Goal: Task Accomplishment & Management: Use online tool/utility

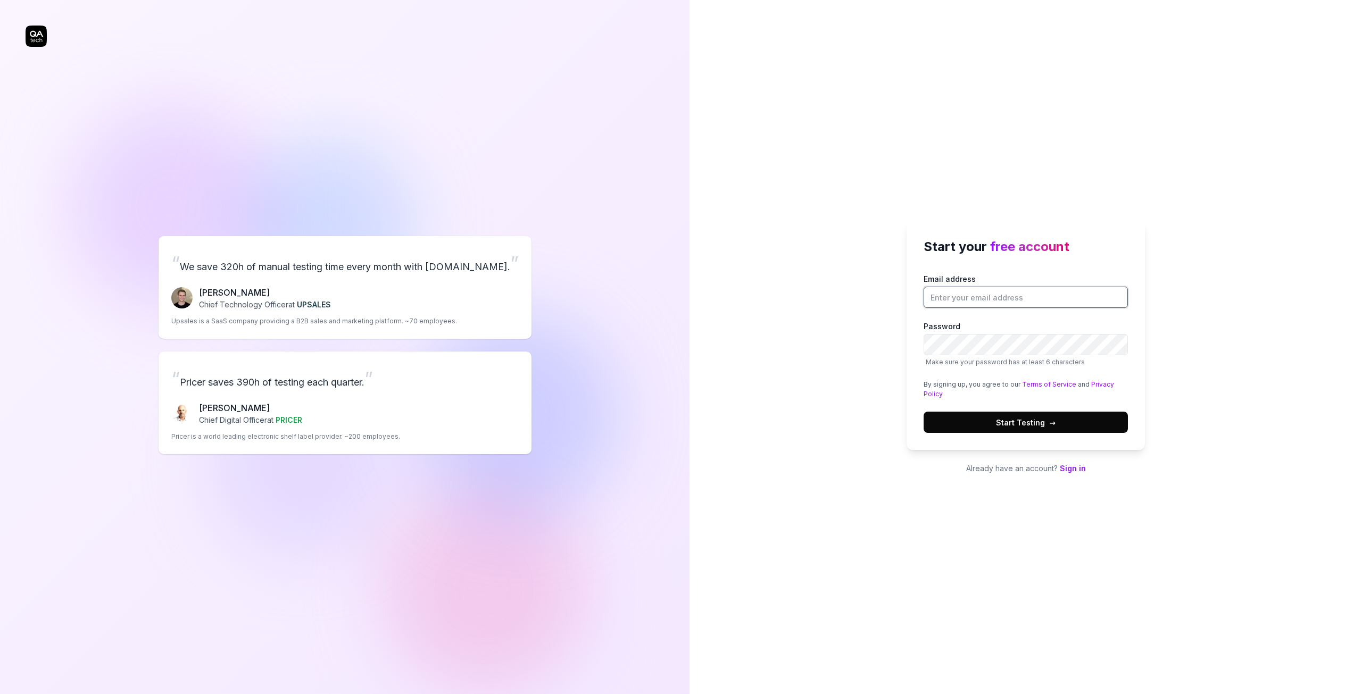
click at [935, 298] on input "Email address" at bounding box center [1026, 297] width 204 height 21
type input "[EMAIL_ADDRESS][DOMAIN_NAME]"
click at [1001, 422] on span "Start Testing →" at bounding box center [1026, 422] width 60 height 11
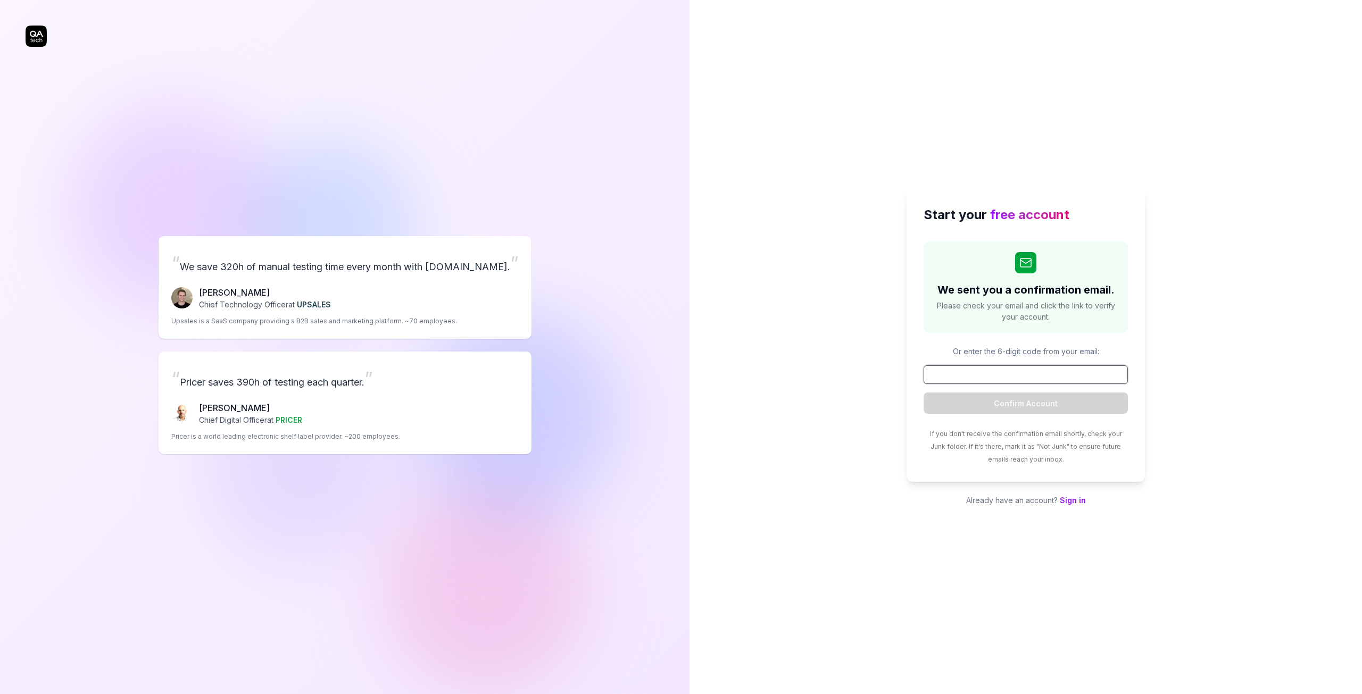
click at [946, 372] on input at bounding box center [1026, 374] width 204 height 19
paste input "760897"
type input "760897"
click at [999, 400] on button "Confirm Account" at bounding box center [1026, 403] width 204 height 21
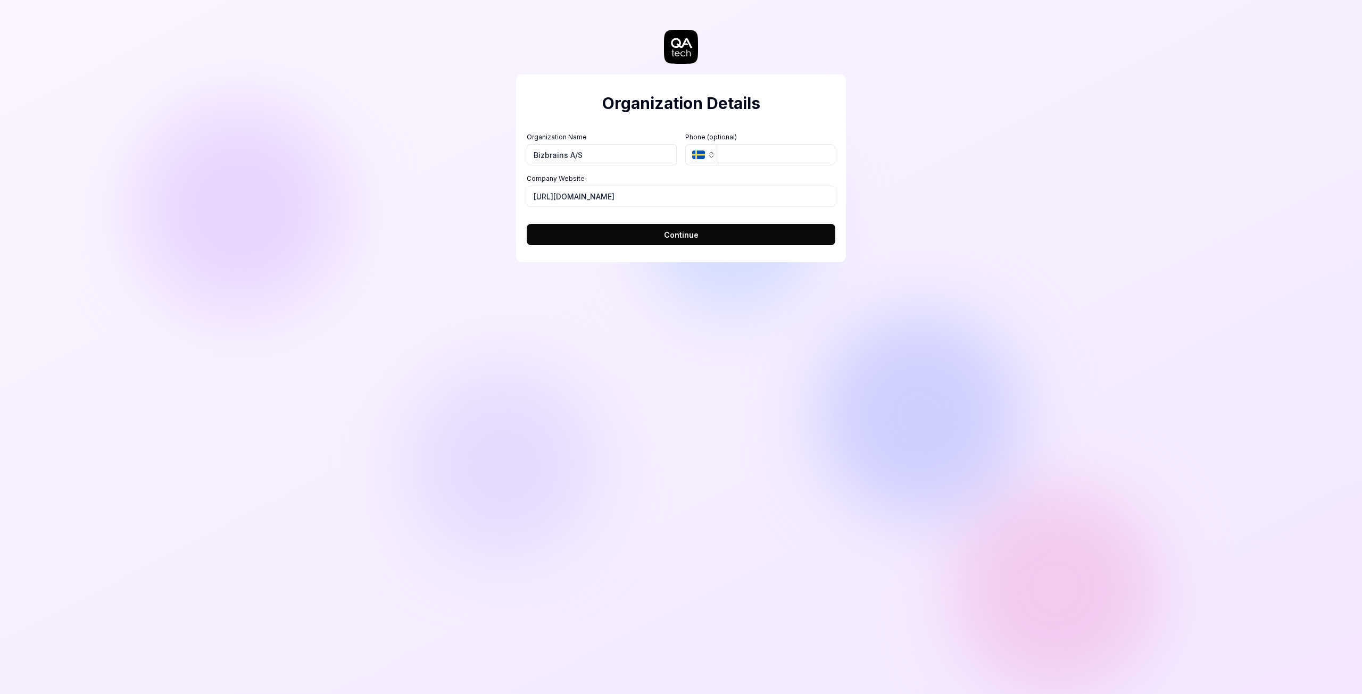
type input "Bizbrains A/S"
click at [710, 157] on icon "button" at bounding box center [711, 155] width 9 height 9
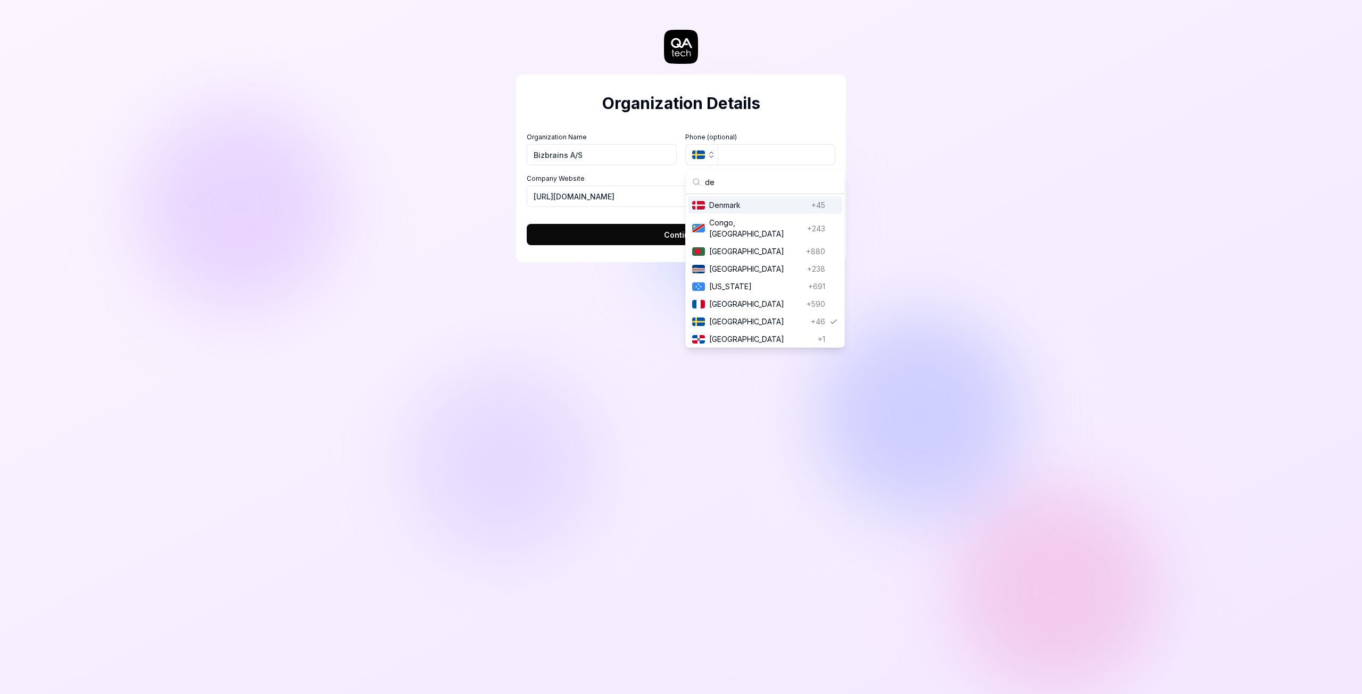
type input "de"
click at [724, 202] on span "Denmark" at bounding box center [758, 204] width 98 height 11
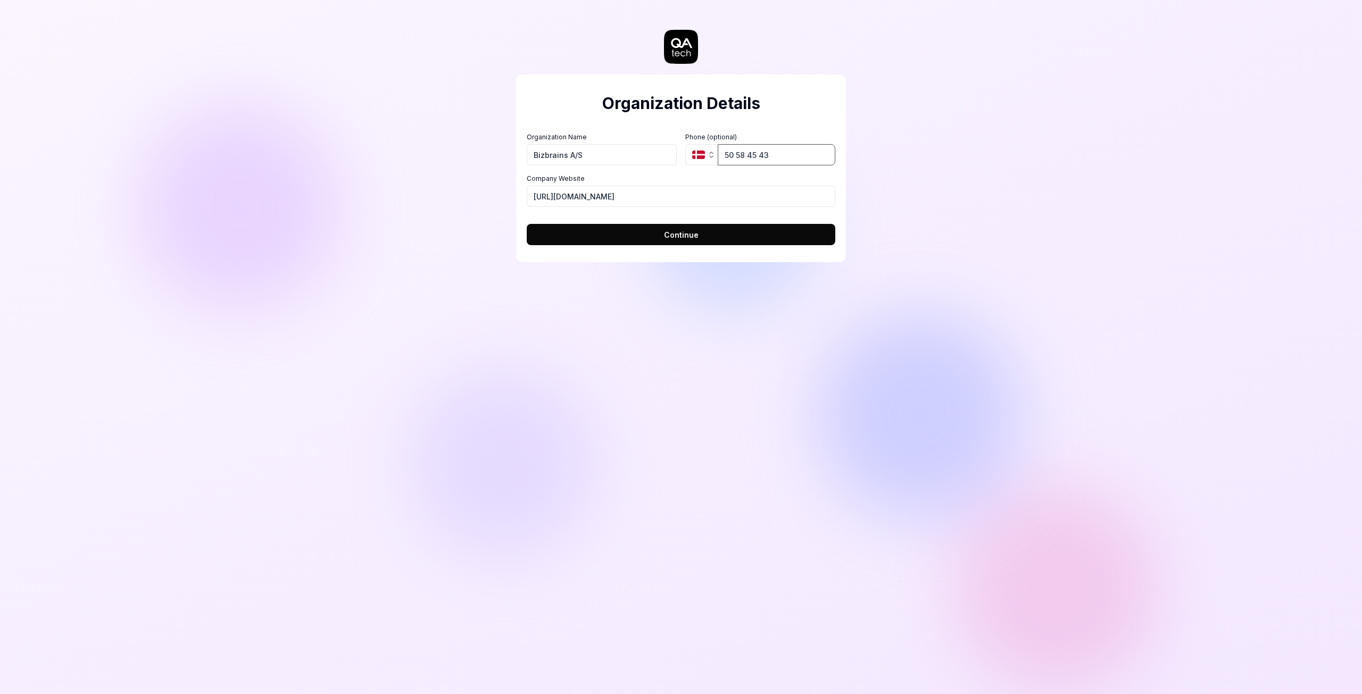
type input "50 58 45 43"
click at [684, 232] on span "Continue" at bounding box center [681, 234] width 35 height 11
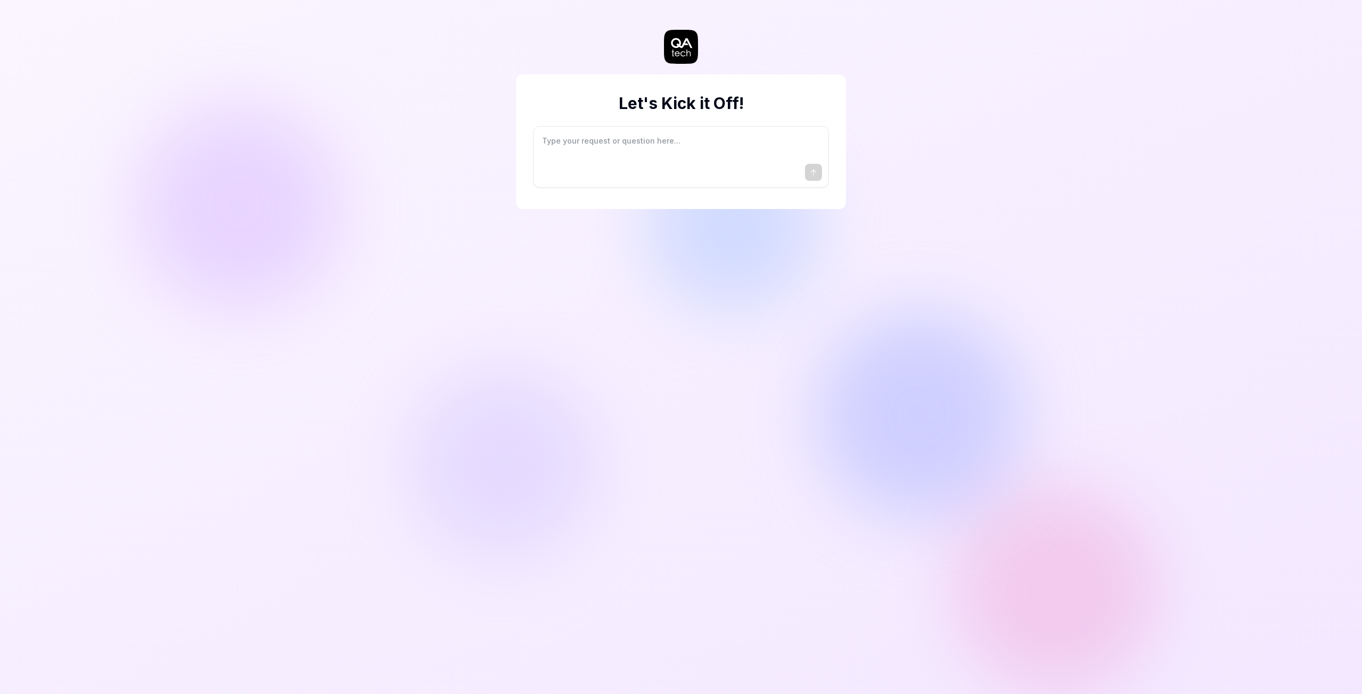
type textarea "*"
type textarea "I"
type textarea "*"
type textarea "I"
type textarea "*"
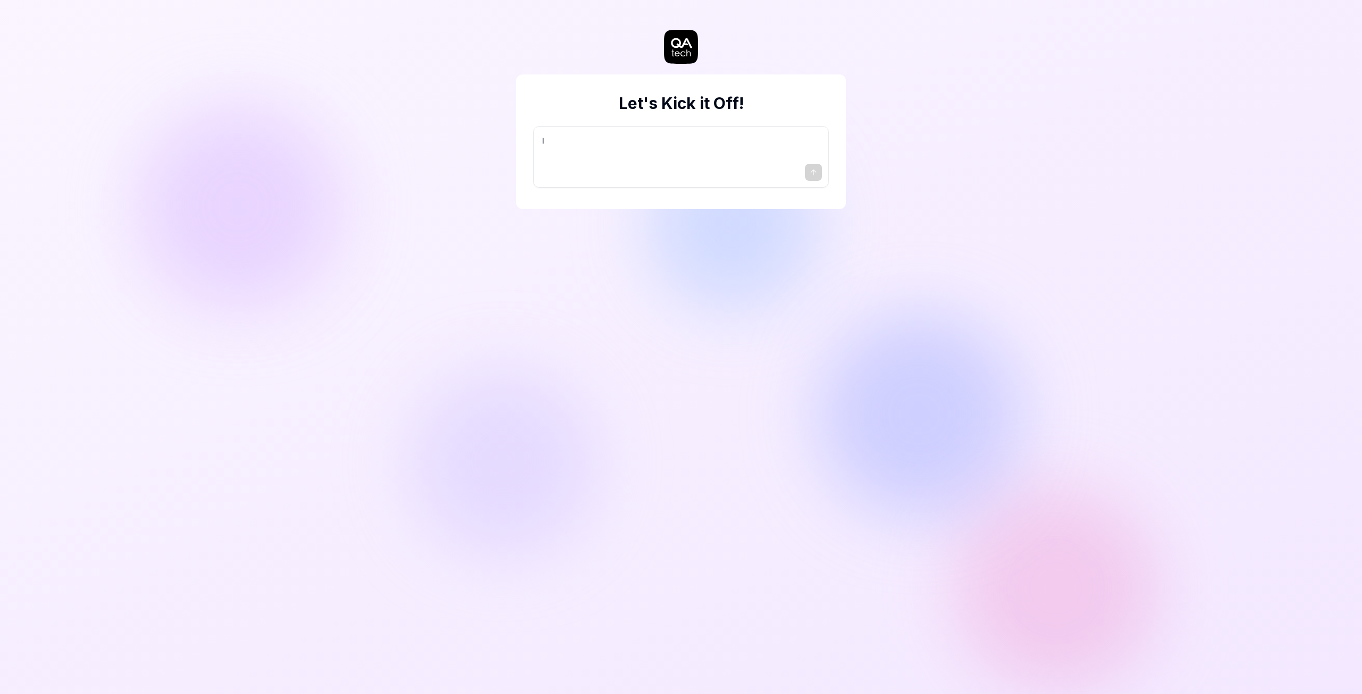
type textarea "I w"
type textarea "*"
type textarea "I wa"
type textarea "*"
type textarea "I wan"
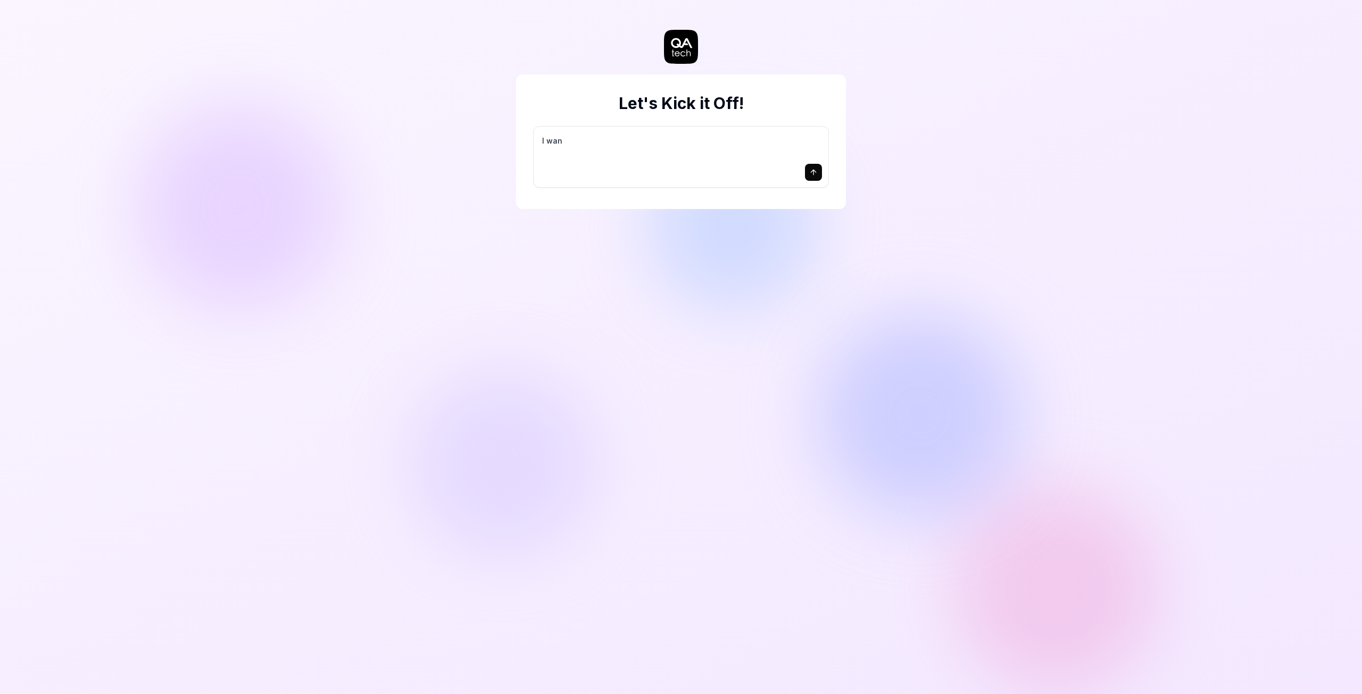
type textarea "*"
type textarea "I want"
type textarea "*"
type textarea "I want"
type textarea "*"
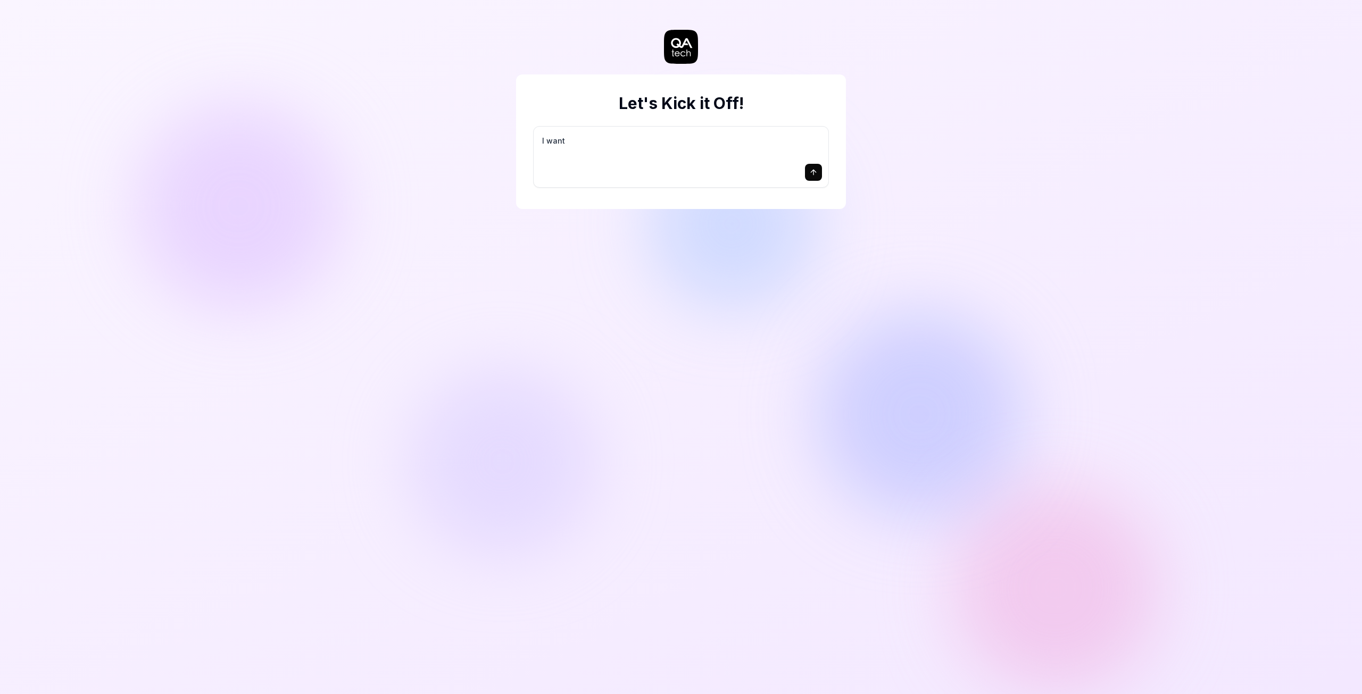
type textarea "I want a"
type textarea "*"
type textarea "I want a"
type textarea "*"
type textarea "I want a g"
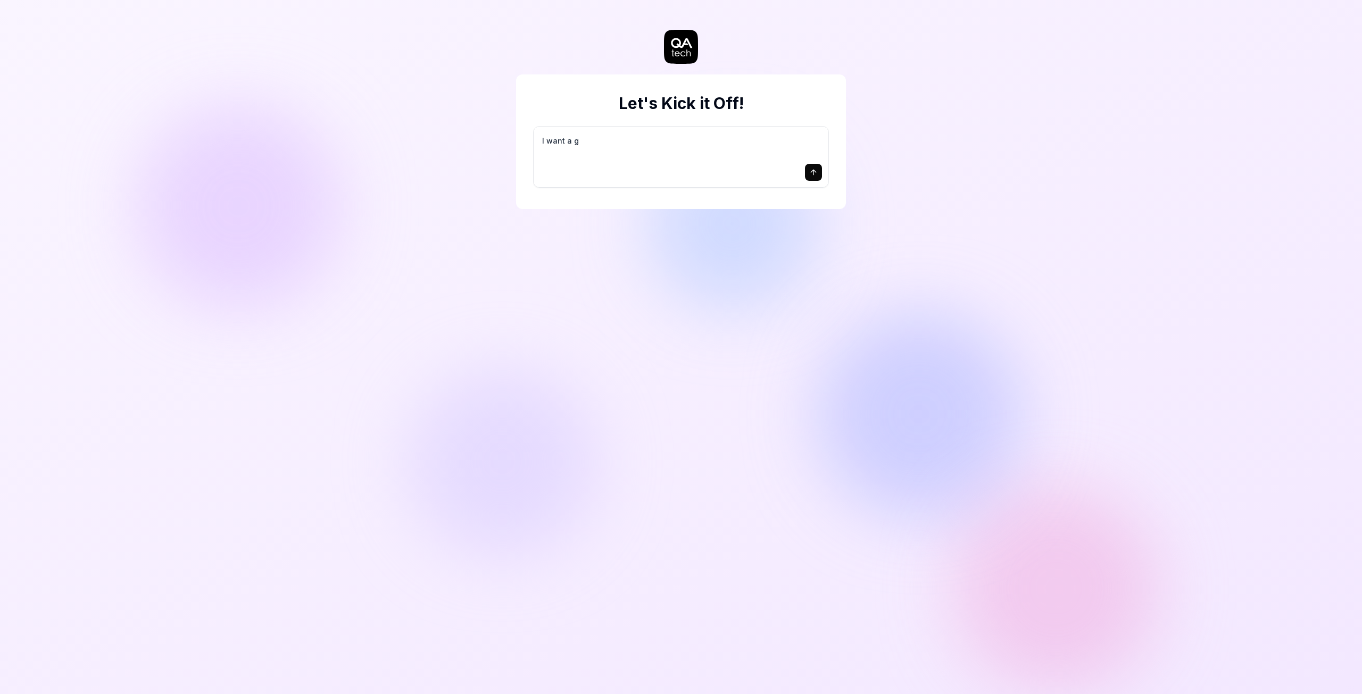
type textarea "*"
type textarea "I want a go"
type textarea "*"
type textarea "I want a goo"
type textarea "*"
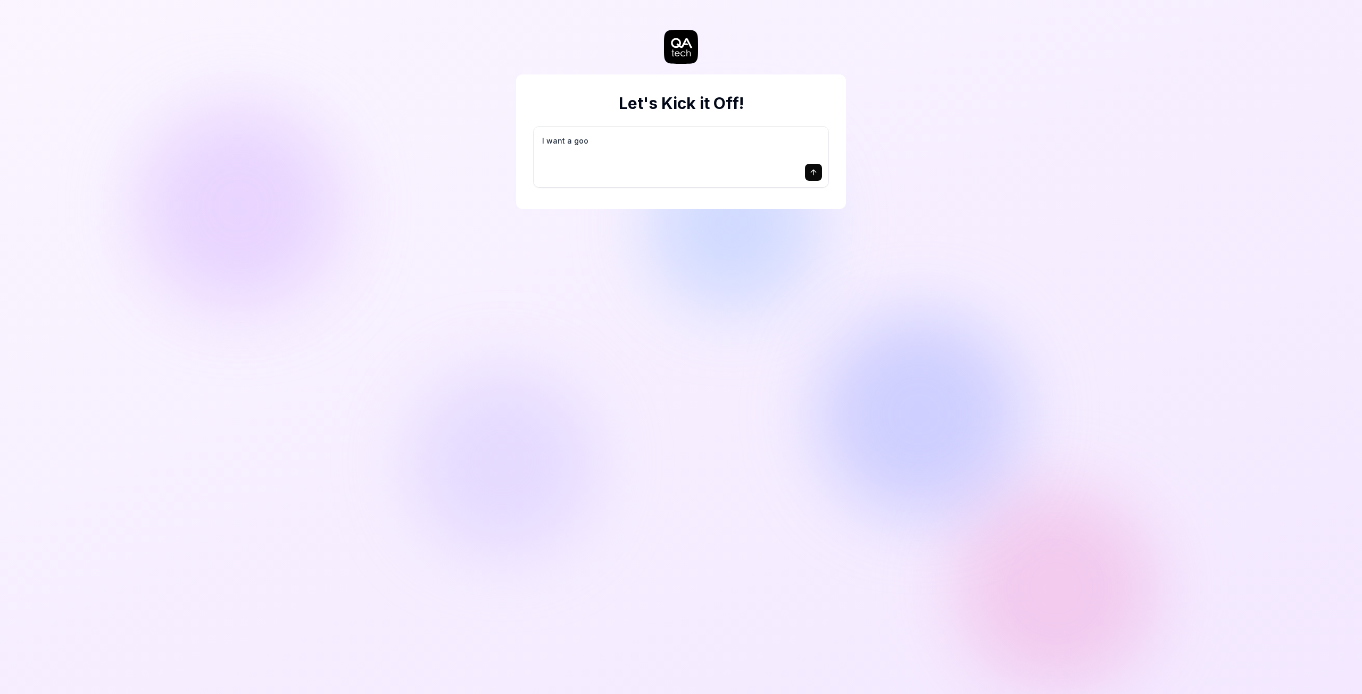
type textarea "I want a good"
type textarea "*"
type textarea "I want a good"
type textarea "*"
type textarea "I want a good t"
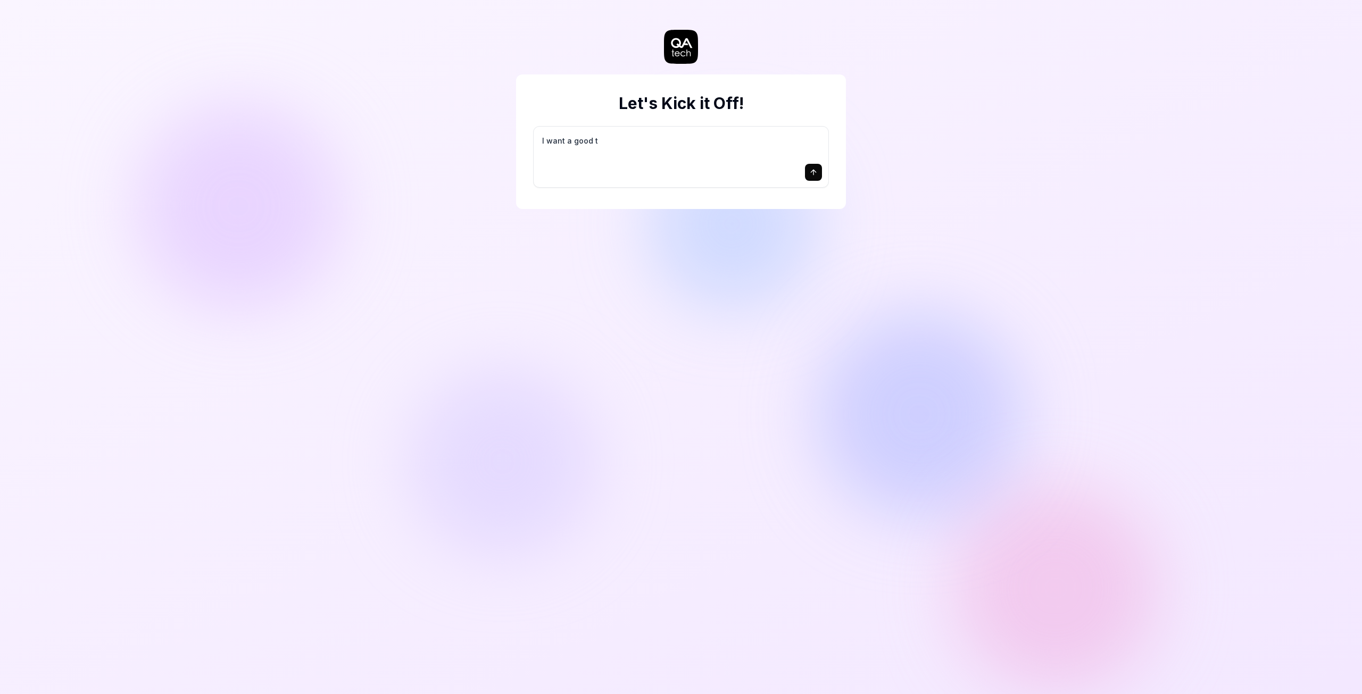
type textarea "*"
type textarea "I want a good te"
type textarea "*"
type textarea "I want a good tes"
type textarea "*"
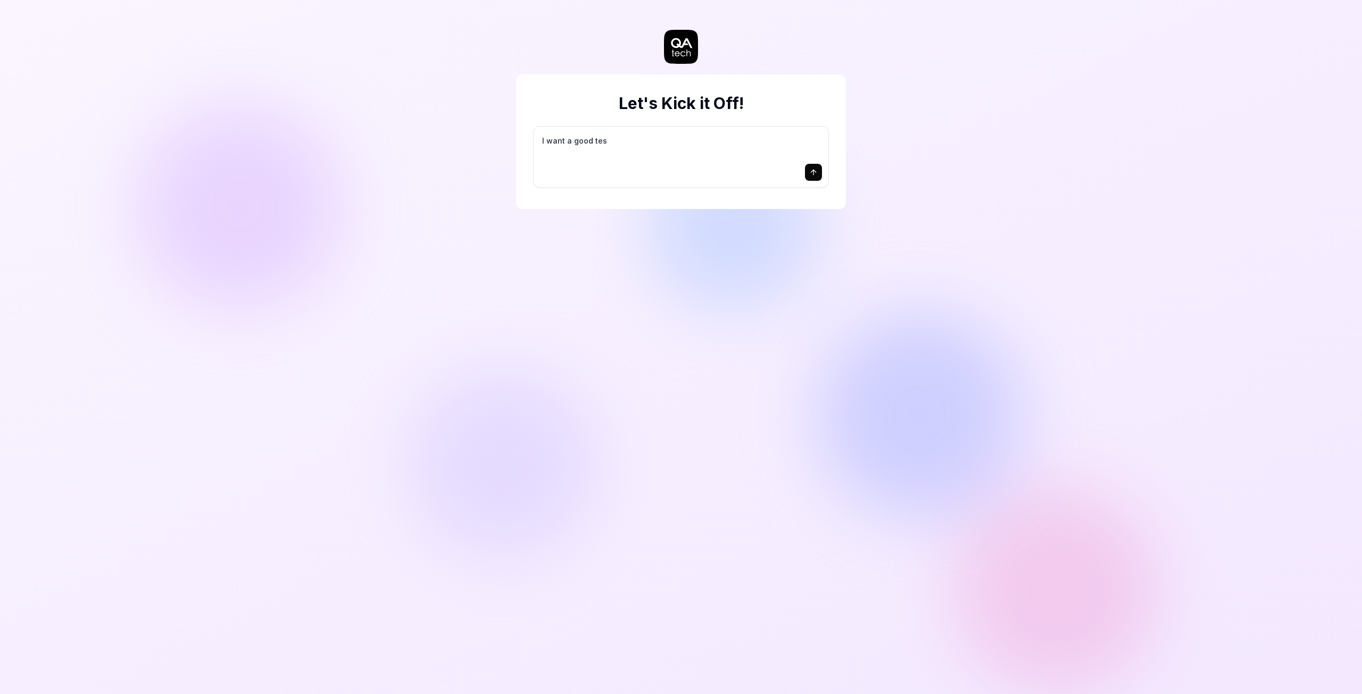
type textarea "I want a good test"
type textarea "*"
type textarea "I want a good test"
type textarea "*"
type textarea "I want a good test s"
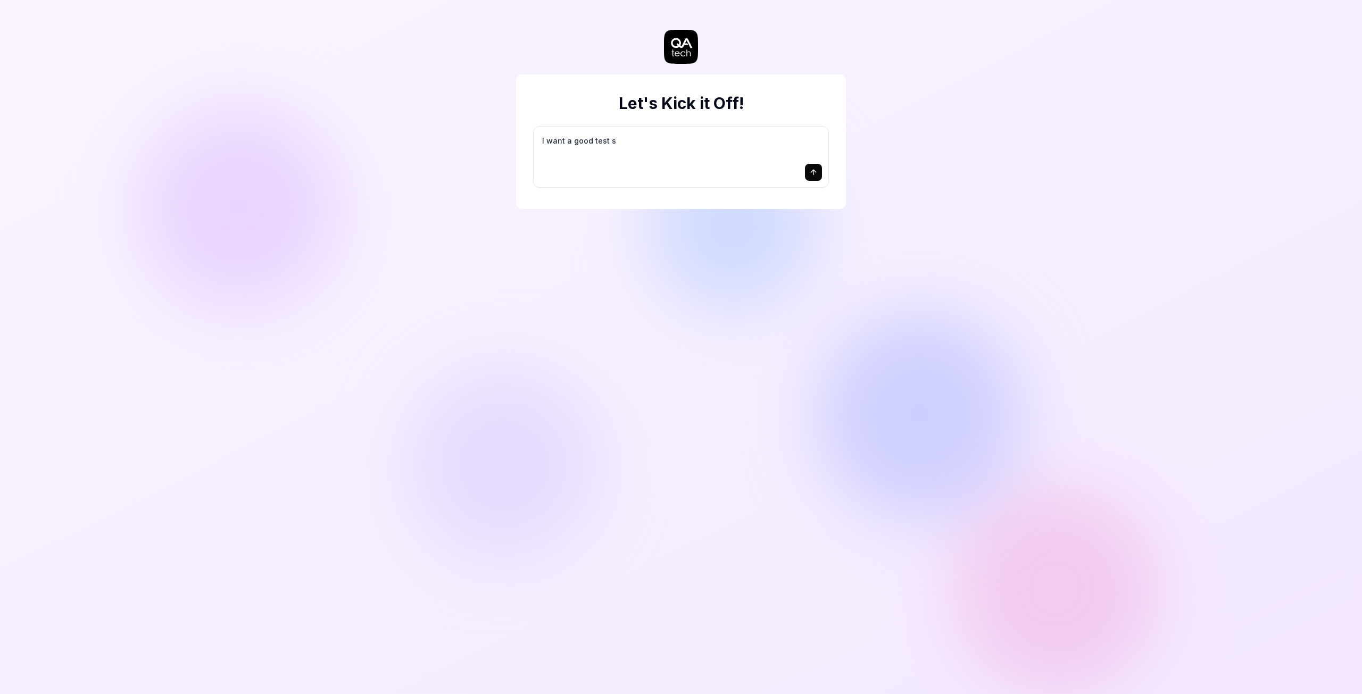
type textarea "*"
type textarea "I want a good test se"
type textarea "*"
type textarea "I want a good test set"
type textarea "*"
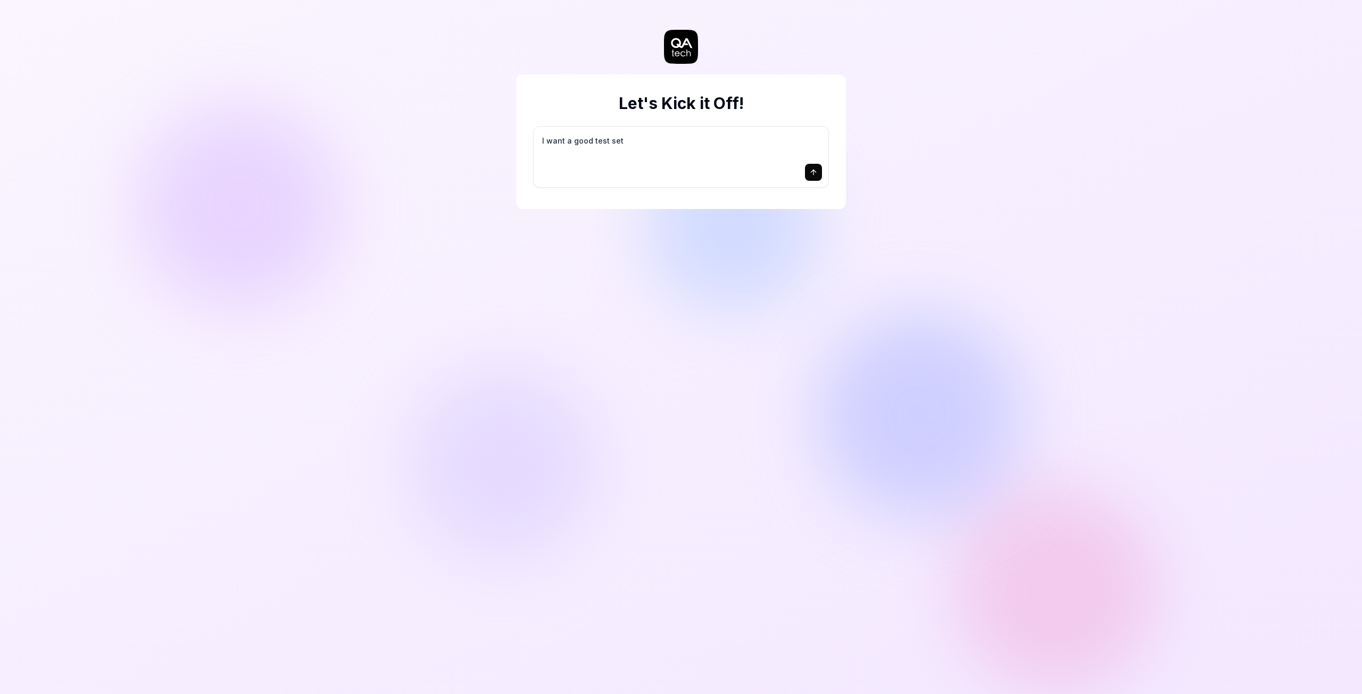
type textarea "I want a good test setu"
type textarea "*"
type textarea "I want a good test setup"
type textarea "*"
type textarea "I want a good test setup"
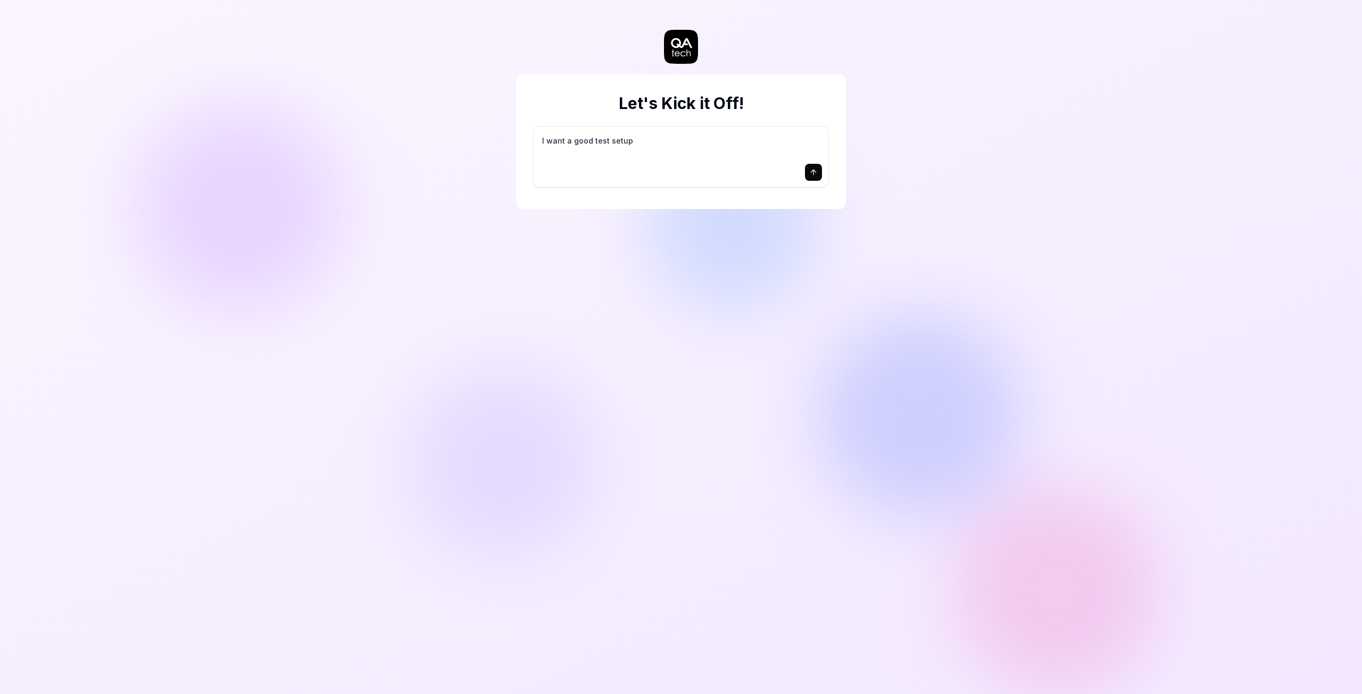
type textarea "*"
type textarea "I want a good test setup f"
type textarea "*"
type textarea "I want a good test setup fo"
type textarea "*"
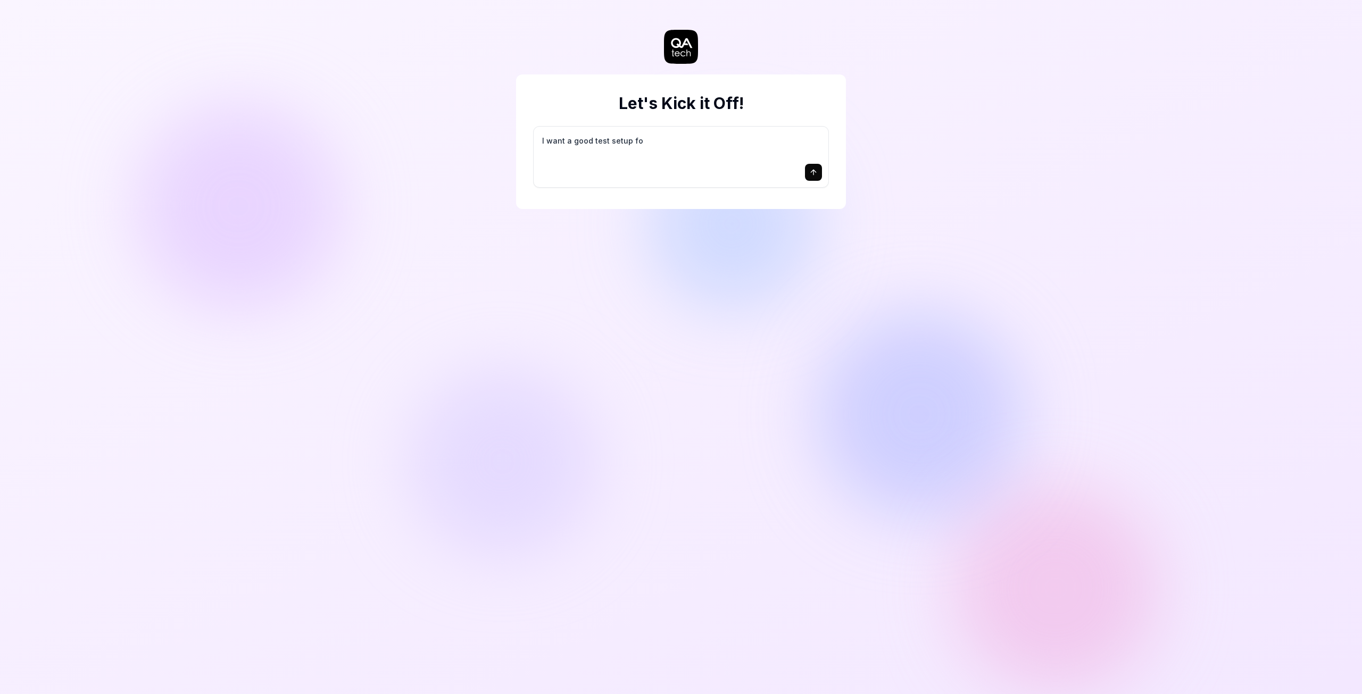
type textarea "I want a good test setup for"
type textarea "*"
type textarea "I want a good test setup for"
type textarea "*"
type textarea "I want a good test setup for m"
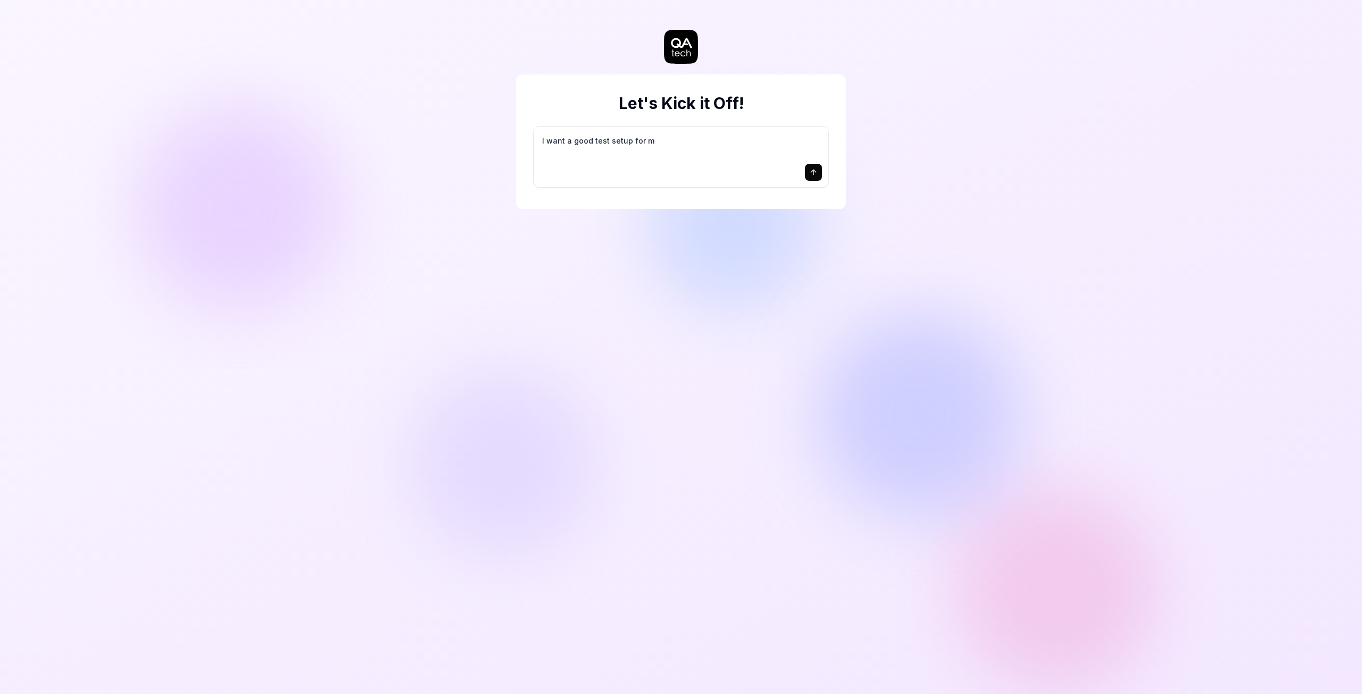
type textarea "*"
type textarea "I want a good test setup for my"
type textarea "*"
type textarea "I want a good test setup for my"
type textarea "*"
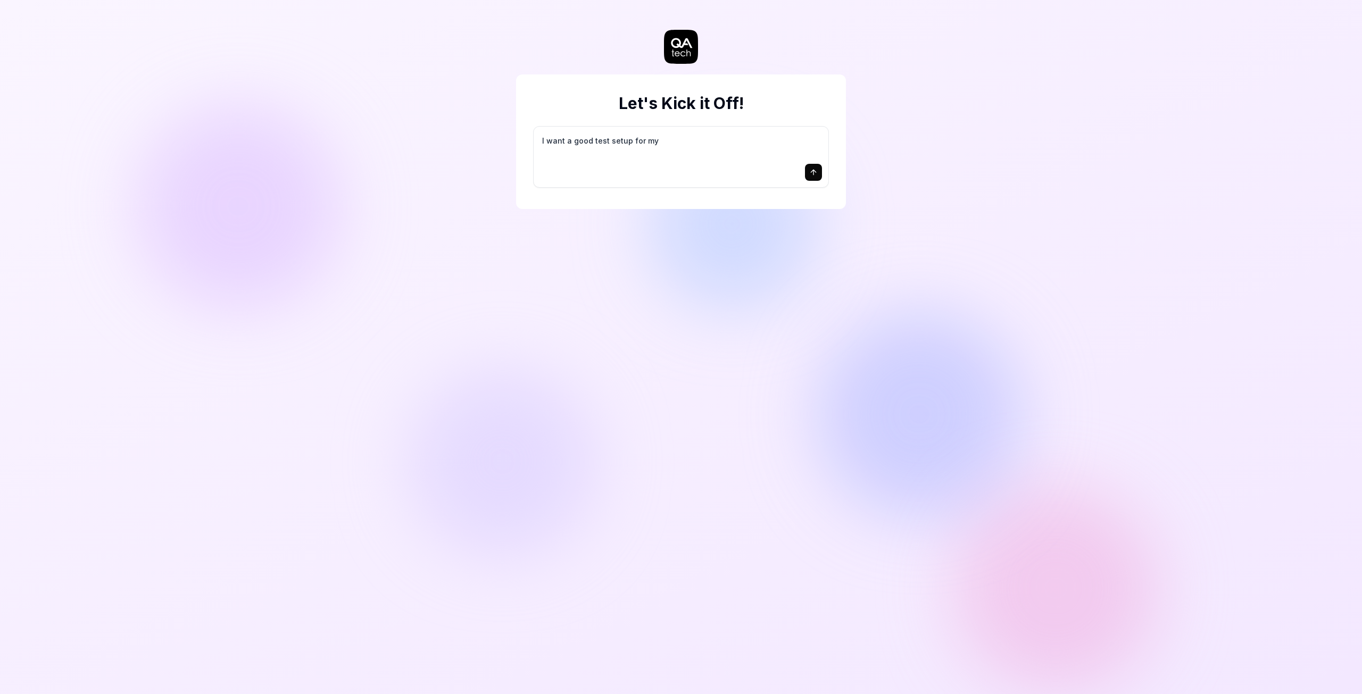
type textarea "I want a good test setup for my s"
type textarea "*"
type textarea "I want a good test setup for my si"
type textarea "*"
type textarea "I want a good test setup for my sit"
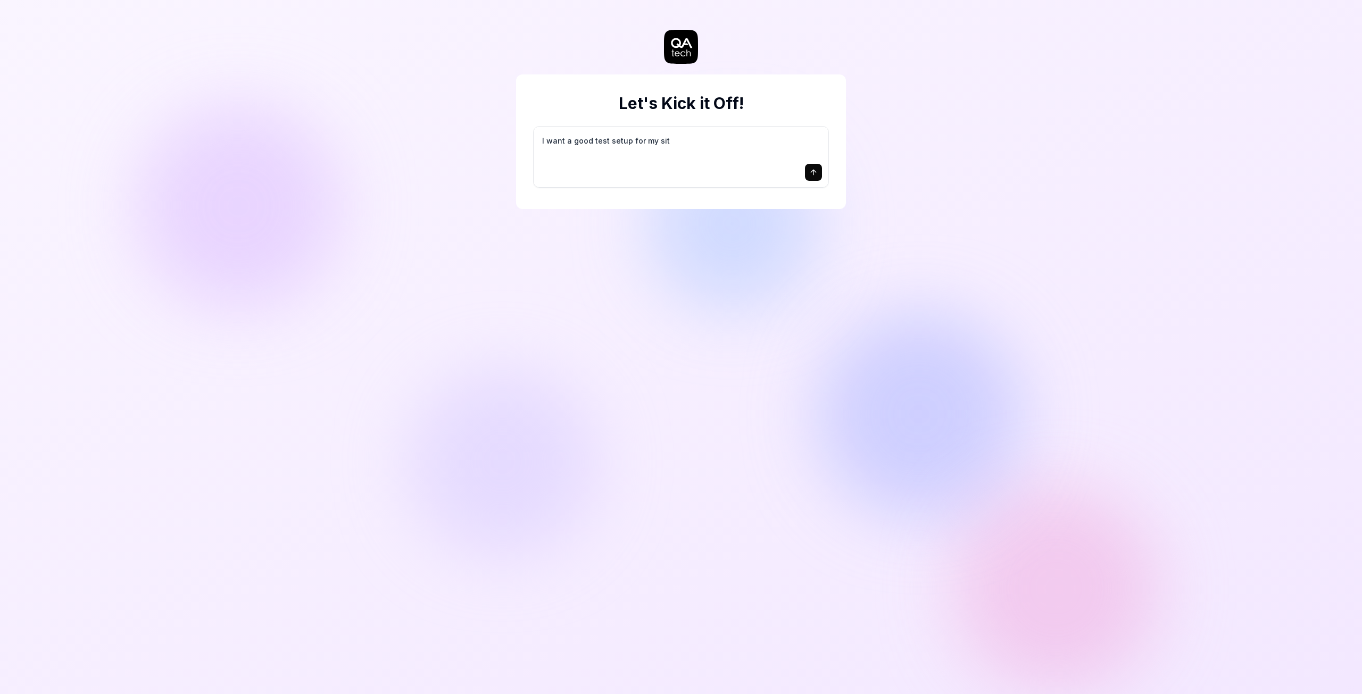
type textarea "*"
type textarea "I want a good test setup for my site"
type textarea "*"
type textarea "I want a good test setup for my site"
type textarea "*"
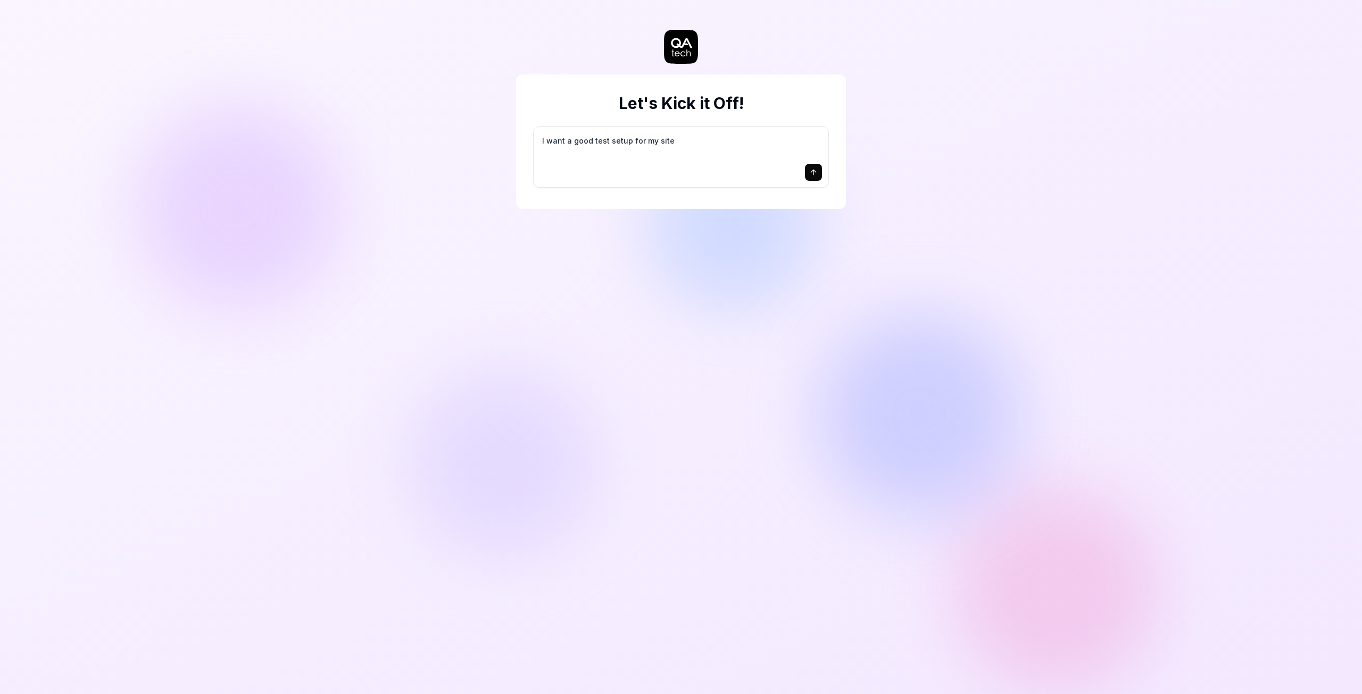
type textarea "I want a good test setup for my site -"
type textarea "*"
type textarea "I want a good test setup for my site -"
type textarea "*"
type textarea "I want a good test setup for my site - h"
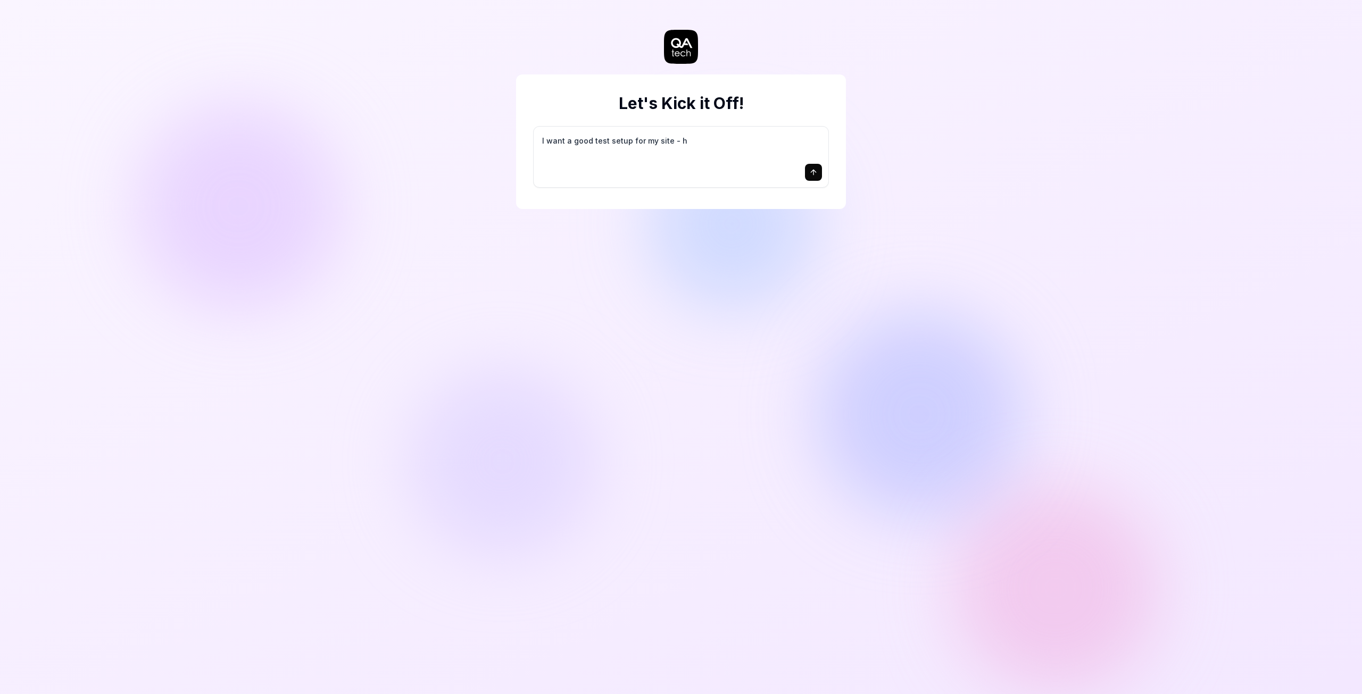
type textarea "*"
type textarea "I want a good test setup for my site - he"
type textarea "*"
type textarea "I want a good test setup for my site - hel"
type textarea "*"
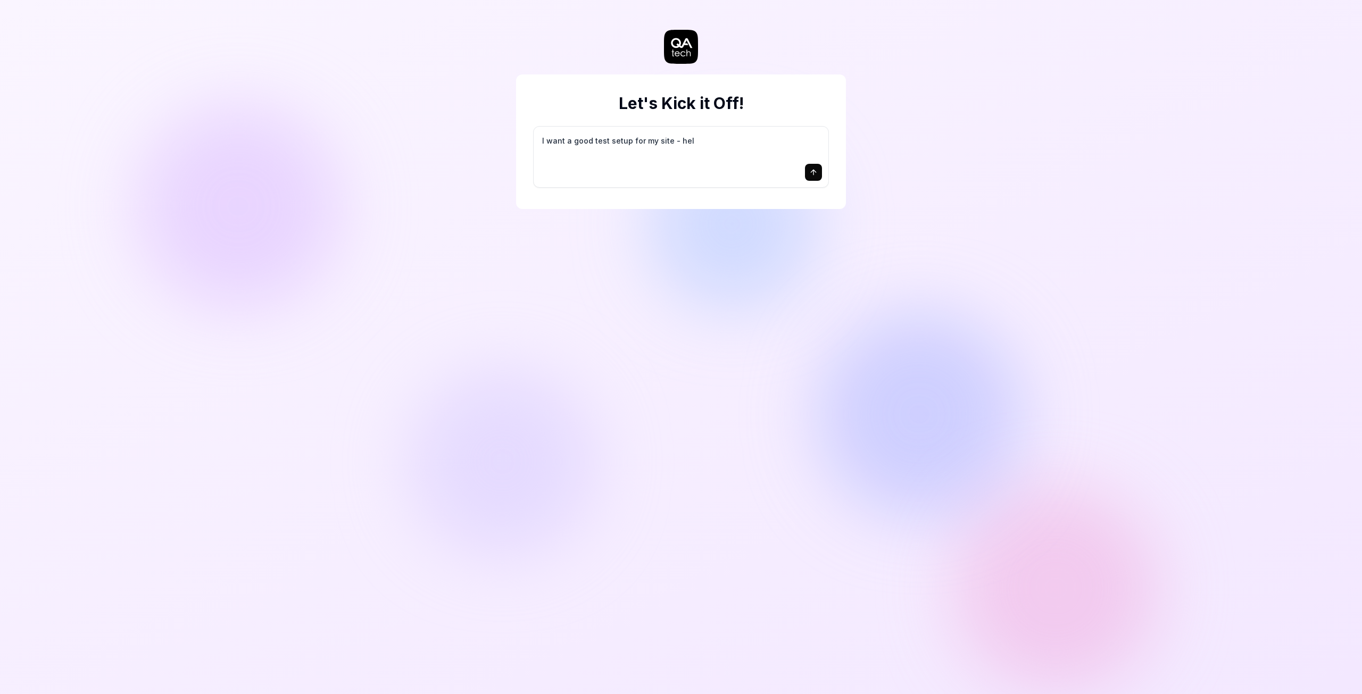
type textarea "I want a good test setup for my site - help"
type textarea "*"
type textarea "I want a good test setup for my site - help"
type textarea "*"
type textarea "I want a good test setup for my site - help m"
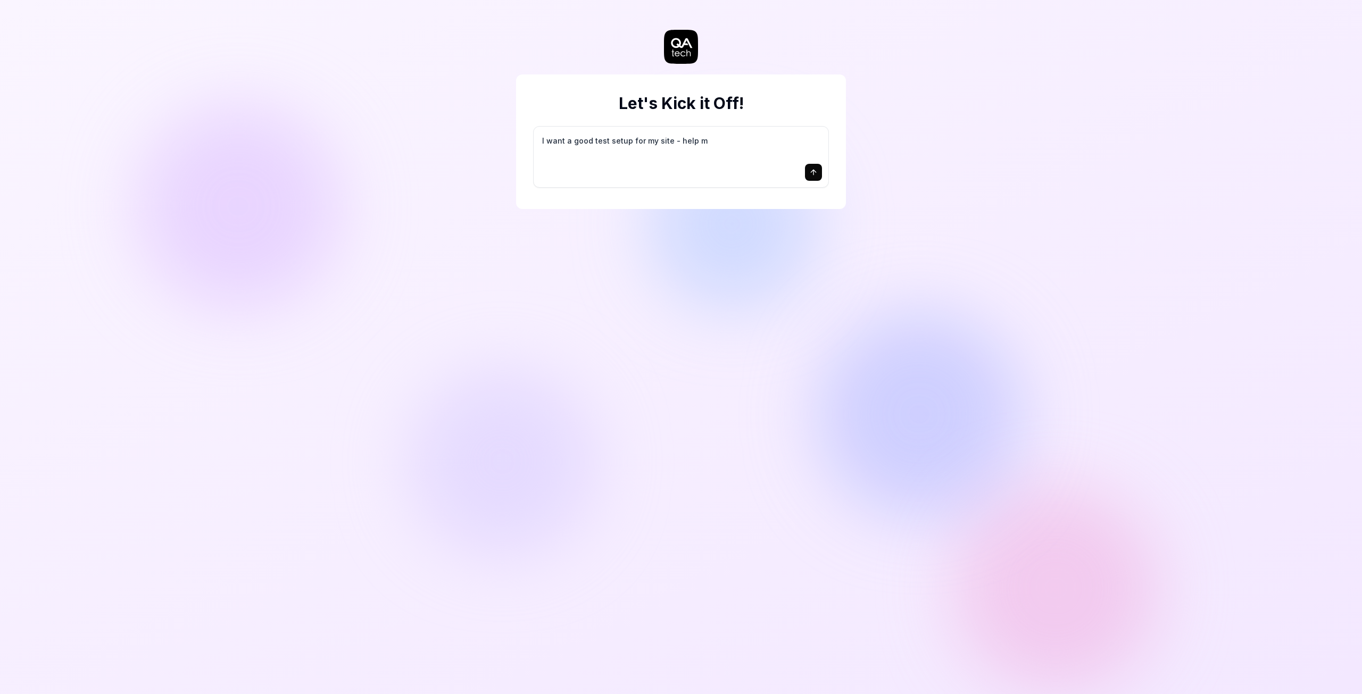
type textarea "*"
type textarea "I want a good test setup for my site - help me"
type textarea "*"
type textarea "I want a good test setup for my site - help me"
type textarea "*"
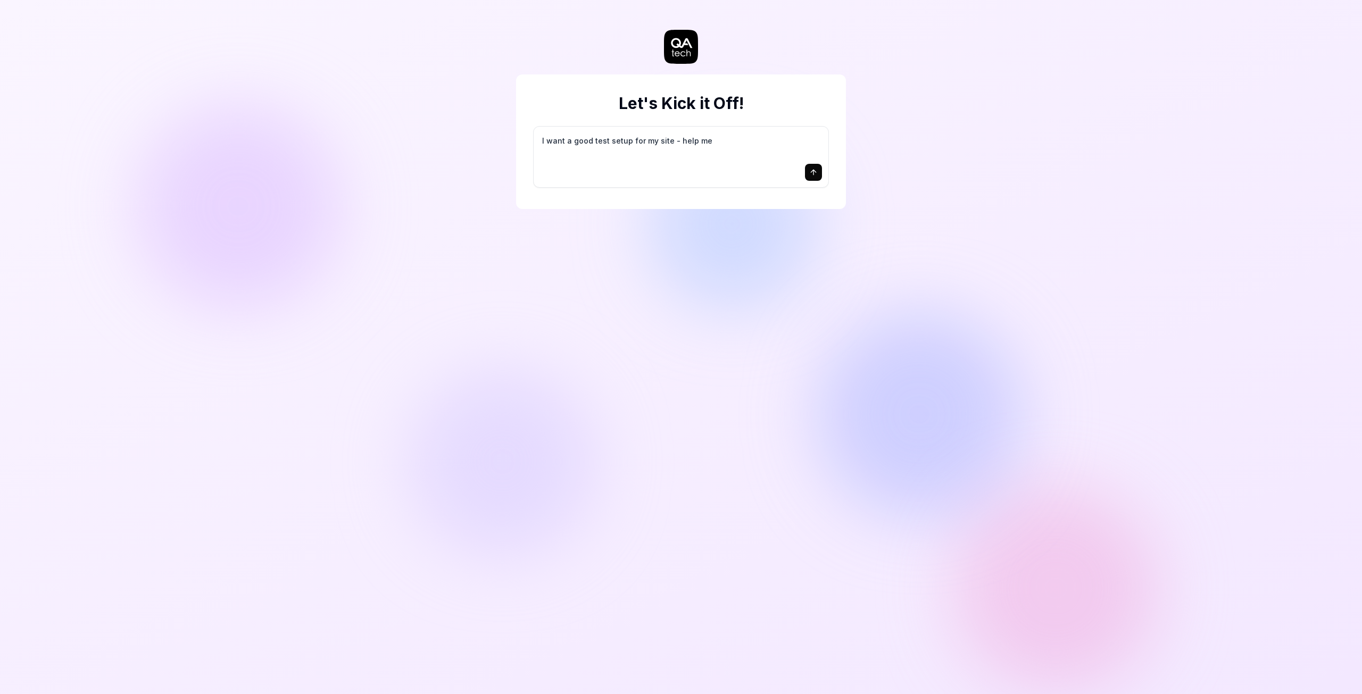
type textarea "I want a good test setup for my site - help me c"
type textarea "*"
type textarea "I want a good test setup for my site - help me cr"
type textarea "*"
type textarea "I want a good test setup for my site - help me cre"
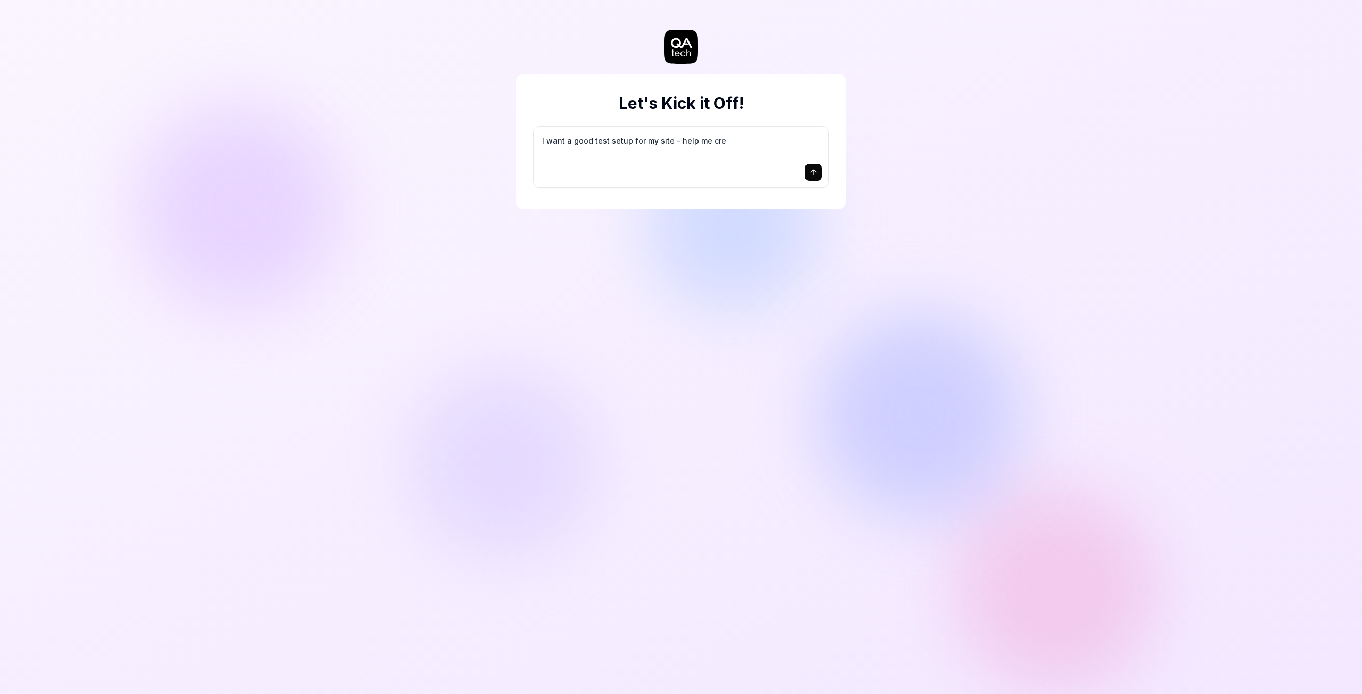
type textarea "*"
type textarea "I want a good test setup for my site - help me crea"
type textarea "*"
type textarea "I want a good test setup for my site - help me creat"
type textarea "*"
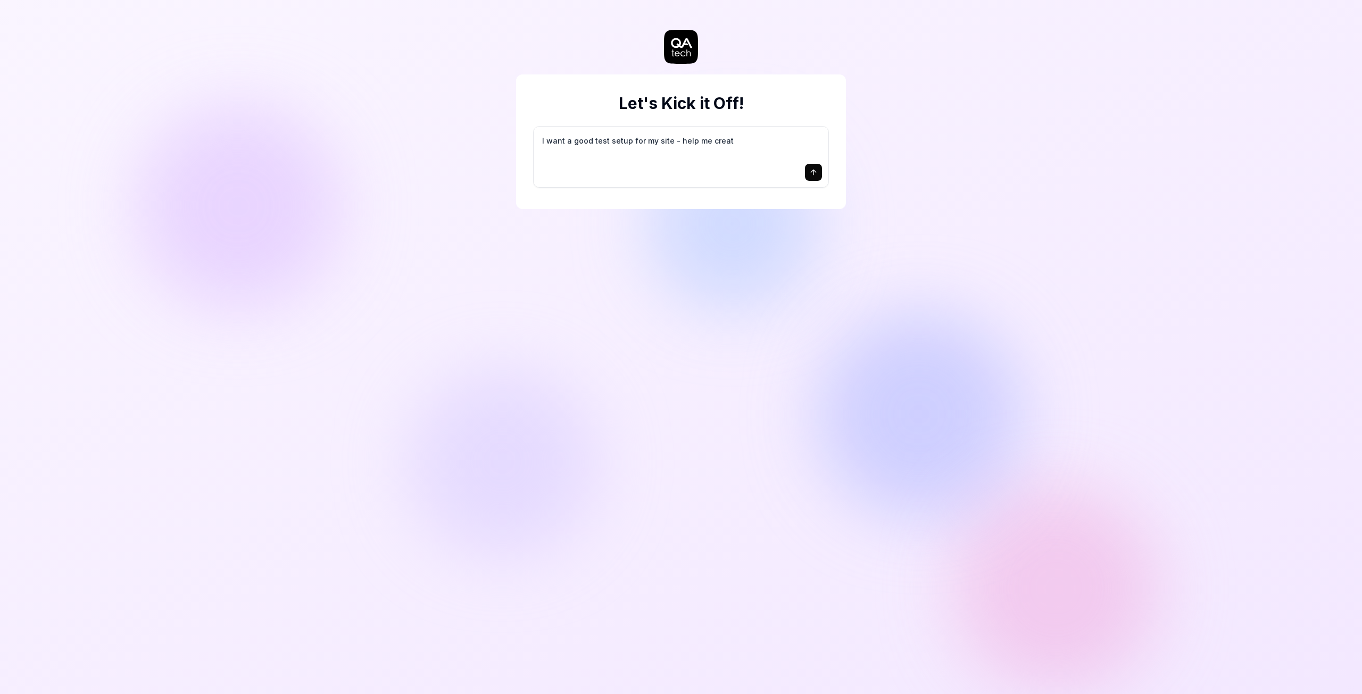
type textarea "I want a good test setup for my site - help me create"
type textarea "*"
type textarea "I want a good test setup for my site - help me create"
type textarea "*"
type textarea "I want a good test setup for my site - help me create t"
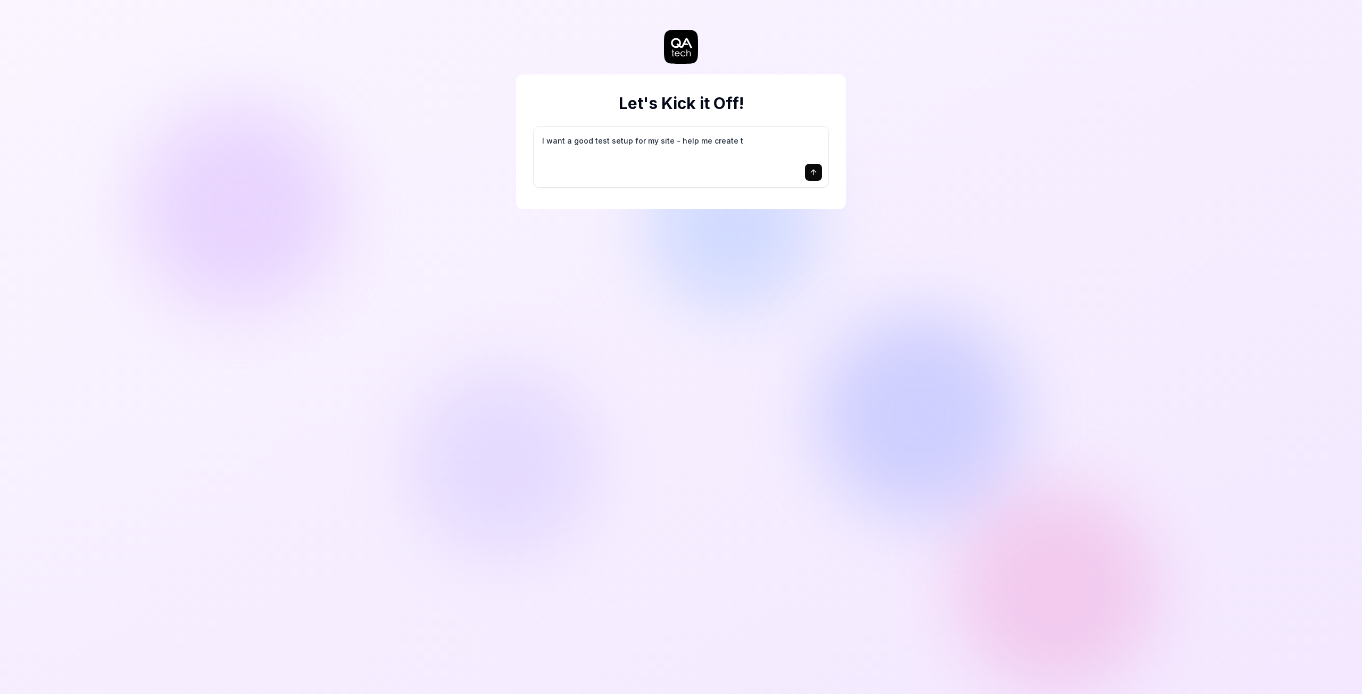
type textarea "*"
type textarea "I want a good test setup for my site - help me create th"
type textarea "*"
type textarea "I want a good test setup for my site - help me create the"
type textarea "*"
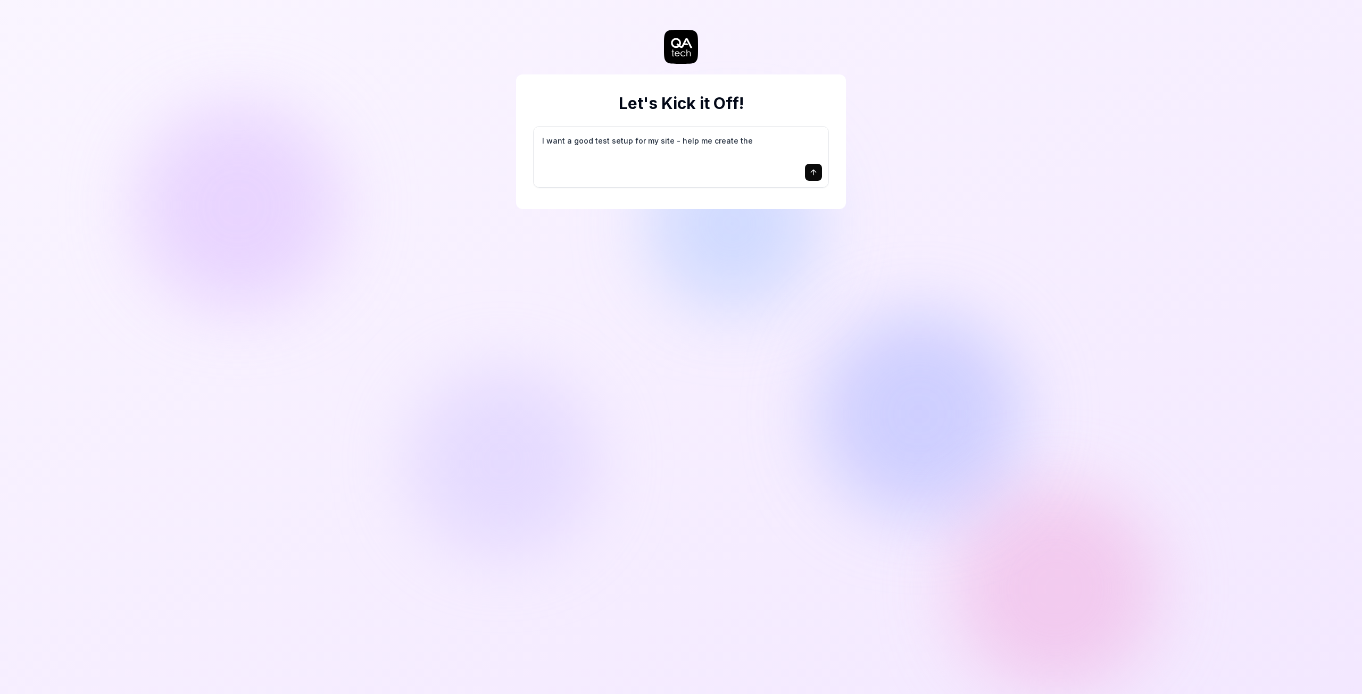
type textarea "I want a good test setup for my site - help me create the"
type textarea "*"
type textarea "I want a good test setup for my site - help me create the f"
type textarea "*"
type textarea "I want a good test setup for my site - help me create the fi"
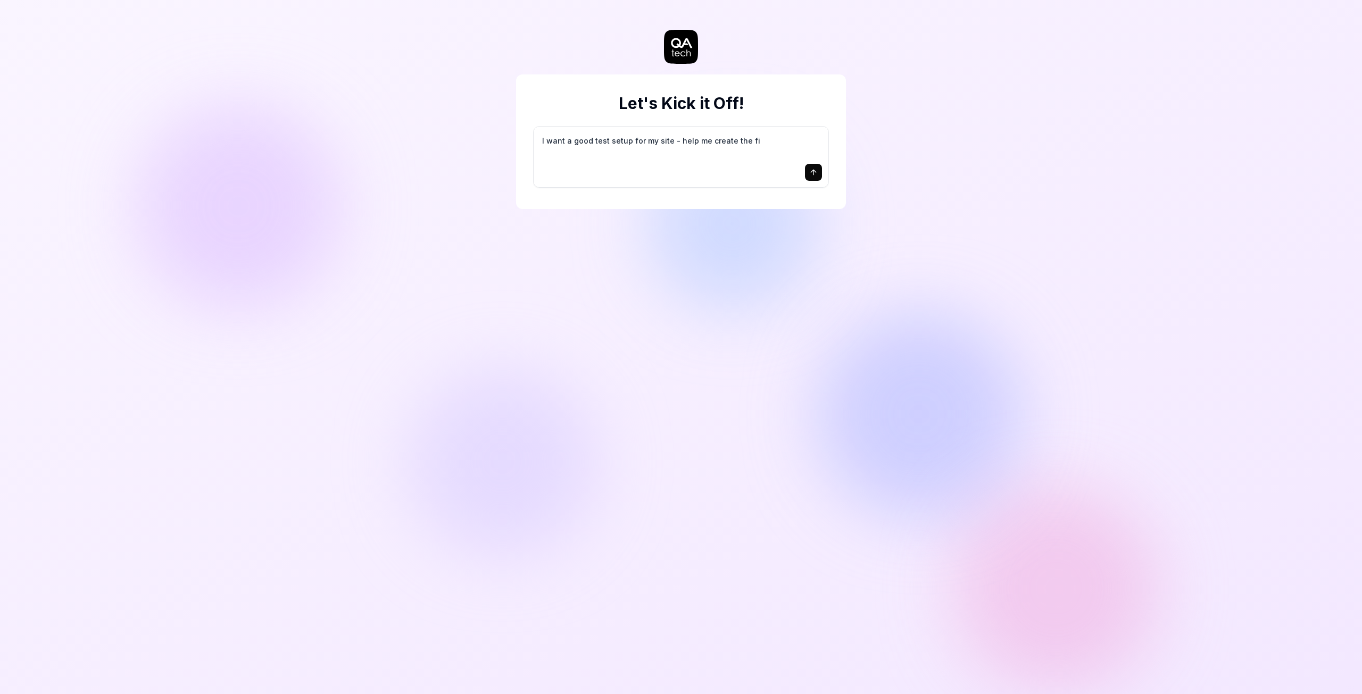
type textarea "*"
type textarea "I want a good test setup for my site - help me create the fir"
type textarea "*"
type textarea "I want a good test setup for my site - help me create the firs"
type textarea "*"
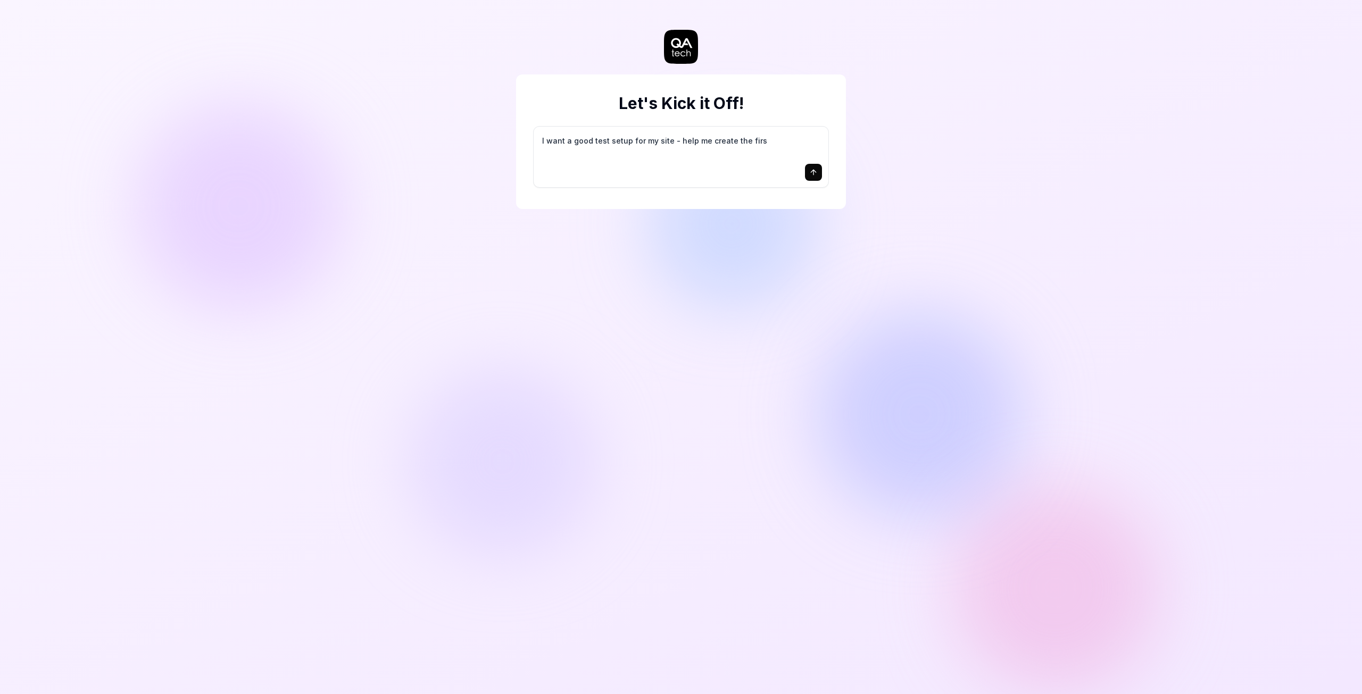
type textarea "I want a good test setup for my site - help me create the first"
type textarea "*"
type textarea "I want a good test setup for my site - help me create the first"
type textarea "*"
type textarea "I want a good test setup for my site - help me create the first 3"
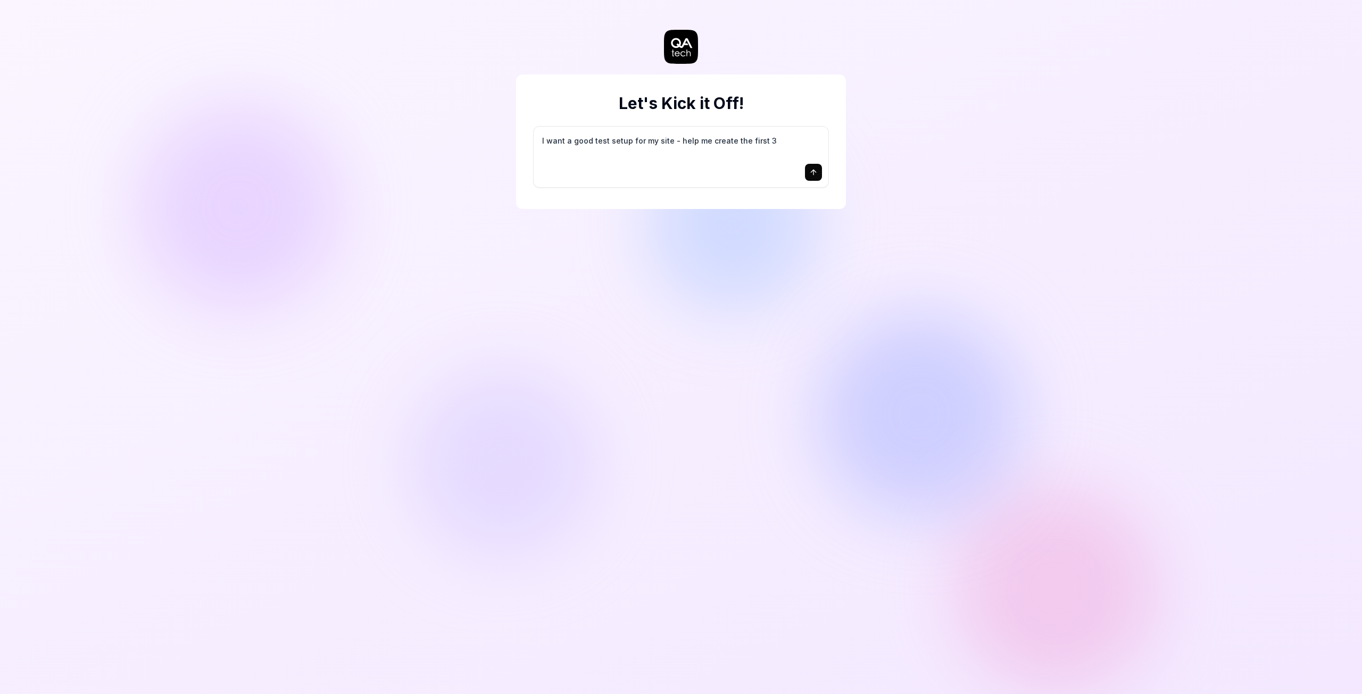
type textarea "*"
type textarea "I want a good test setup for my site - help me create the first 3-"
type textarea "*"
type textarea "I want a good test setup for my site - help me create the first 3-5"
type textarea "*"
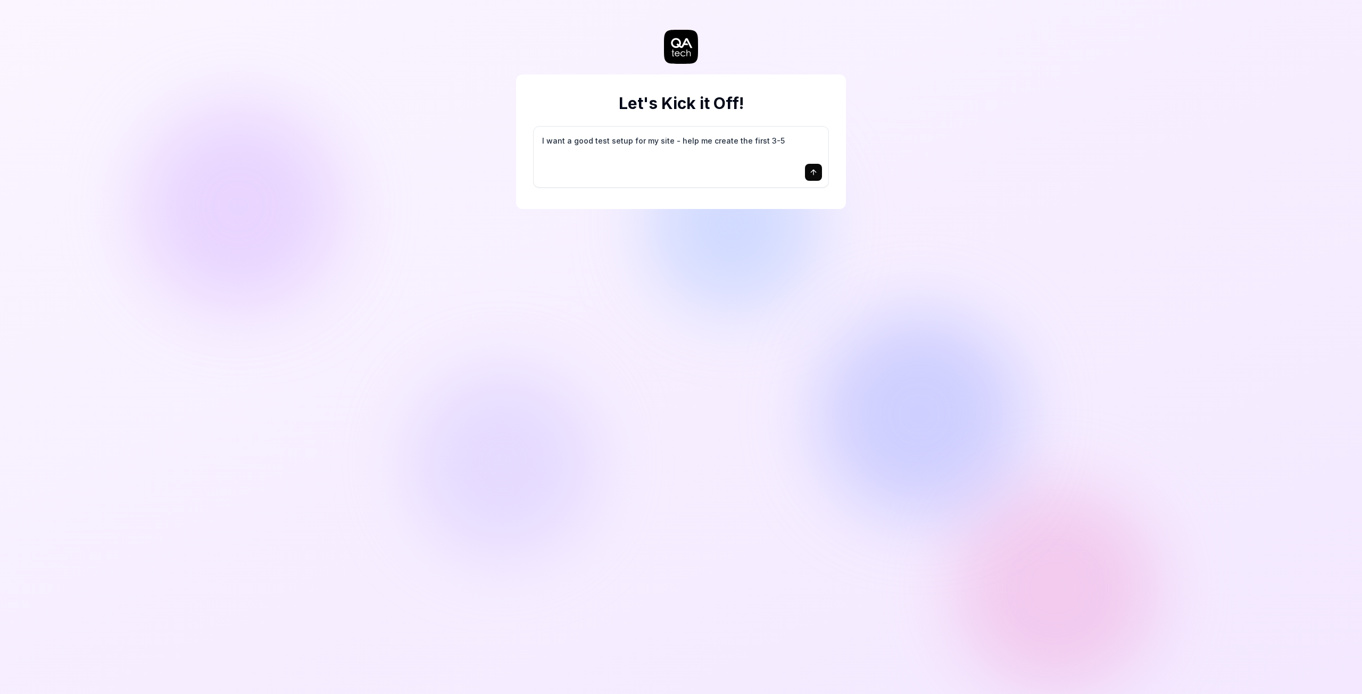
type textarea "I want a good test setup for my site - help me create the first 3-5"
type textarea "*"
type textarea "I want a good test setup for my site - help me create the first 3-5 t"
type textarea "*"
type textarea "I want a good test setup for my site - help me create the first 3-5 te"
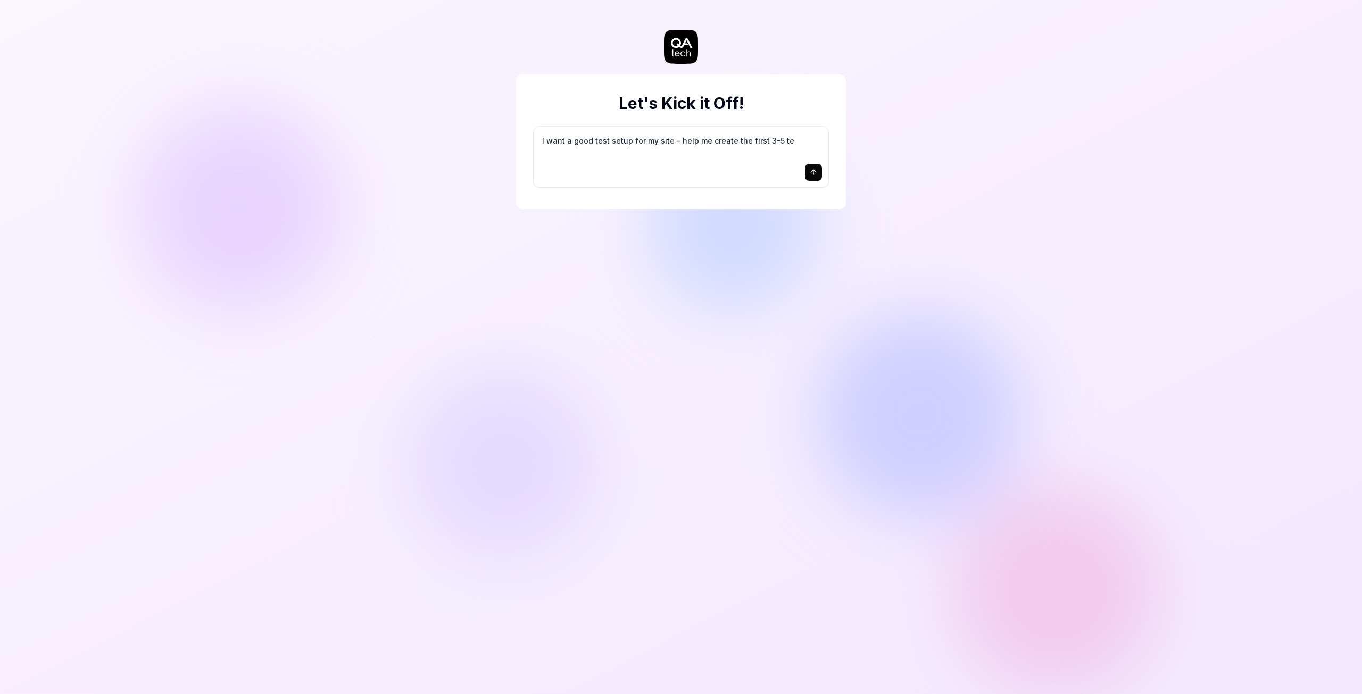
type textarea "*"
type textarea "I want a good test setup for my site - help me create the first 3-5 tes"
type textarea "*"
type textarea "I want a good test setup for my site - help me create the first 3-5 test"
type textarea "*"
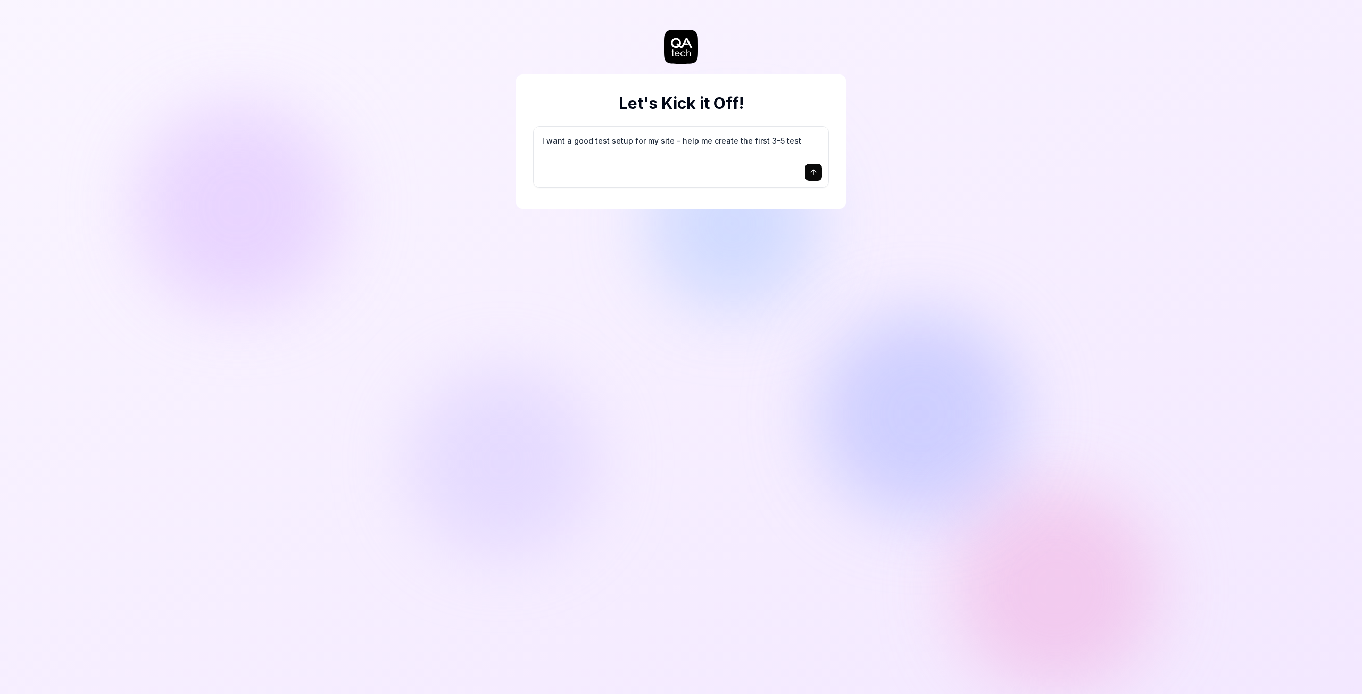
type textarea "I want a good test setup for my site - help me create the first 3-5 test"
type textarea "*"
type textarea "I want a good test setup for my site - help me create the first 3-5 test c"
type textarea "*"
type textarea "I want a good test setup for my site - help me create the first 3-5 test ca"
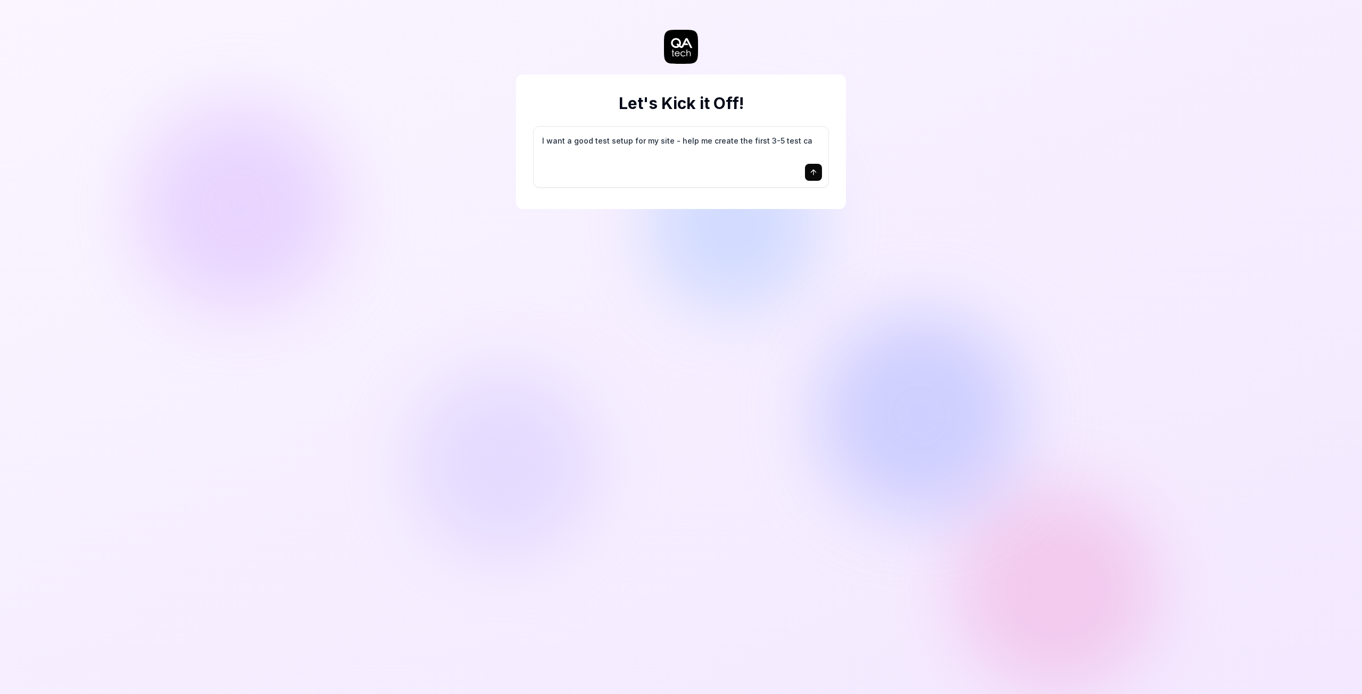
type textarea "*"
type textarea "I want a good test setup for my site - help me create the first 3-5 test cas"
type textarea "*"
type textarea "I want a good test setup for my site - help me create the first 3-5 test case"
type textarea "*"
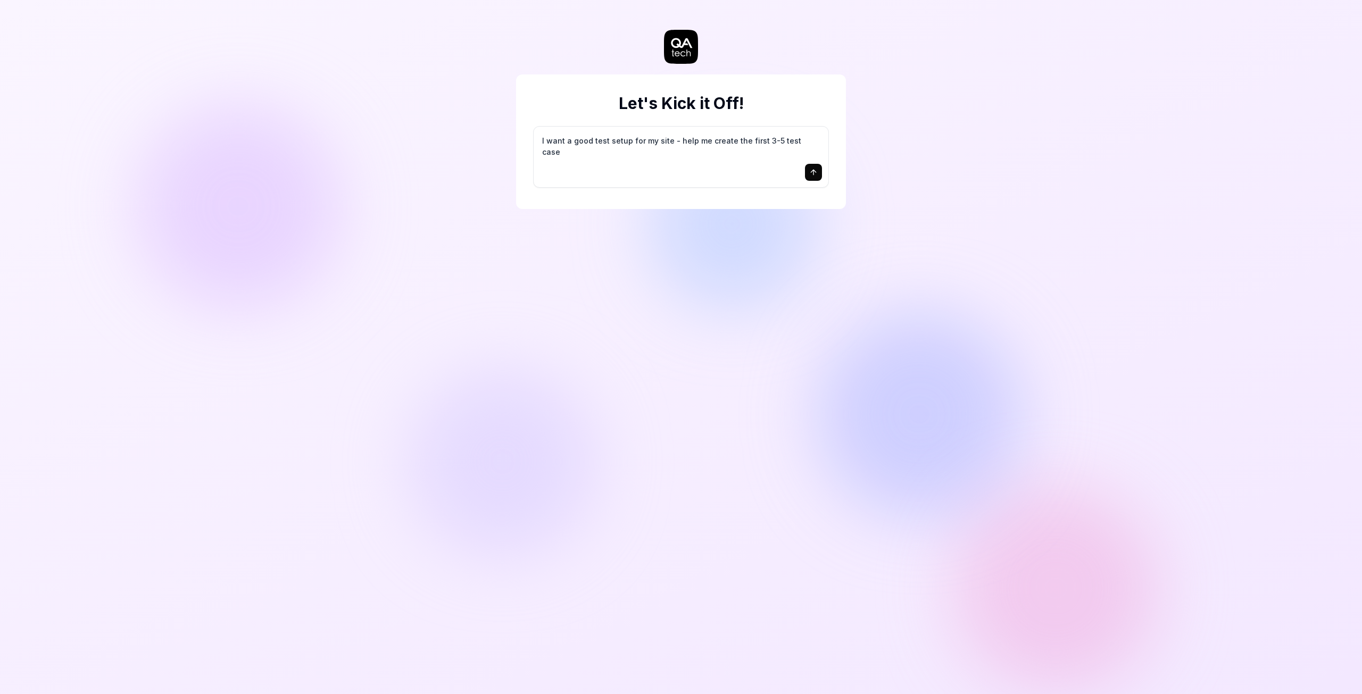
type textarea "I want a good test setup for my site - help me create the first 3-5 test cases"
click at [813, 173] on icon "submit" at bounding box center [813, 172] width 0 height 5
type textarea "*"
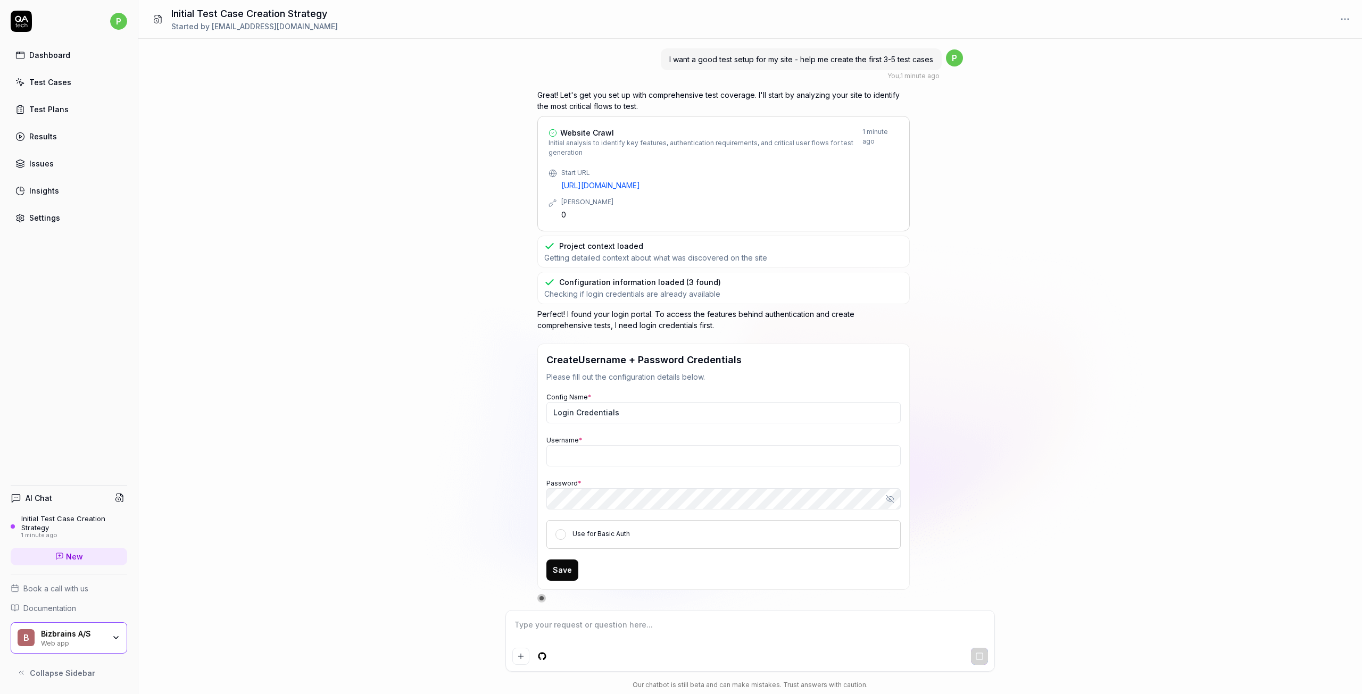
type textarea "*"
type input "[EMAIL_ADDRESS][DOMAIN_NAME]"
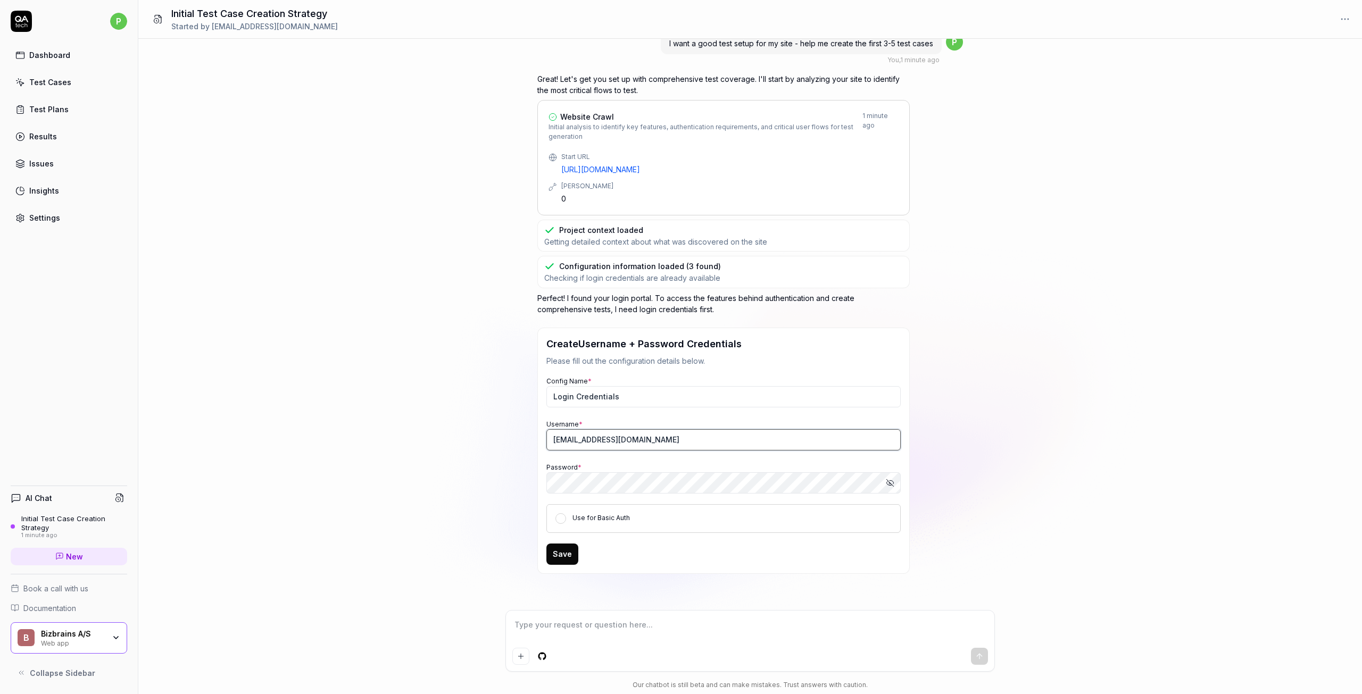
type textarea "*"
drag, startPoint x: 636, startPoint y: 442, endPoint x: 505, endPoint y: 439, distance: 130.9
click at [505, 439] on div "I want a good test setup for my site - help me create the first 3-5 test cases …" at bounding box center [750, 324] width 1224 height 571
type input "qatech"
click at [491, 468] on div "I want a good test setup for my site - help me create the first 3-5 test cases …" at bounding box center [750, 324] width 1224 height 571
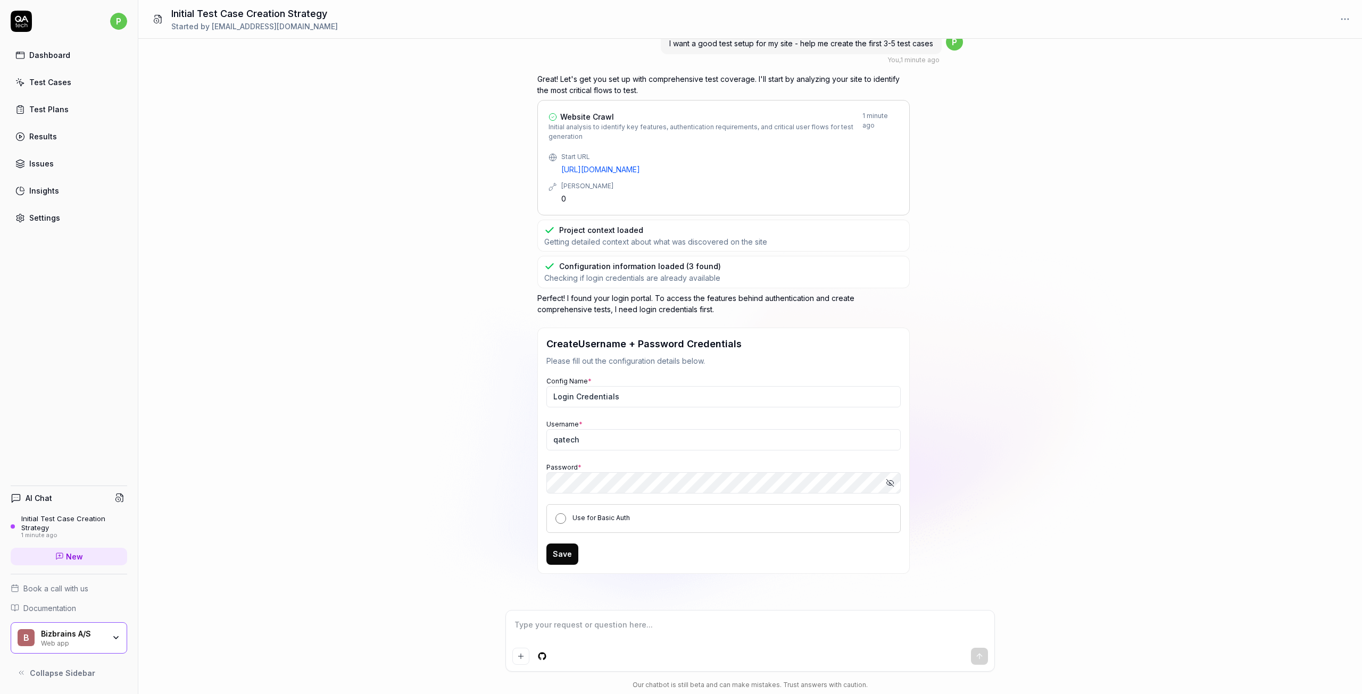
click at [564, 520] on button "Use for Basic Auth" at bounding box center [560, 518] width 11 height 11
click at [559, 554] on button "Save" at bounding box center [562, 554] width 32 height 21
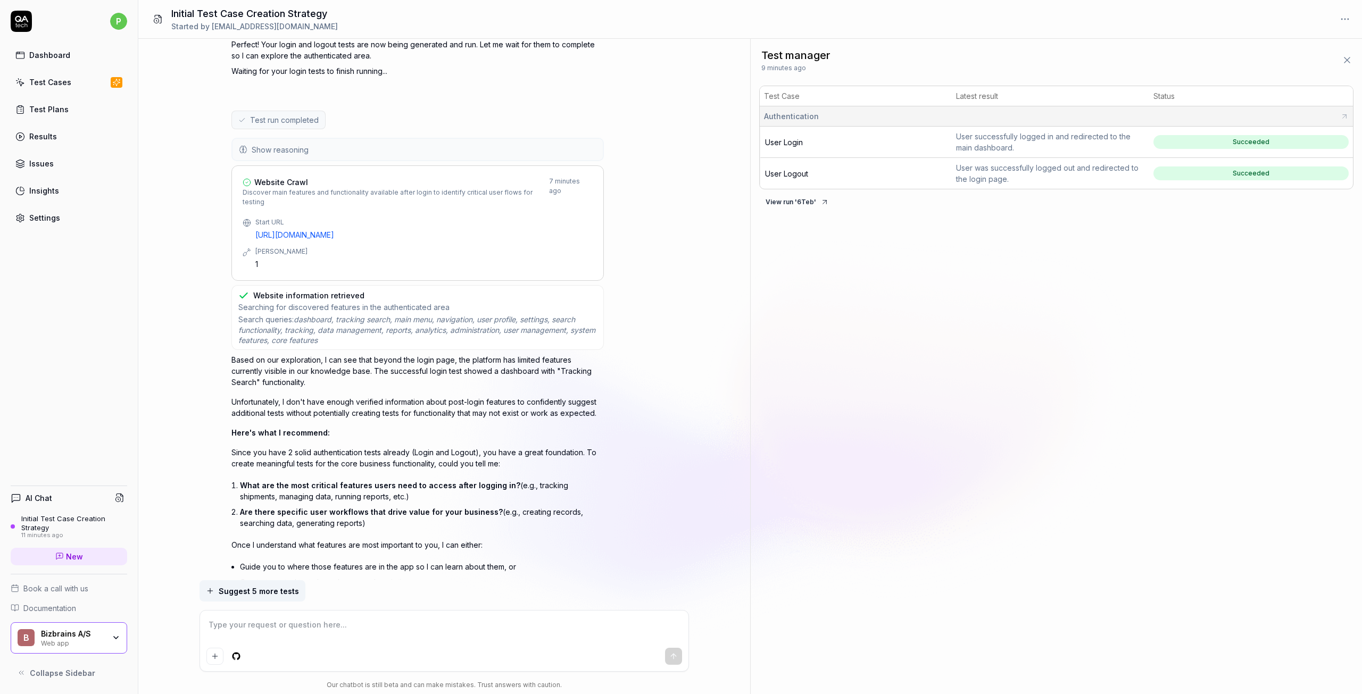
scroll to position [656, 0]
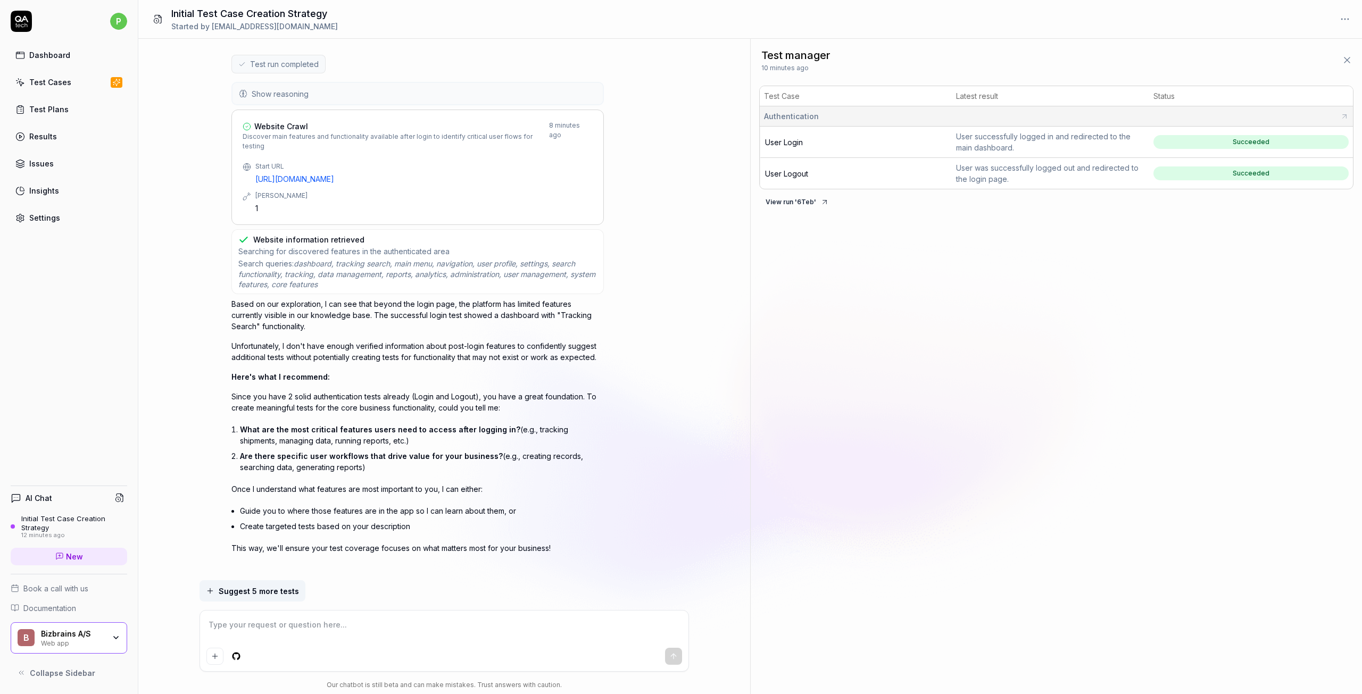
click at [118, 636] on icon "button" at bounding box center [116, 638] width 9 height 9
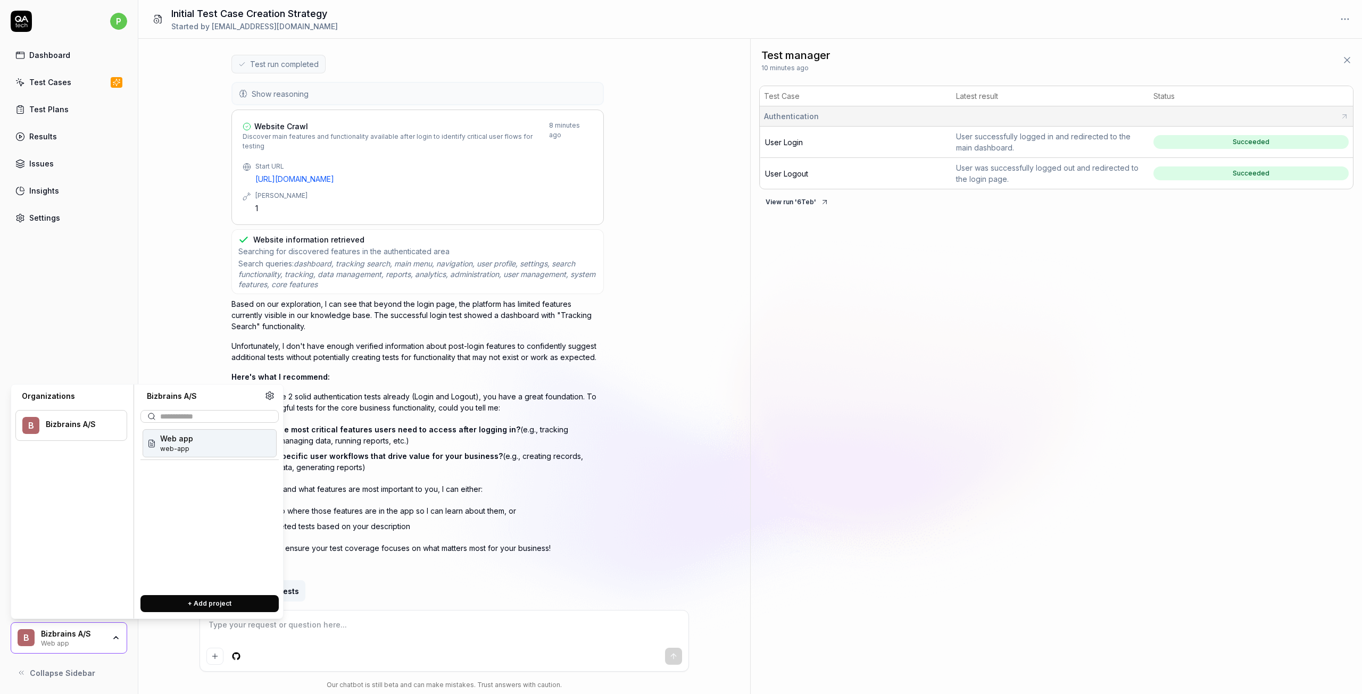
click at [179, 257] on div "I want a good test setup for my site - help me create the first 3-5 test cases …" at bounding box center [444, 310] width 612 height 542
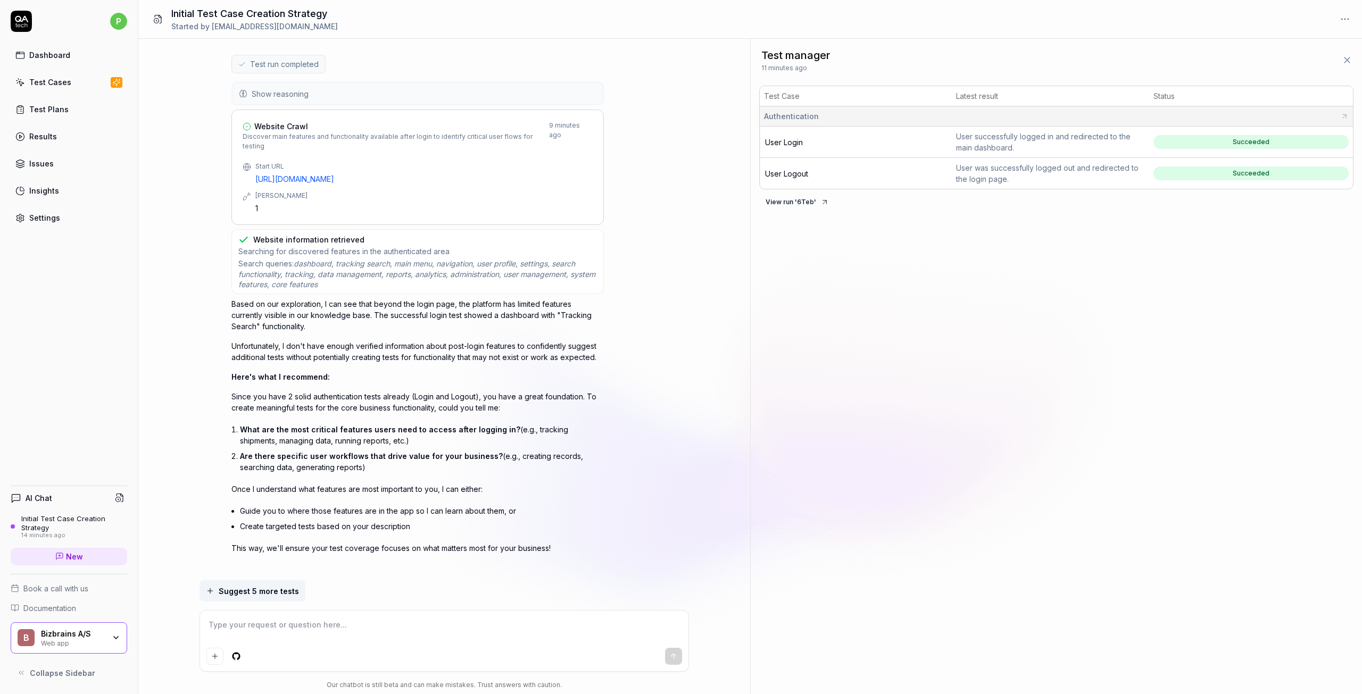
click at [249, 627] on textarea at bounding box center [444, 630] width 476 height 27
type textarea "*"
type textarea "C"
type textarea "*"
type textarea "Co"
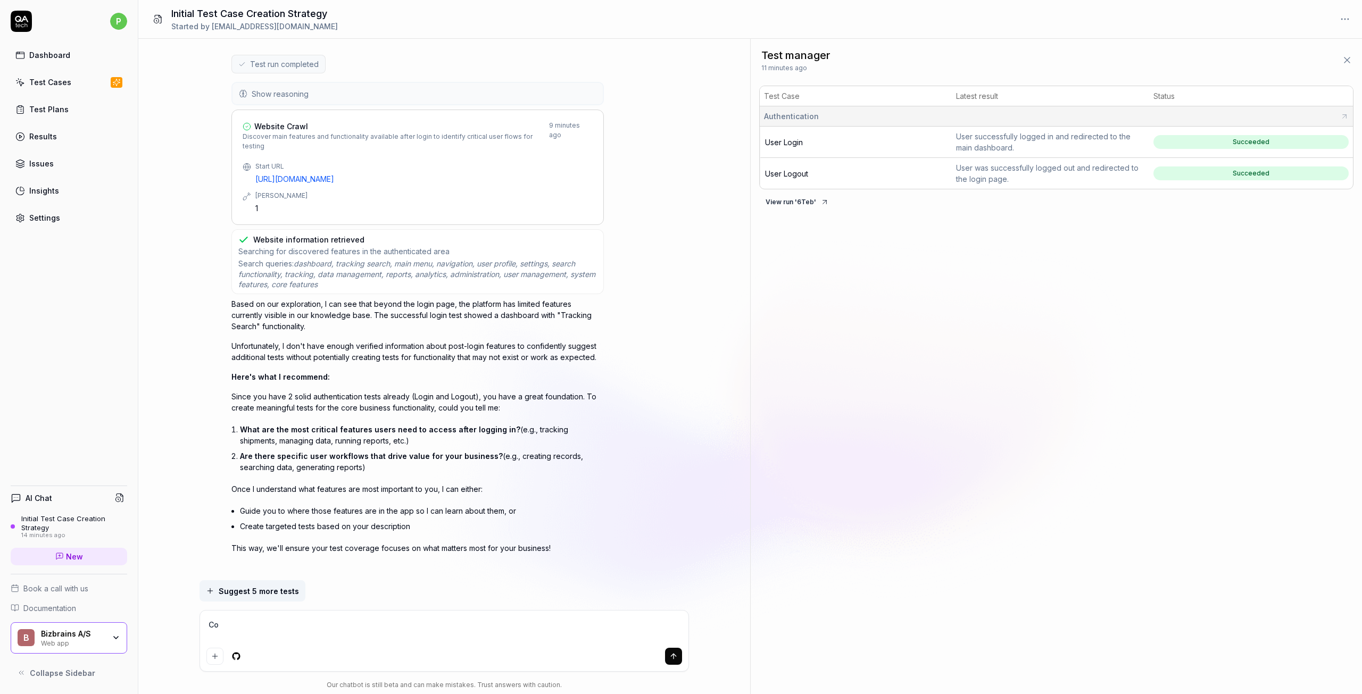
type textarea "*"
type textarea "Cou"
type textarea "*"
type textarea "Coul"
type textarea "*"
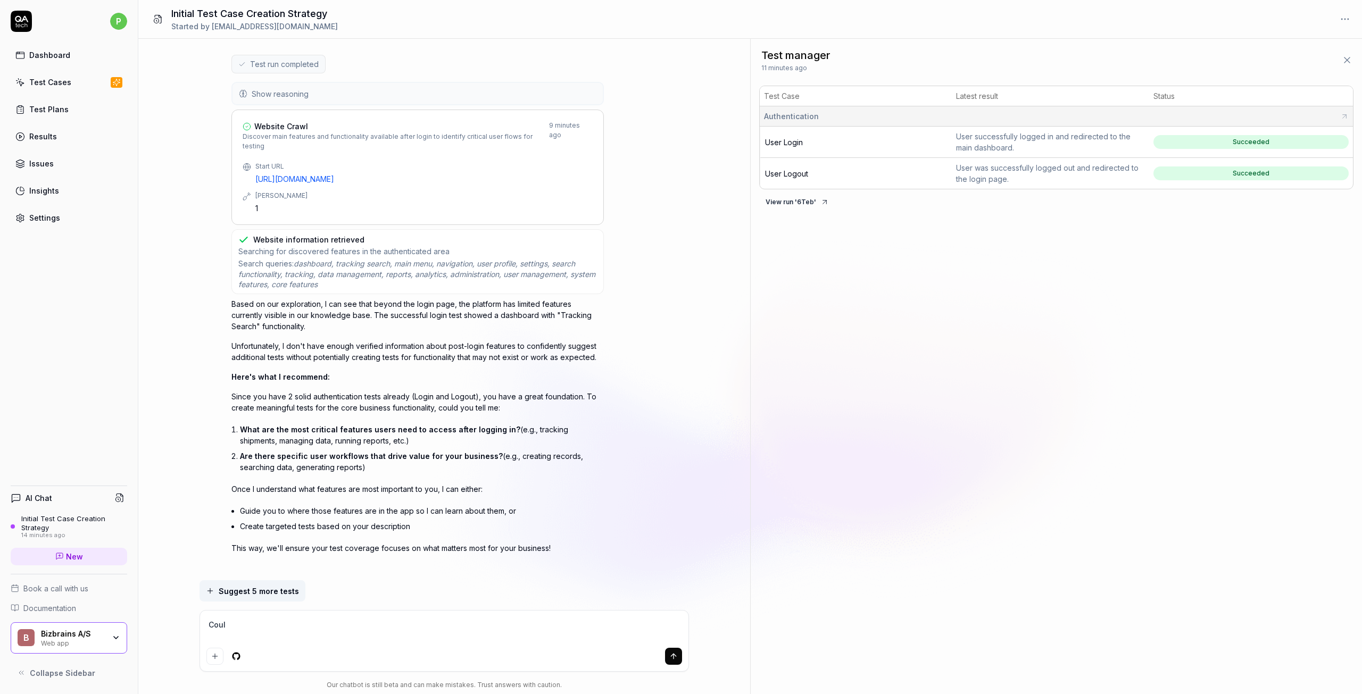
type textarea "Could"
type textarea "*"
type textarea "Could"
type textarea "*"
type textarea "Could w"
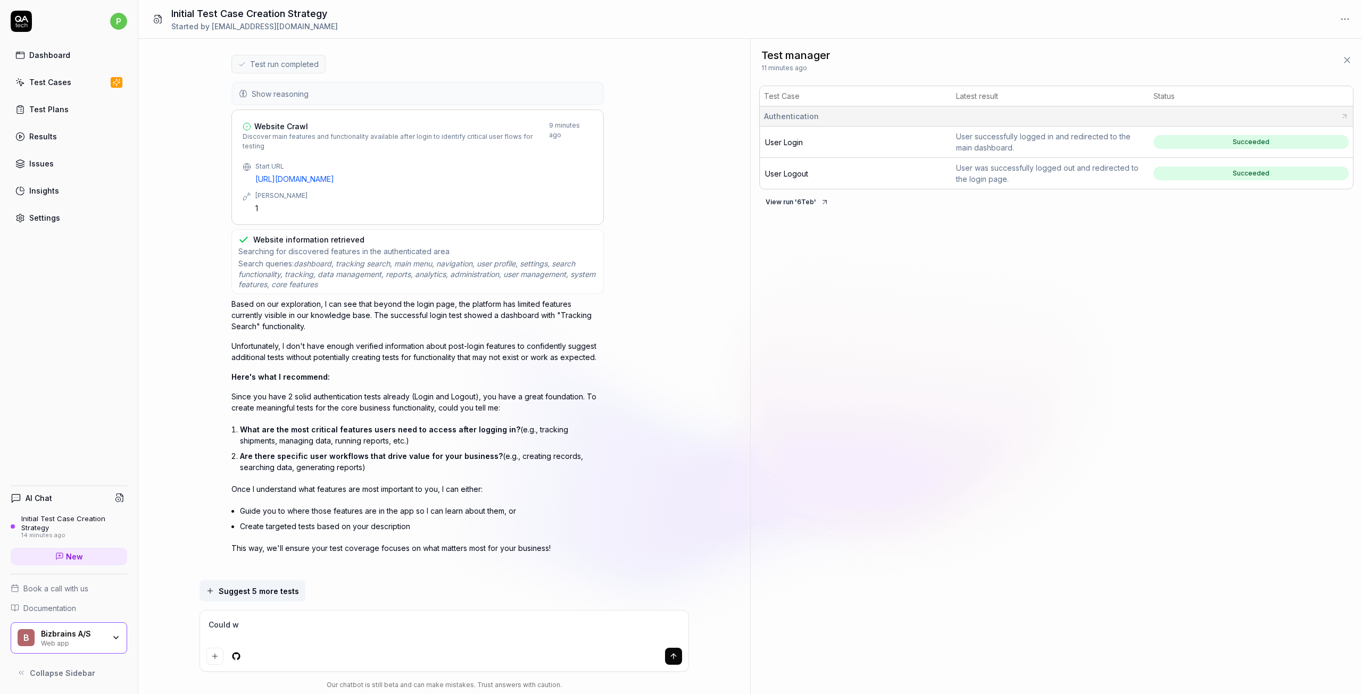
type textarea "*"
type textarea "Could we"
type textarea "*"
type textarea "Could we"
type textarea "*"
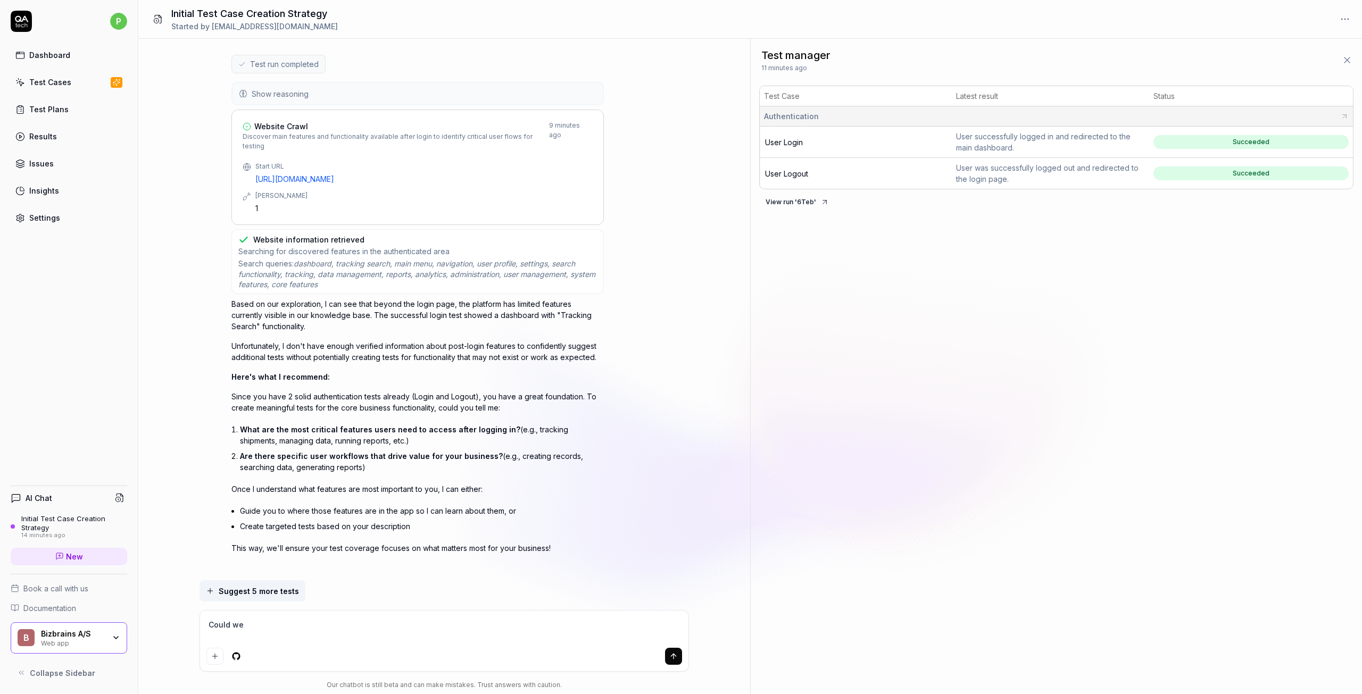
type textarea "Could we t"
type textarea "*"
type textarea "Could we tr"
type textarea "*"
type textarea "Could we try"
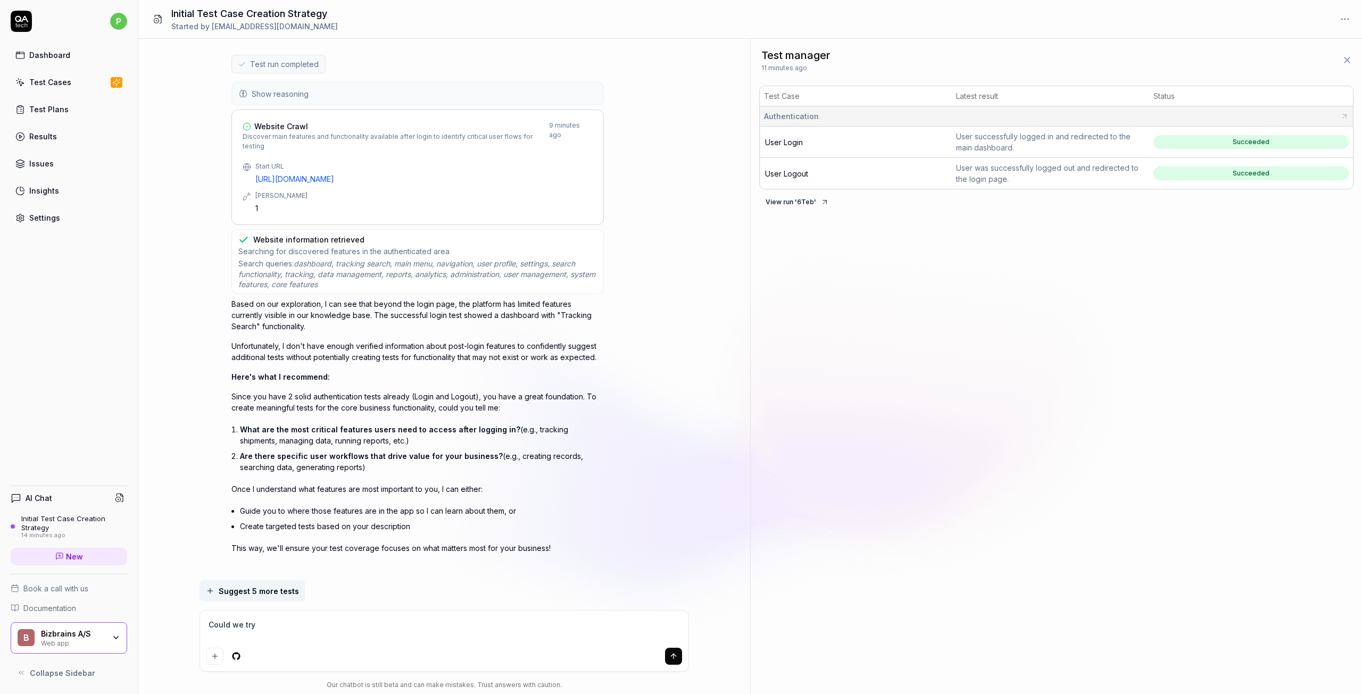
type textarea "*"
type textarea "Could we try"
type textarea "*"
type textarea "Could we try t"
type textarea "*"
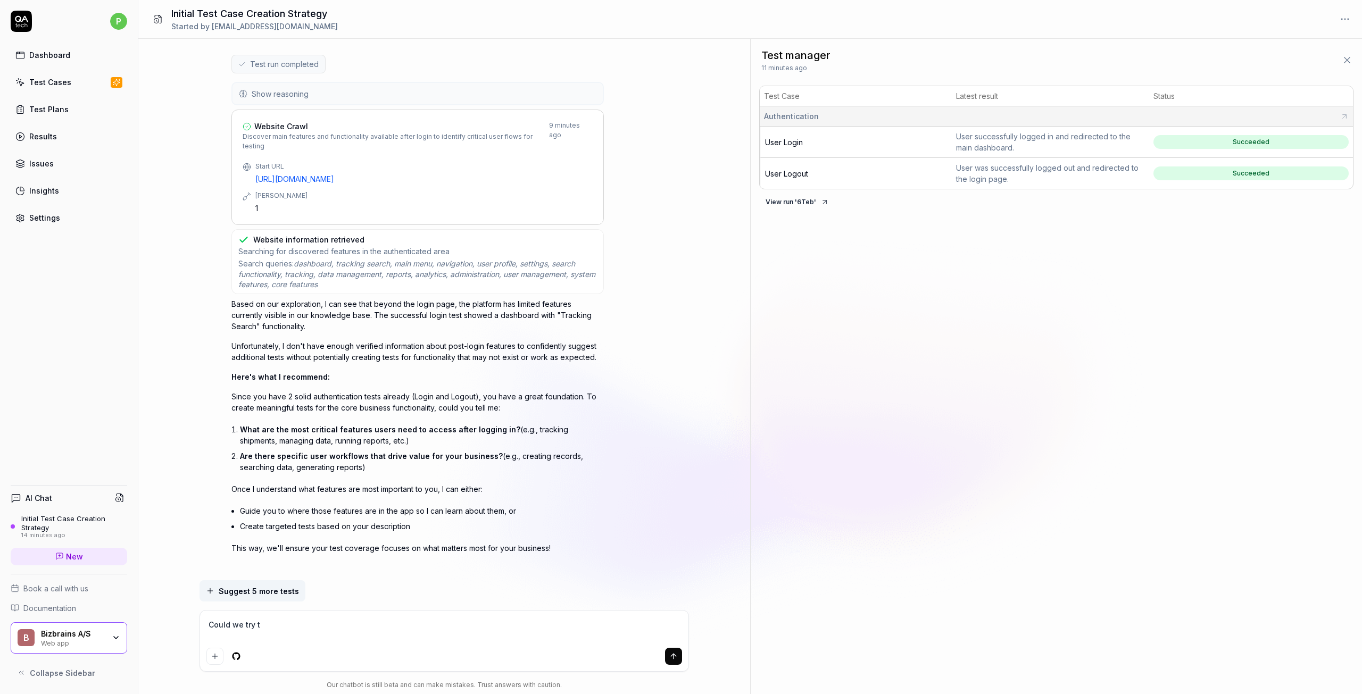
type textarea "Could we try to"
type textarea "*"
type textarea "Could we try to"
type textarea "*"
click at [704, 585] on div "I want a good test setup for my site - help me create the first 3-5 test cases …" at bounding box center [444, 366] width 612 height 655
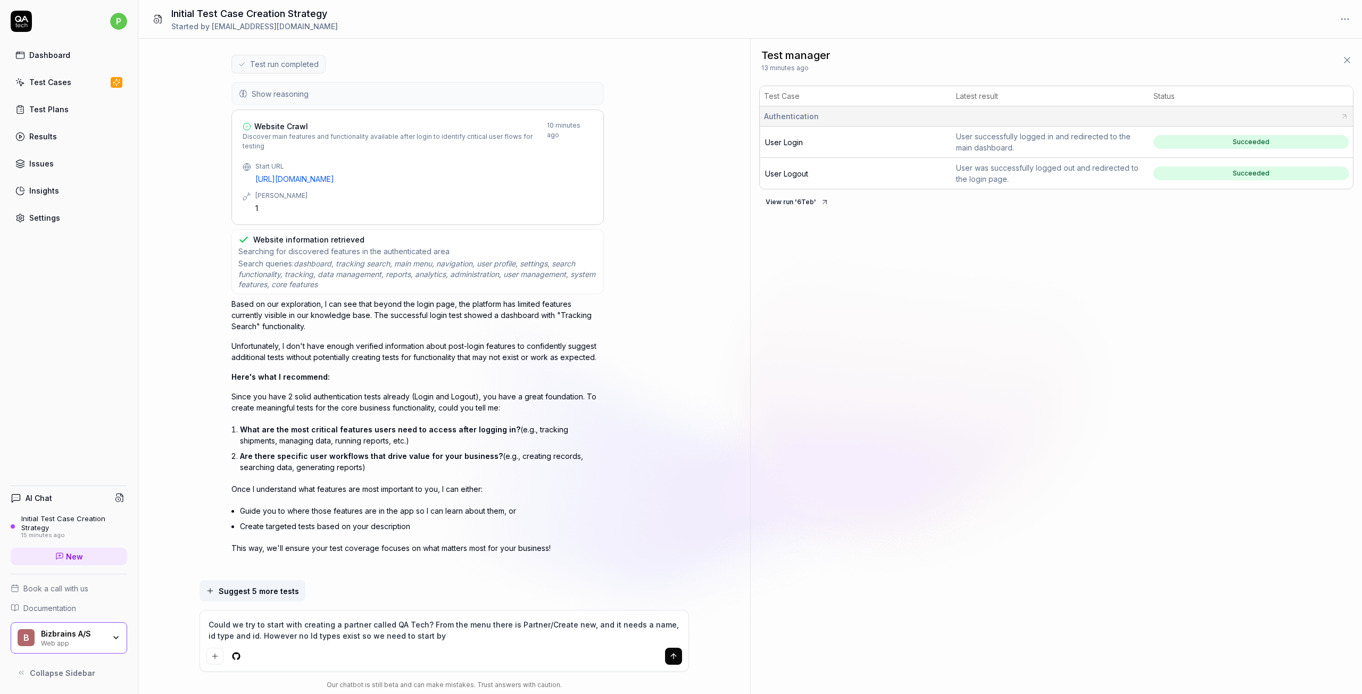
click at [500, 637] on textarea "Could we try to start with creating a partner called QA Tech? From the menu the…" at bounding box center [444, 630] width 476 height 27
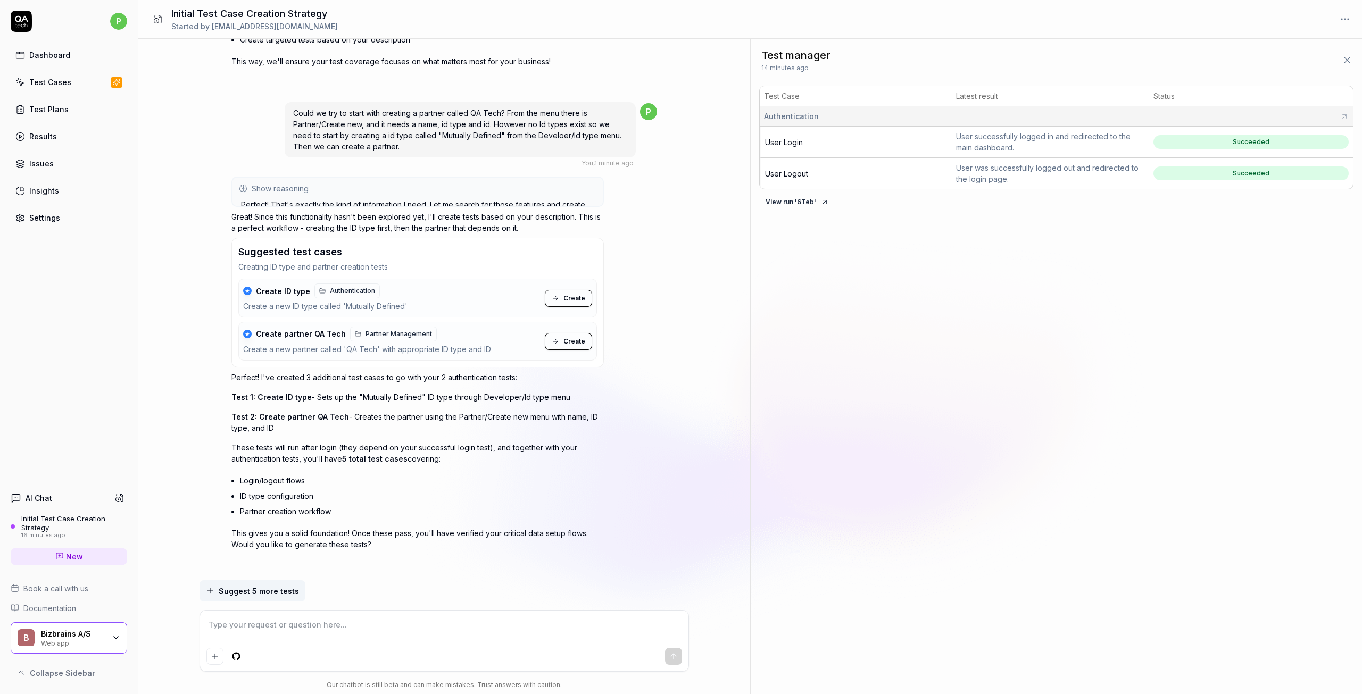
scroll to position [1133, 0]
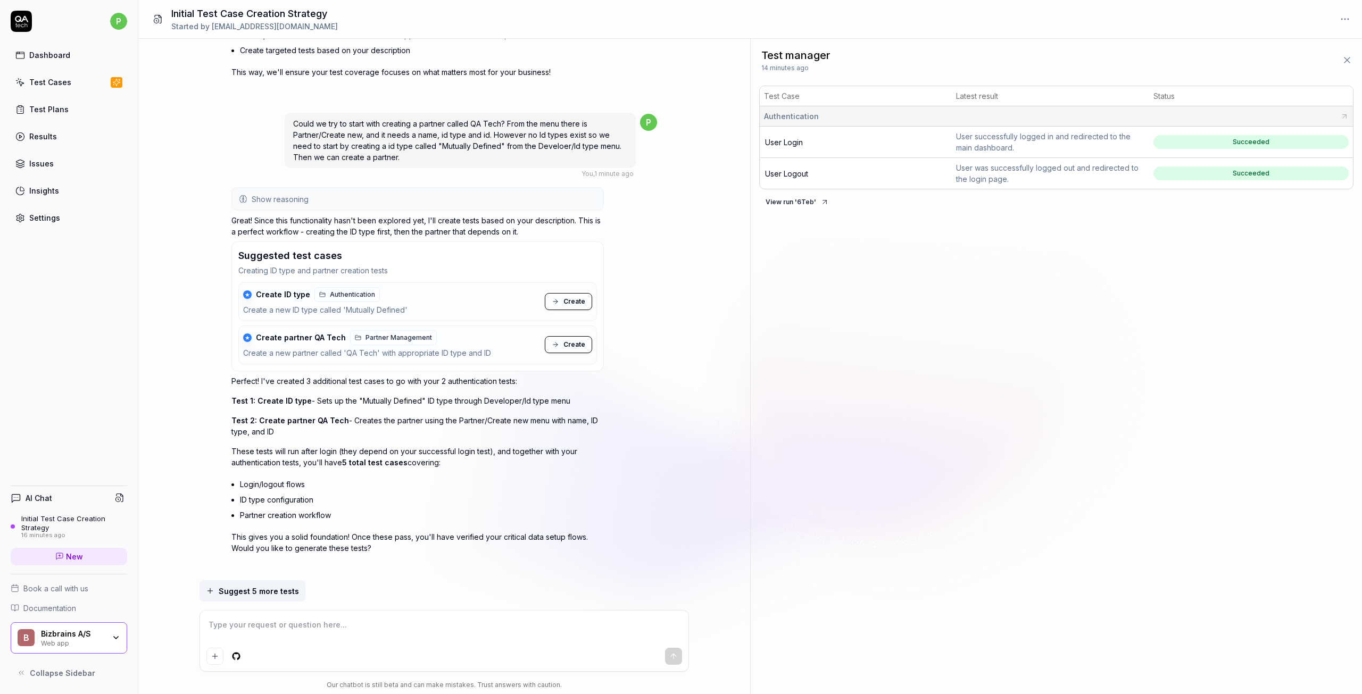
click at [239, 567] on icon "Positive feedback" at bounding box center [242, 571] width 9 height 9
click at [319, 628] on textarea at bounding box center [444, 630] width 476 height 27
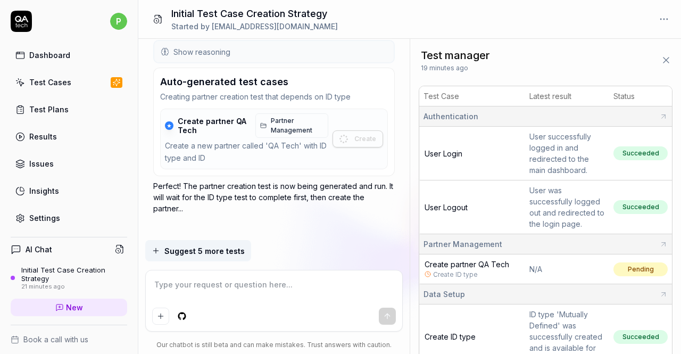
scroll to position [39, 0]
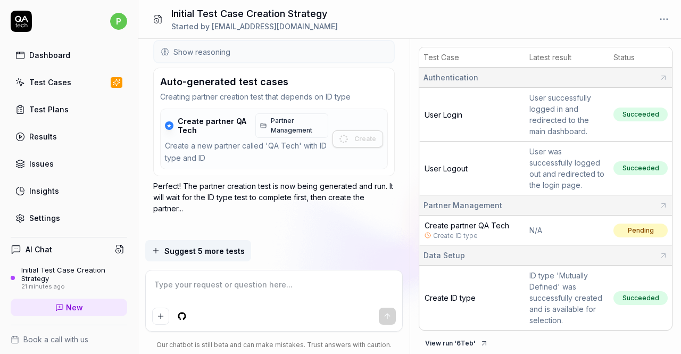
click at [486, 224] on span "Create partner QA Tech" at bounding box center [467, 225] width 85 height 9
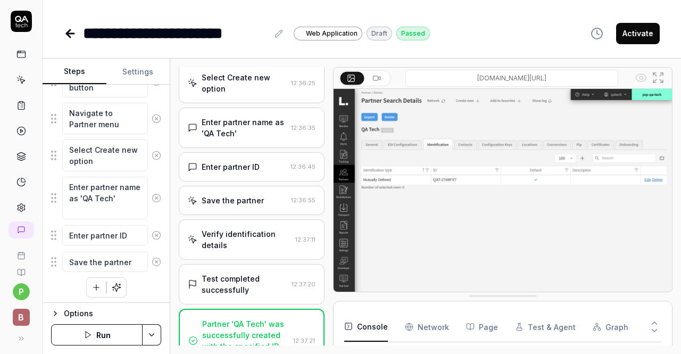
click at [69, 34] on icon at bounding box center [69, 34] width 7 height 0
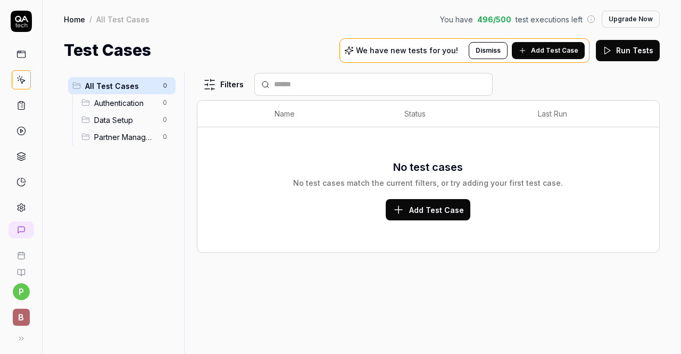
click at [13, 22] on icon at bounding box center [21, 21] width 21 height 21
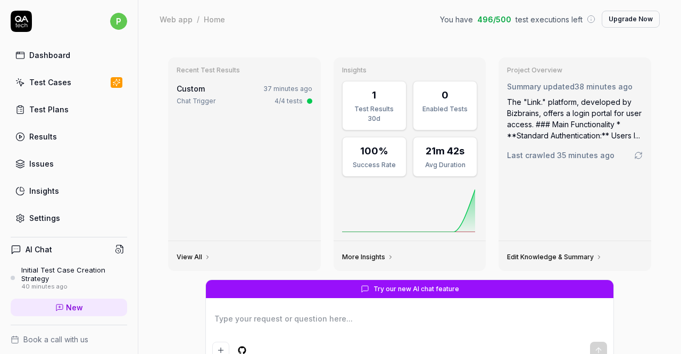
click at [49, 71] on div "Dashboard Test Cases Test Plans Results Issues Insights Settings" at bounding box center [69, 137] width 117 height 184
click at [42, 87] on div "Test Cases" at bounding box center [50, 82] width 42 height 11
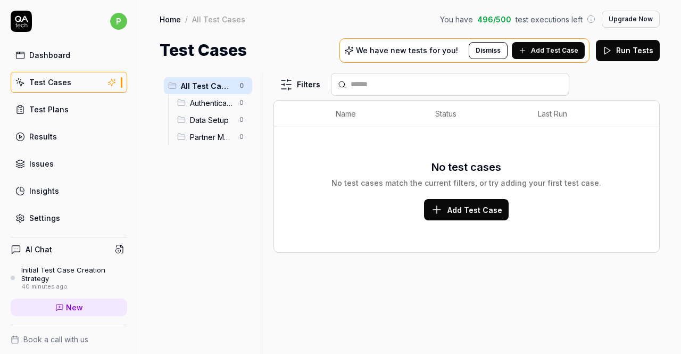
click at [42, 87] on div "Test Cases" at bounding box center [50, 82] width 42 height 11
click at [39, 131] on div "Results" at bounding box center [43, 136] width 28 height 11
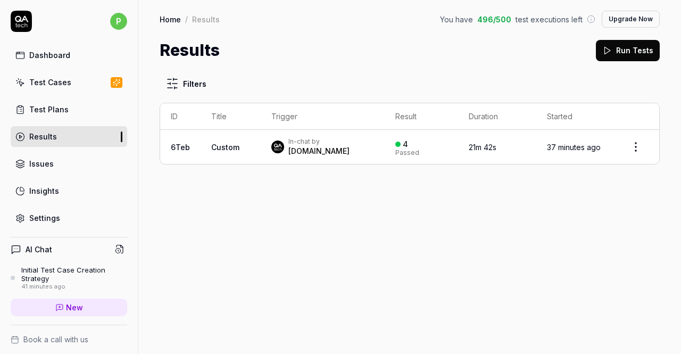
click at [458, 156] on td "21m 42s" at bounding box center [497, 147] width 78 height 34
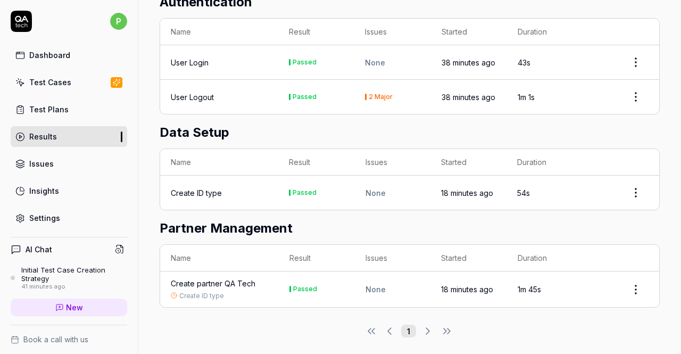
scroll to position [232, 0]
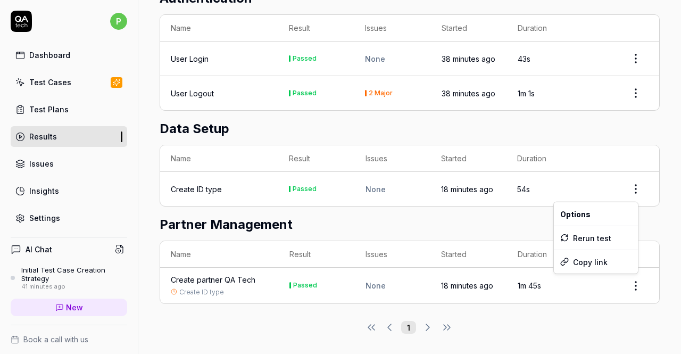
click at [623, 193] on html "p Dashboard Test Cases Test Plans Results Issues Insights Settings AI Chat Init…" at bounding box center [340, 177] width 681 height 354
click at [658, 228] on html "p Dashboard Test Cases Test Plans Results Issues Insights Settings AI Chat Init…" at bounding box center [340, 177] width 681 height 354
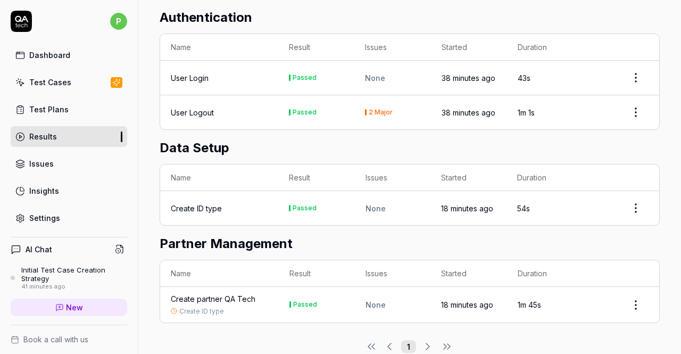
scroll to position [207, 0]
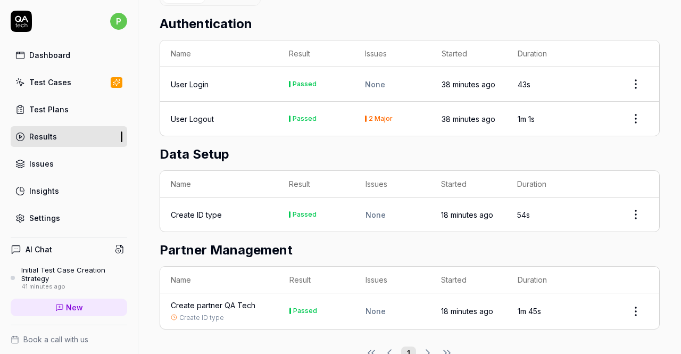
click at [231, 303] on div "Create partner QA Tech" at bounding box center [213, 305] width 85 height 11
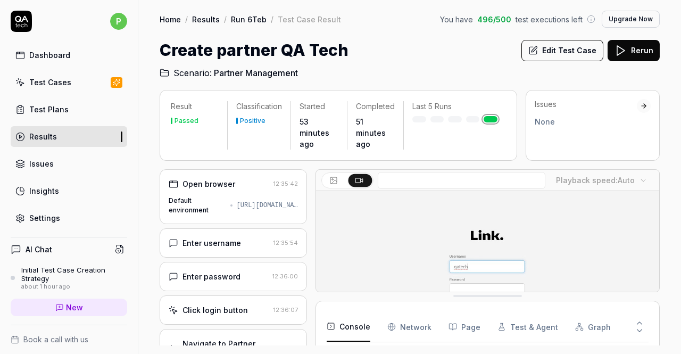
click at [419, 32] on div "Home / Results / Run 6Teb / Test Case Result You have 496 / 500 test executions…" at bounding box center [409, 39] width 543 height 79
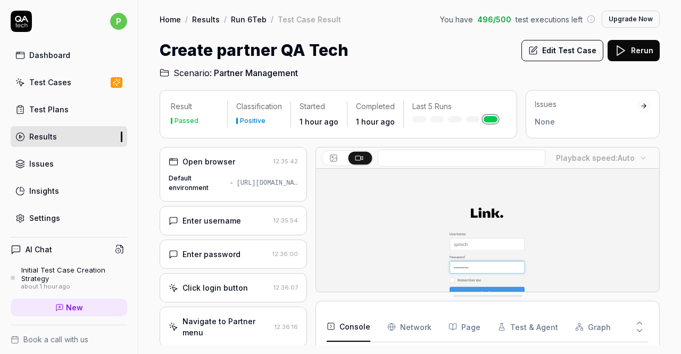
click at [55, 52] on div "Dashboard" at bounding box center [49, 54] width 41 height 11
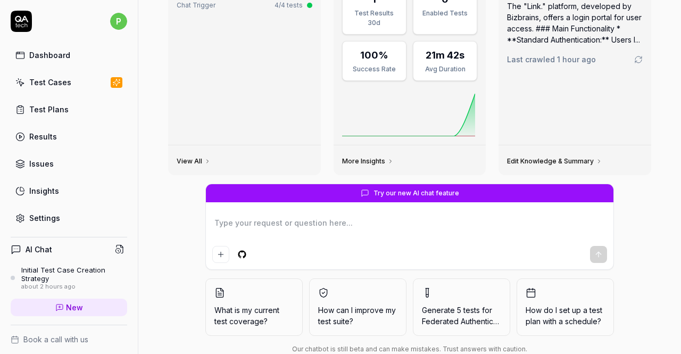
scroll to position [120, 0]
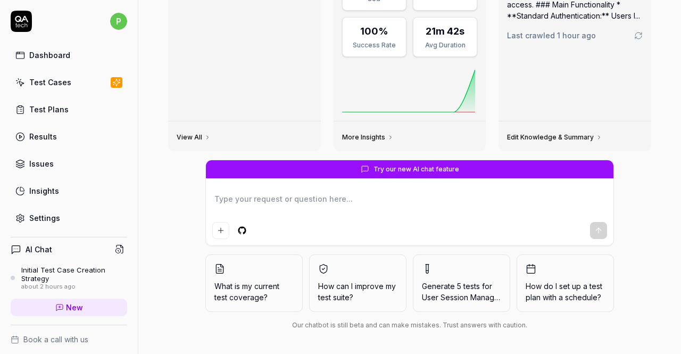
click at [220, 286] on span "What is my current test coverage?" at bounding box center [253, 291] width 79 height 22
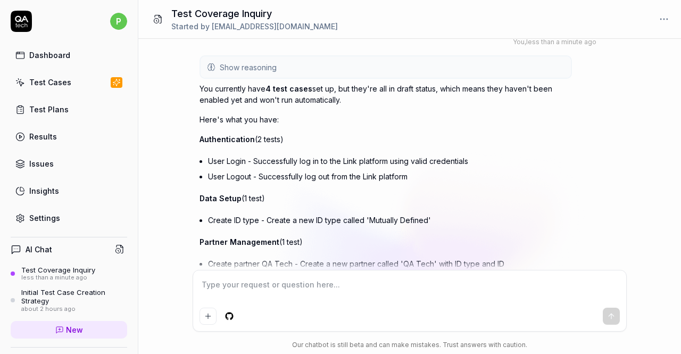
scroll to position [113, 0]
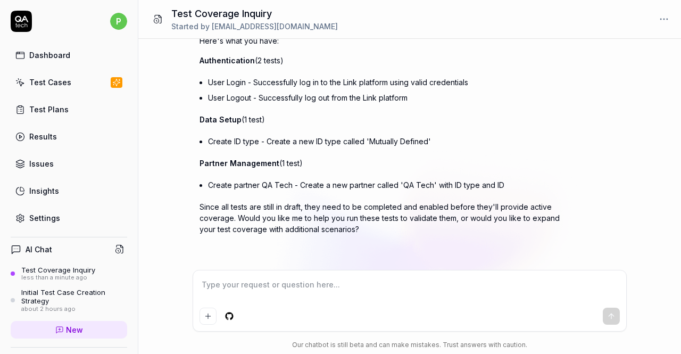
type textarea "*"
type textarea "A"
type textarea "*"
type textarea "As"
type textarea "*"
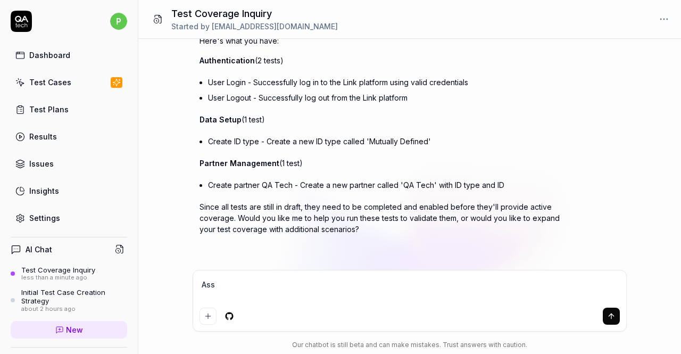
type textarea "Assu"
type textarea "*"
type textarea "Assum"
type textarea "*"
type textarea "Assume"
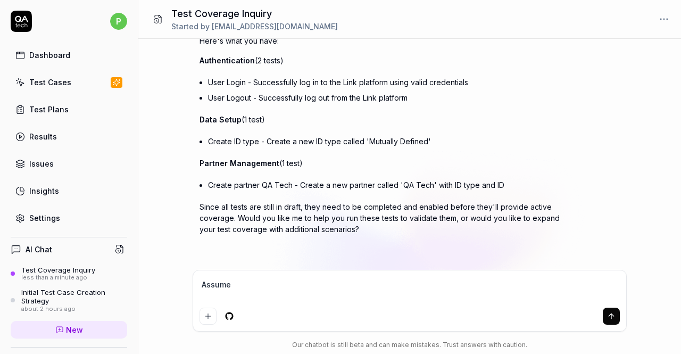
type textarea "*"
type textarea "Assume"
type textarea "*"
type textarea "Assume th"
type textarea "*"
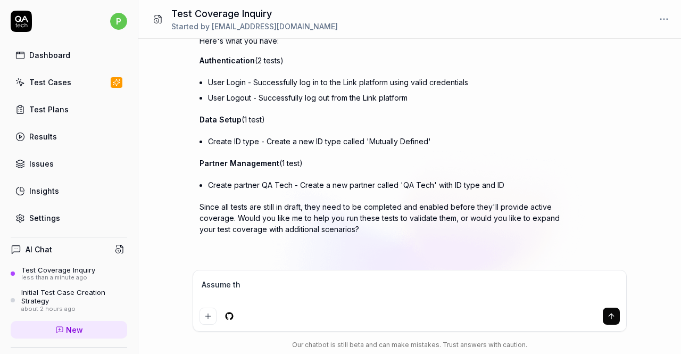
type textarea "Assume the"
type textarea "*"
type textarea "Assume they"
type textarea "*"
type textarea "Assume they"
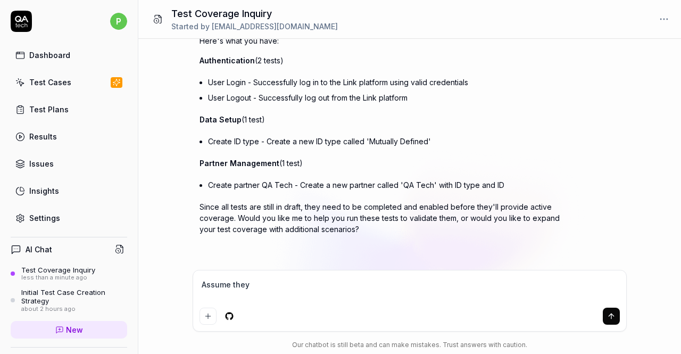
type textarea "*"
type textarea "Assume they w"
type textarea "*"
type textarea "Assume they wh"
type textarea "*"
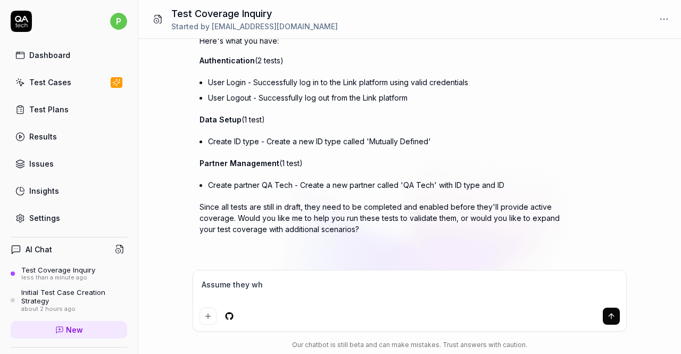
type textarea "Assume they whe"
type textarea "*"
type textarea "Assume they wher"
type textarea "*"
type textarea "Assume they where"
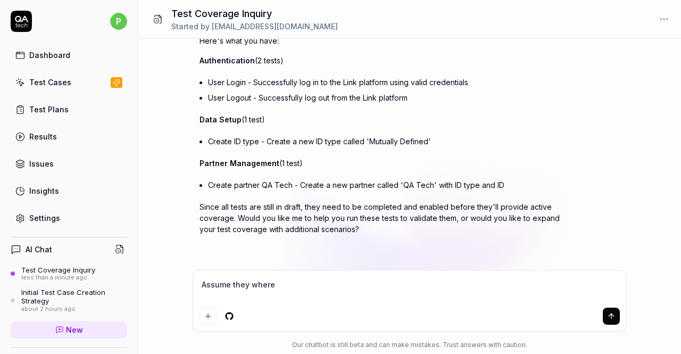
type textarea "*"
type textarea "Assume they where e"
type textarea "*"
type textarea "Assume they where en"
type textarea "*"
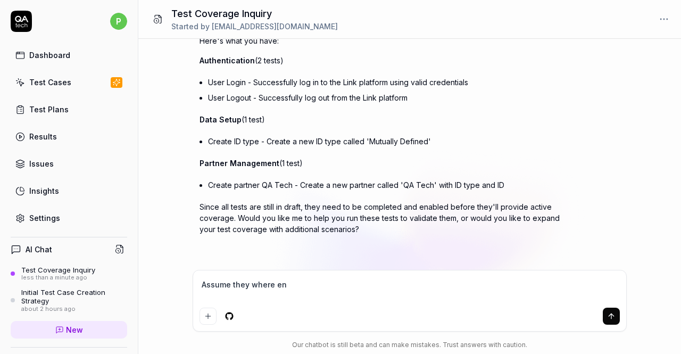
type textarea "Assume they where ena"
type textarea "*"
type textarea "Assume they where enab"
type textarea "*"
type textarea "Assume they where enabl"
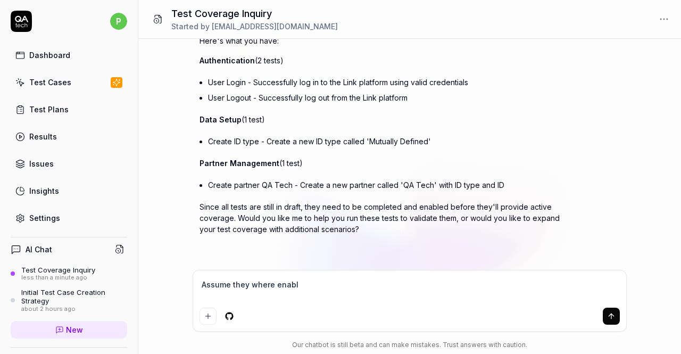
type textarea "*"
type textarea "Assume they where enable"
type textarea "*"
type textarea "Assume they where enabled"
type textarea "*"
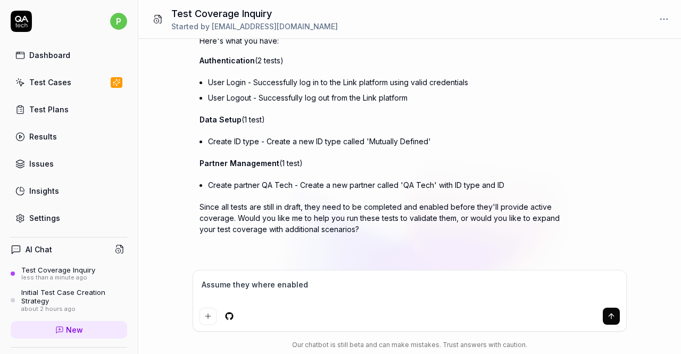
type textarea "Assume they where enabled,"
type textarea "*"
type textarea "Assume they where enabled,"
type textarea "*"
type textarea "Assume they where enabled, h"
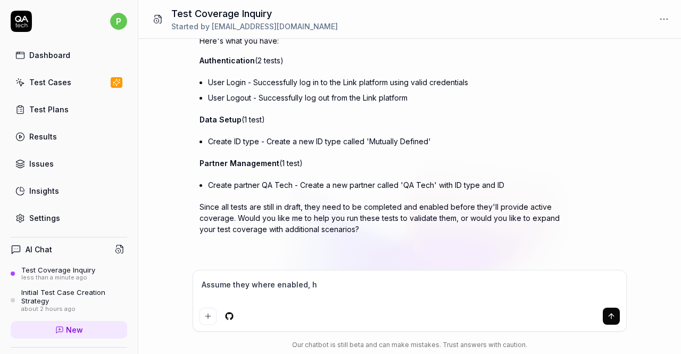
type textarea "*"
type textarea "Assume they where enabled, ho"
type textarea "*"
type textarea "Assume they where enabled, how"
type textarea "*"
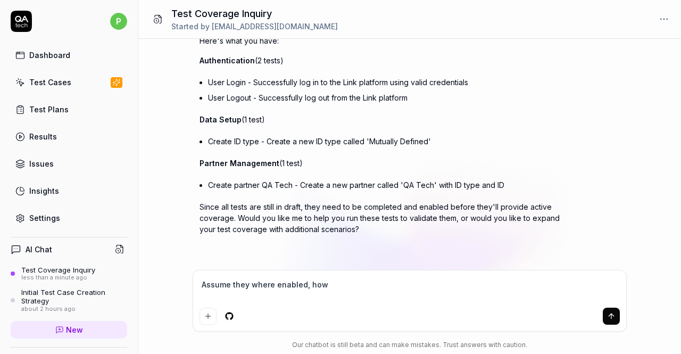
type textarea "Assume they where enabled, how m"
type textarea "*"
type textarea "Assume they where enabled, how ma"
type textarea "*"
type textarea "Assume they where enabled, how man"
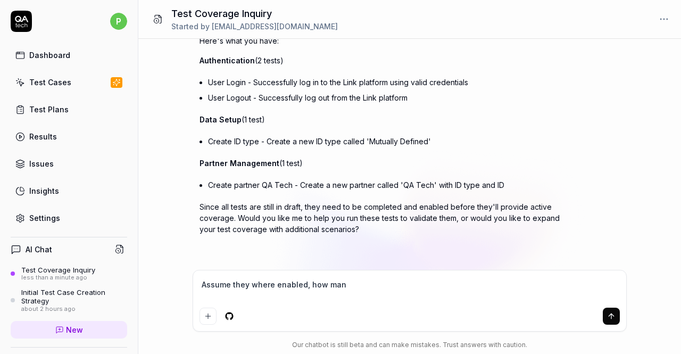
type textarea "*"
type textarea "Assume they where enabled, how many"
type textarea "*"
type textarea "Assume they where enabled, how many"
type textarea "*"
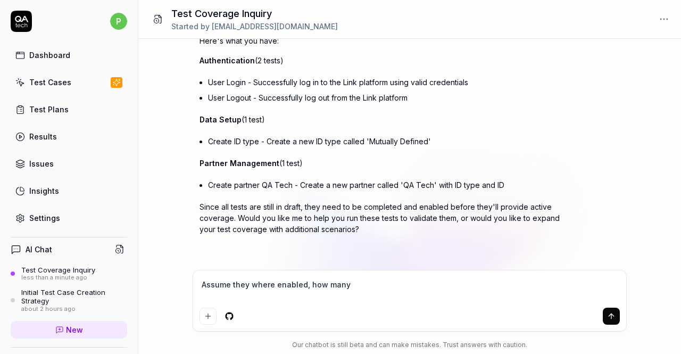
type textarea "Assume they where enabled, how many m"
type textarea "*"
type textarea "Assume they where enabled, how many mo"
type textarea "*"
type textarea "Assume they where enabled, how many mor"
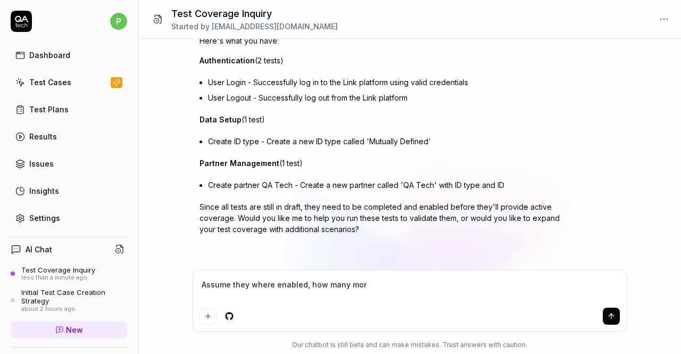
type textarea "*"
type textarea "Assume they where enabled, how many more"
type textarea "*"
type textarea "Assume they where enabled, how many more"
type textarea "*"
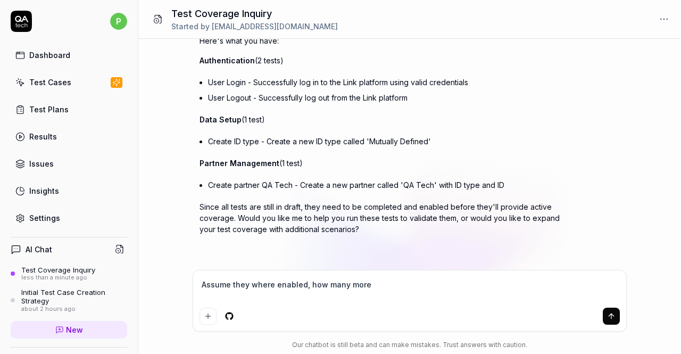
type textarea "Assume they where enabled, how many more t"
type textarea "*"
type textarea "Assume they where enabled, how many more te"
type textarea "*"
type textarea "Assume they where enabled, how many more tes"
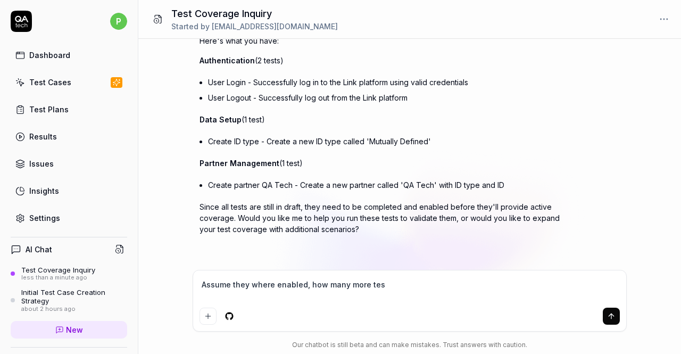
type textarea "*"
type textarea "Assume they where enabled, how many more test"
type textarea "*"
type textarea "Assume they where enabled, how many more test"
type textarea "*"
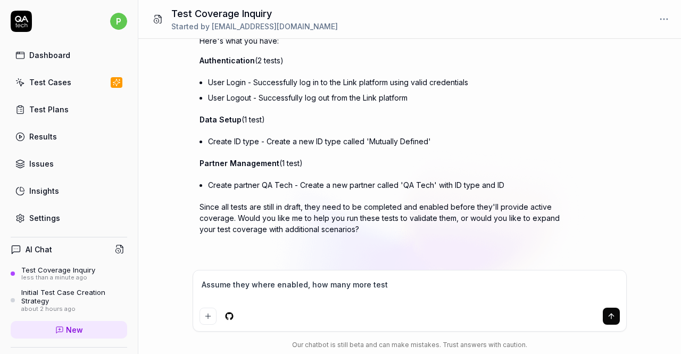
type textarea "Assume they where enabled, how many more test c"
type textarea "*"
type textarea "Assume they where enabled, how many more test ca"
type textarea "*"
type textarea "Assume they where enabled, how many more test case"
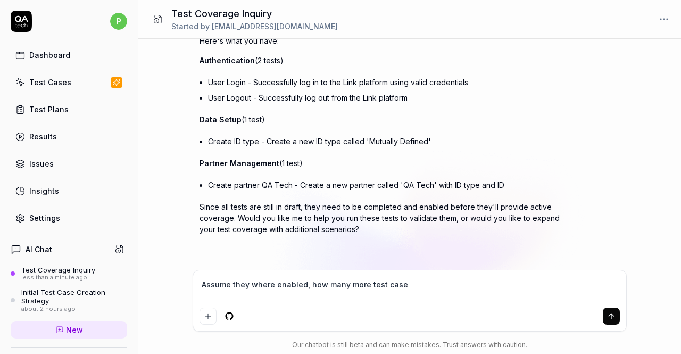
type textarea "*"
type textarea "Assume they where enabled, how many more test cases"
type textarea "*"
type textarea "Assume they where enabled, how many more test cases"
type textarea "*"
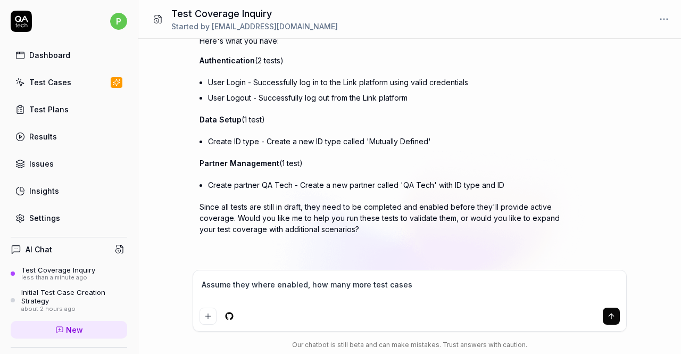
type textarea "Assume they where enabled, how many more test cases d"
type textarea "*"
type textarea "Assume they where enabled, how many more test cases do"
type textarea "*"
type textarea "Assume they where enabled, how many more test cases do"
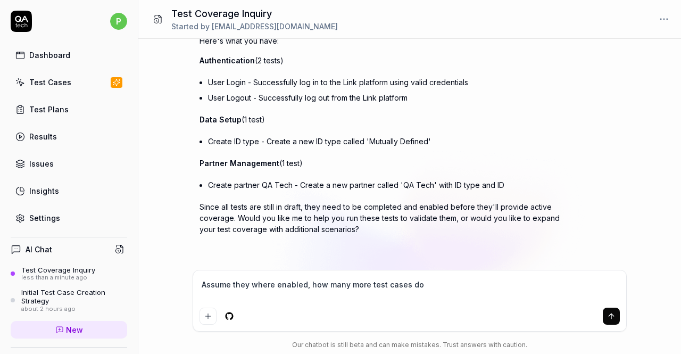
type textarea "*"
type textarea "Assume they where enabled, how many more test cases do i"
type textarea "*"
type textarea "Assume they where enabled, how many more test cases do i"
type textarea "*"
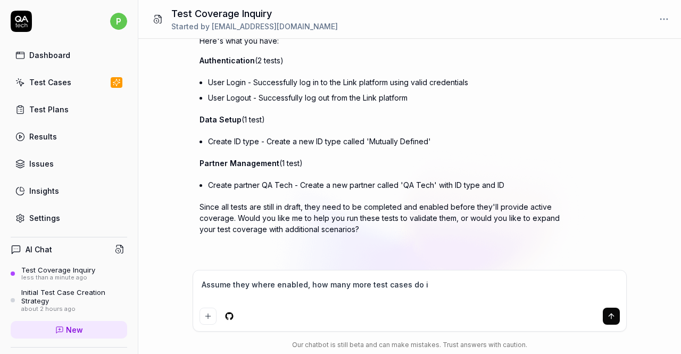
type textarea "Assume they where enabled, how many more test cases do i n"
type textarea "*"
type textarea "Assume they where enabled, how many more test cases do i ne"
type textarea "*"
type textarea "Assume they where enabled, how many more test cases do i nee"
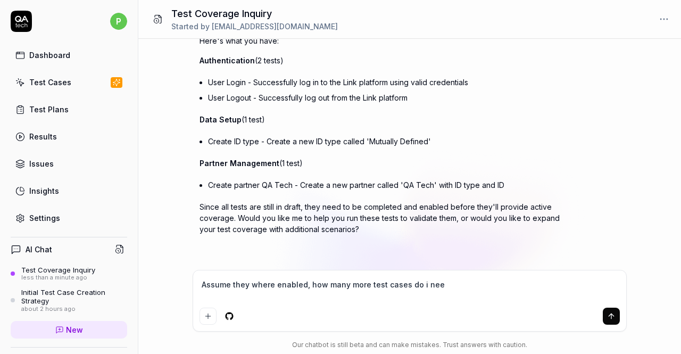
type textarea "*"
type textarea "Assume they where enabled, how many more test cases do i need"
type textarea "*"
type textarea "Assume they where enabled, how many more test cases do i need t"
type textarea "*"
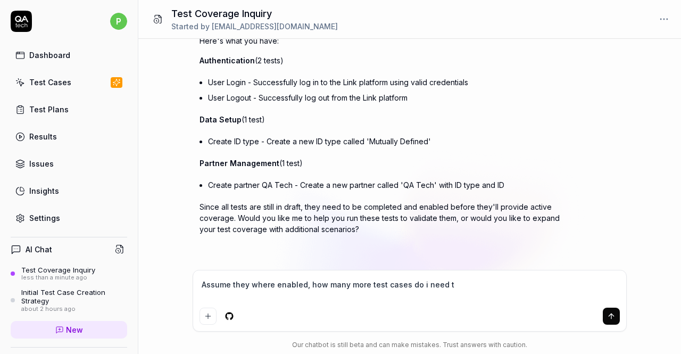
type textarea "Assume they where enabled, how many more test cases do i need to"
type textarea "*"
type textarea "Assume they where enabled, how many more test cases do i need to"
type textarea "*"
type textarea "Assume they where enabled, how many more test cases do i need to c"
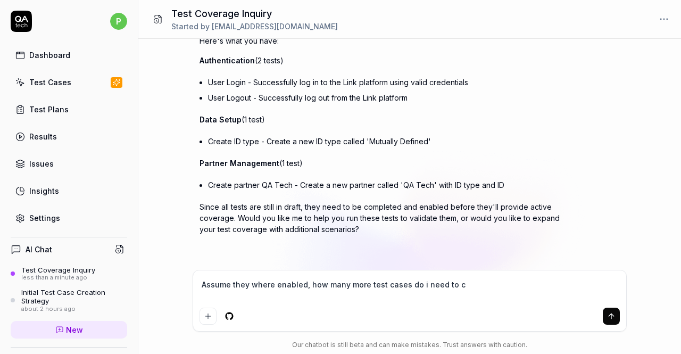
type textarea "*"
type textarea "Assume they where enabled, how many more test cases do i need to co"
type textarea "*"
type textarea "Assume they where enabled, how many more test cases do i need to cov"
type textarea "*"
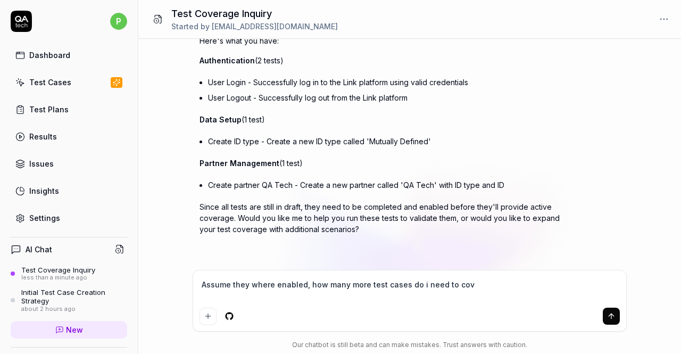
type textarea "Assume they where enabled, how many more test cases do i need to cove"
type textarea "*"
type textarea "Assume they where enabled, how many more test cases do i need to cover"
type textarea "*"
type textarea "Assume they where enabled, how many more test cases do i need to cover"
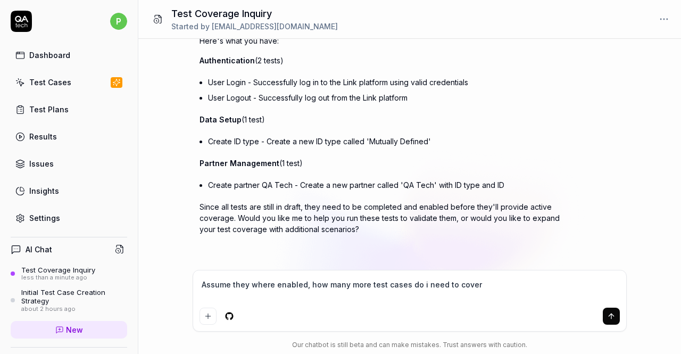
type textarea "*"
type textarea "Assume they where enabled, how many more test cases do i need to cover a"
type textarea "*"
type textarea "Assume they where enabled, how many more test cases do i need to cover al"
type textarea "*"
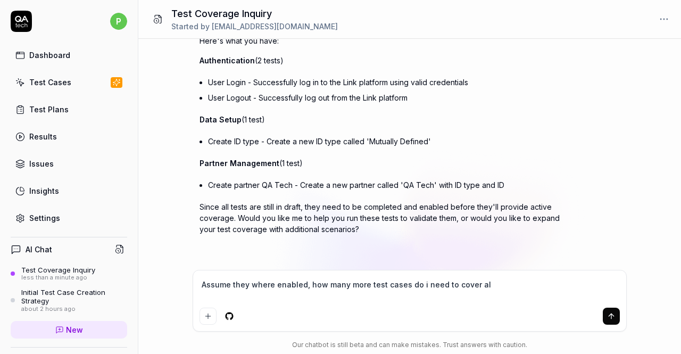
type textarea "Assume they where enabled, how many more test cases do i need to cover all"
type textarea "*"
type textarea "Assume they where enabled, how many more test cases do i need to cover all"
type textarea "*"
type textarea "Assume they where enabled, how many more test cases do i need to cover all u"
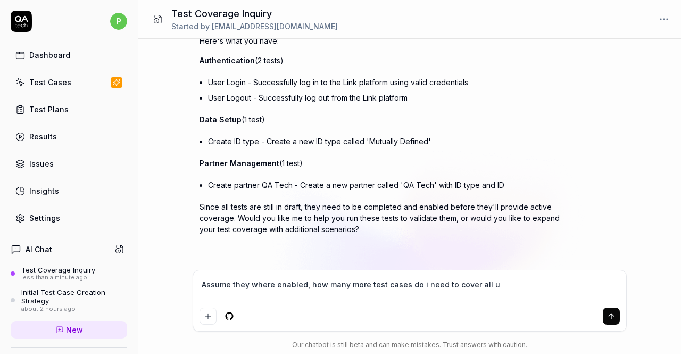
type textarea "*"
type textarea "Assume they where enabled, how many more test cases do i need to cover all ui"
type textarea "*"
type textarea "Assume they where enabled, how many more test cases do i need to cover all ui"
type textarea "*"
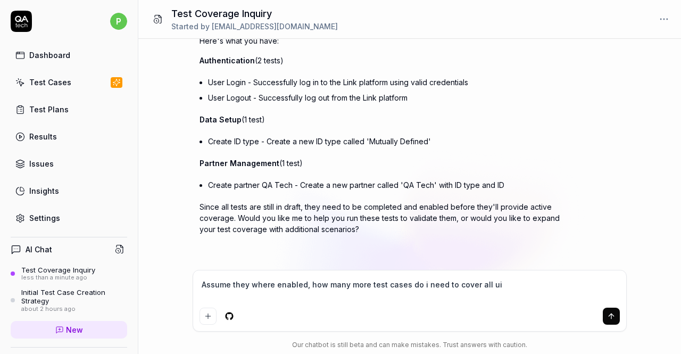
type textarea "Assume they where enabled, how many more test cases do i need to cover all ui p"
type textarea "*"
type textarea "Assume they where enabled, how many more test cases do i need to cover all ui pa"
type textarea "*"
type textarea "Assume they where enabled, how many more test cases do i need to cover all ui p…"
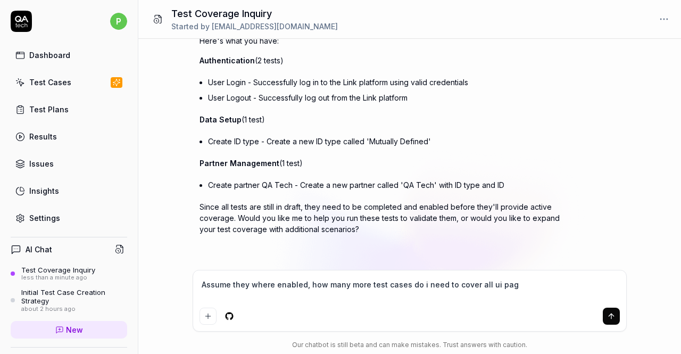
type textarea "*"
type textarea "Assume they where enabled, how many more test cases do i need to cover all ui p…"
type textarea "*"
type textarea "Assume they where enabled, how many more test cases do i need to cover all ui p…"
type textarea "*"
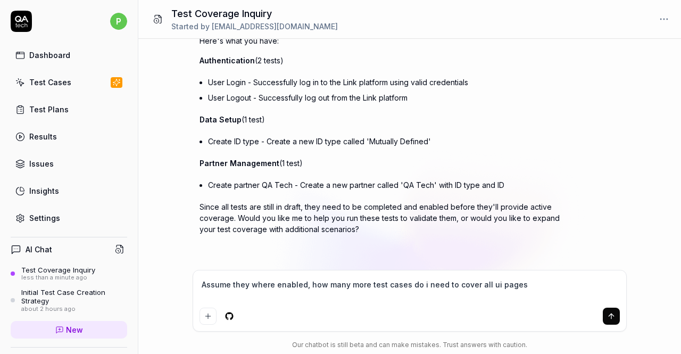
type textarea "Assume they where enabled, how many more test cases do i need to cover all ui p…"
type textarea "*"
type textarea "Assume they where enabled, how many more test cases do i need to cover all ui p…"
type textarea "*"
type textarea "Assume they where enabled, how many more test cases do i need to cover all ui p…"
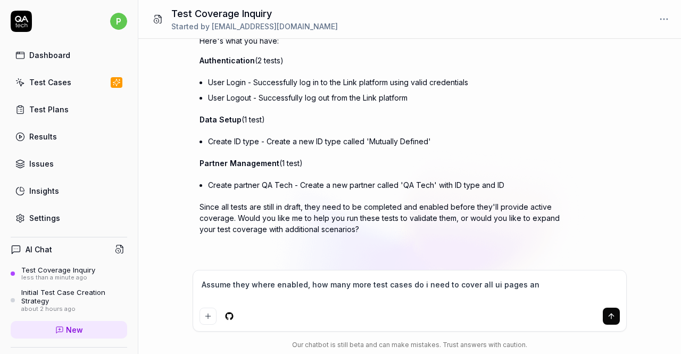
type textarea "*"
type textarea "Assume they where enabled, how many more test cases do i need to cover all ui p…"
type textarea "*"
type textarea "Assume they where enabled, how many more test cases do i need to cover all ui p…"
type textarea "*"
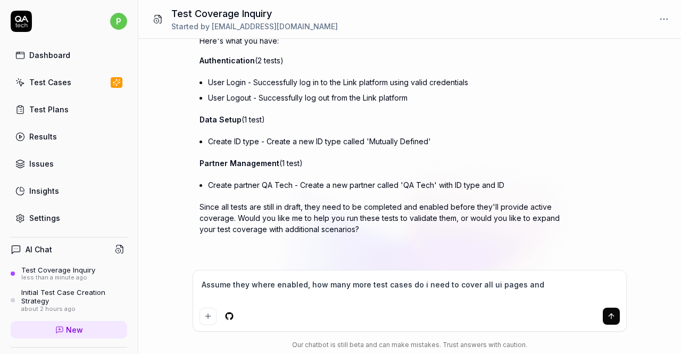
type textarea "Assume they where enabled, how many more test cases do i need to cover all ui p…"
type textarea "*"
type textarea "Assume they where enabled, how many more test cases do i need to cover all ui p…"
type textarea "*"
type textarea "Assume they where enabled, how many more test cases do i need to cover all ui p…"
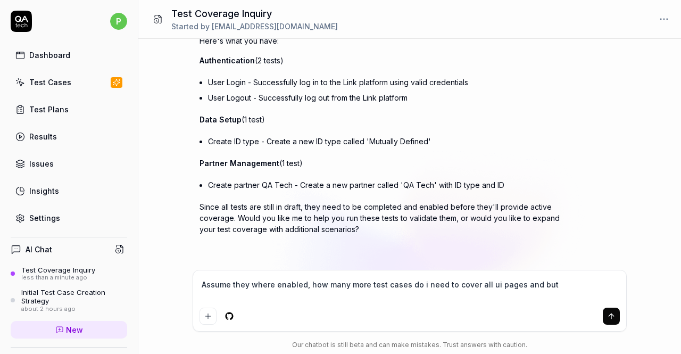
type textarea "*"
type textarea "Assume they where enabled, how many more test cases do i need to cover all ui p…"
type textarea "*"
type textarea "Assume they where enabled, how many more test cases do i need to cover all ui p…"
type textarea "*"
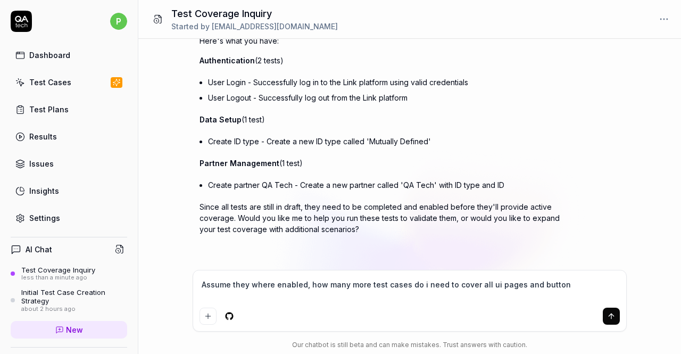
type textarea "Assume they where enabled, how many more test cases do i need to cover all ui p…"
type textarea "*"
type textarea "Assume they where enabled, how many more test cases do i need to cover all ui p…"
type textarea "*"
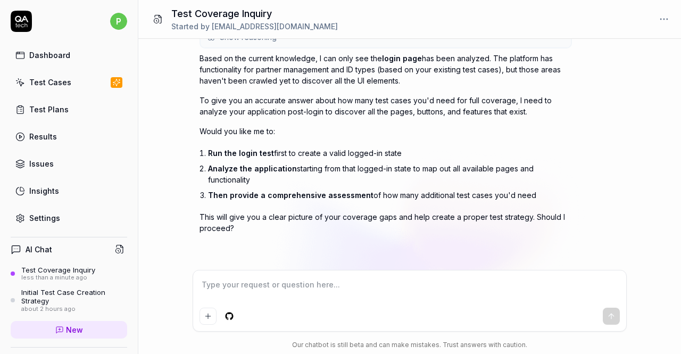
scroll to position [409, 0]
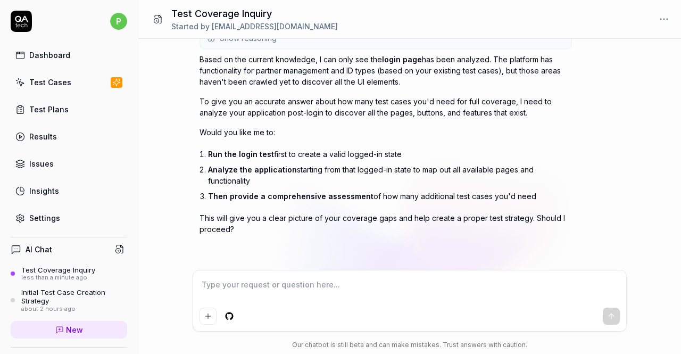
type textarea "*"
type textarea "y"
type textarea "*"
type textarea "ye"
type textarea "*"
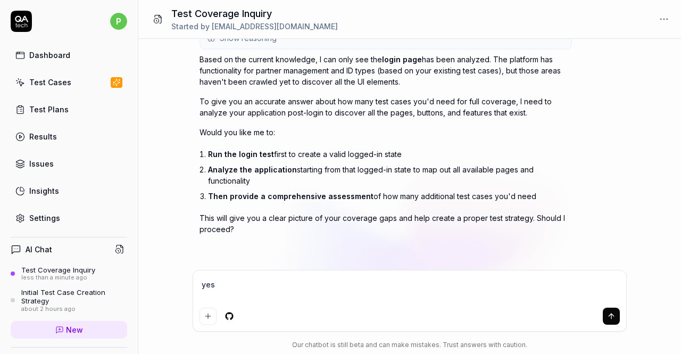
type textarea "yes"
type textarea "*"
type textarea "yes p"
type textarea "*"
type textarea "yes pl"
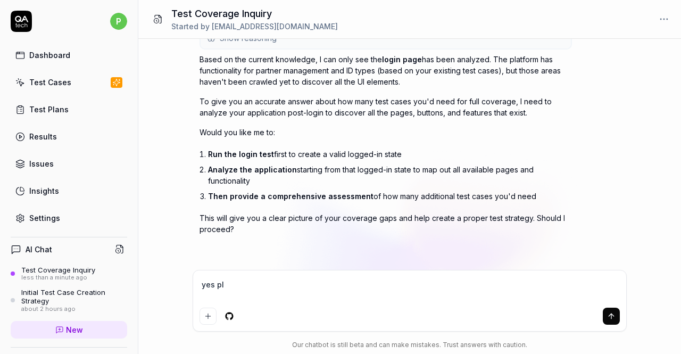
type textarea "*"
type textarea "yes ple"
type textarea "*"
type textarea "yes plea"
type textarea "*"
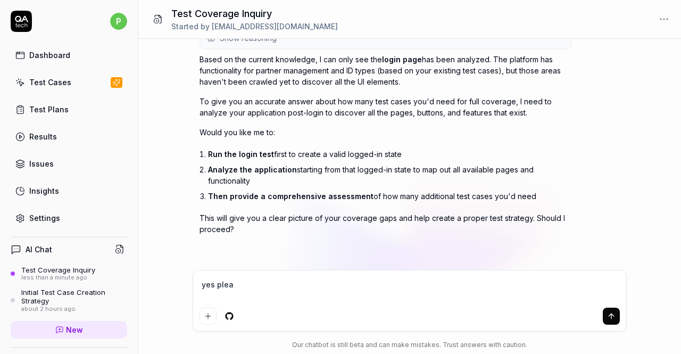
type textarea "yes pleas"
type textarea "*"
type textarea "yes please"
type textarea "*"
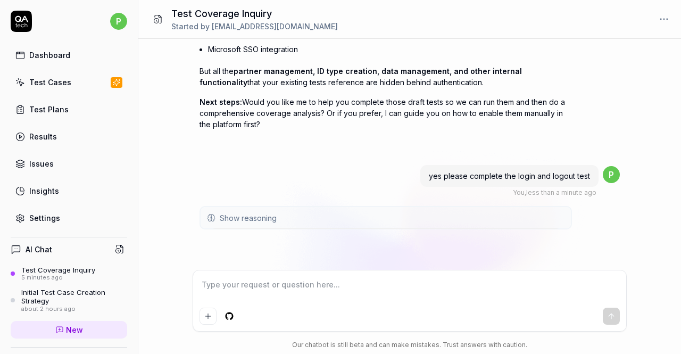
scroll to position [1299, 0]
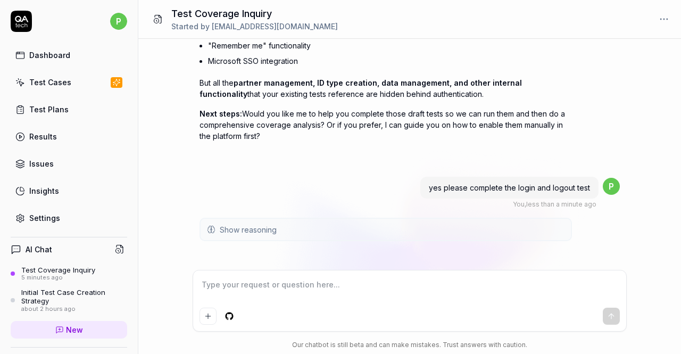
click at [224, 224] on span "Show reasoning" at bounding box center [248, 229] width 57 height 11
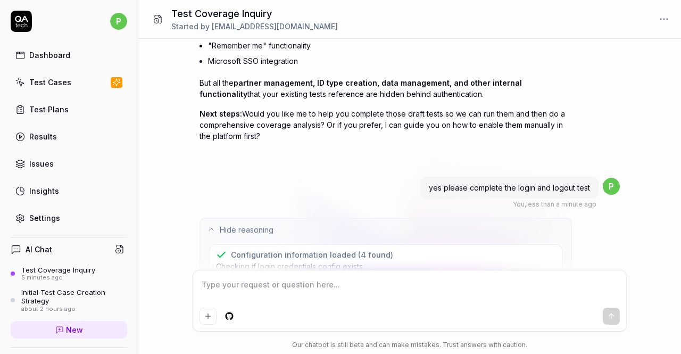
scroll to position [1406, 0]
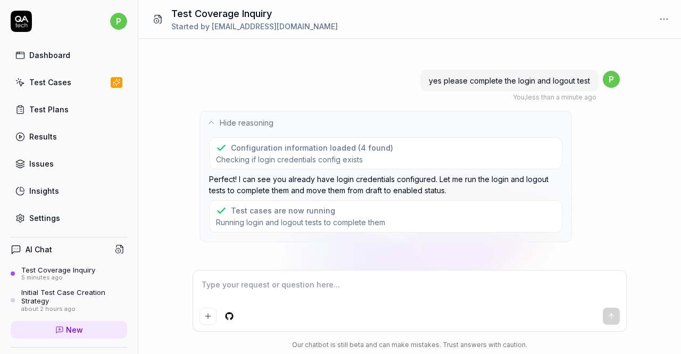
click at [277, 287] on textarea at bounding box center [409, 290] width 420 height 27
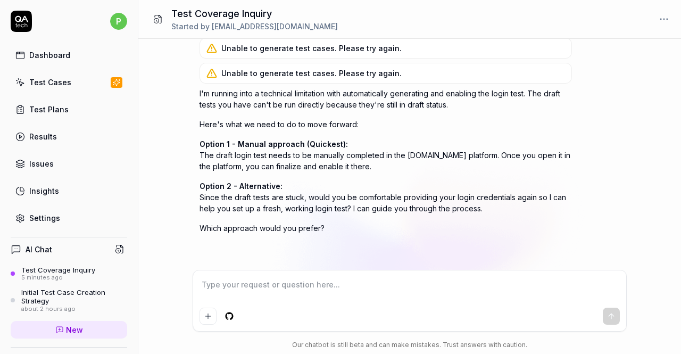
scroll to position [1831, 0]
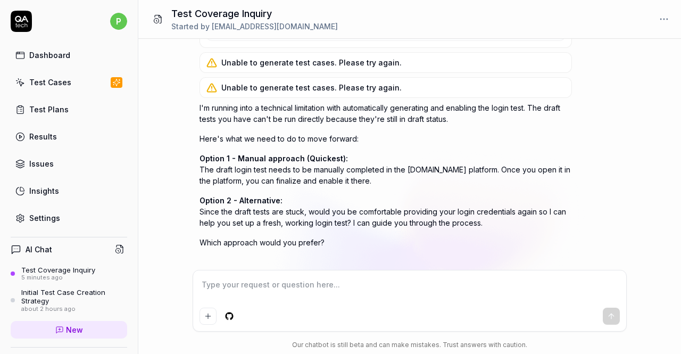
click at [44, 110] on div "Test Plans" at bounding box center [48, 109] width 39 height 11
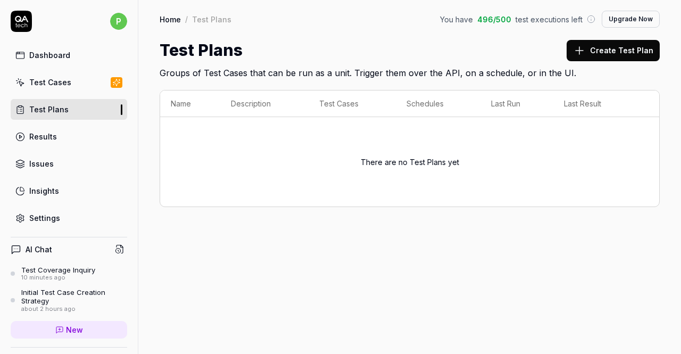
click at [43, 131] on div "Results" at bounding box center [43, 136] width 28 height 11
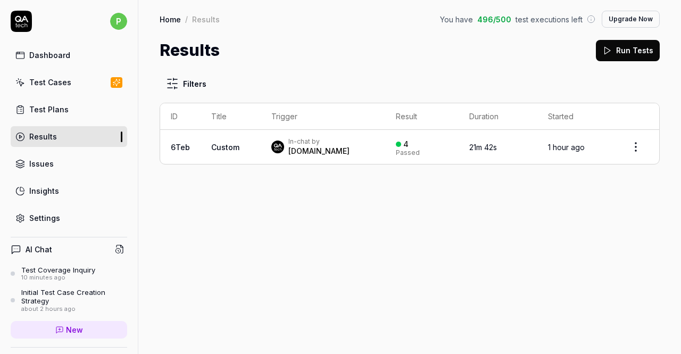
click at [224, 141] on td "Custom" at bounding box center [231, 147] width 60 height 34
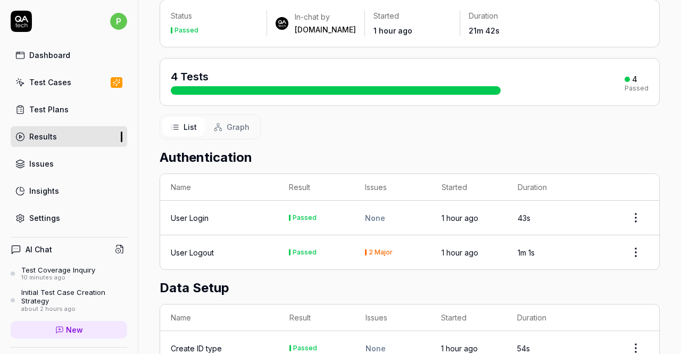
scroll to position [73, 0]
click at [633, 214] on html "p Dashboard Test Cases Test Plans Results Issues Insights Settings AI Chat Test…" at bounding box center [340, 177] width 681 height 354
click at [199, 211] on html "p Dashboard Test Cases Test Plans Results Issues Insights Settings AI Chat Test…" at bounding box center [340, 177] width 681 height 354
click at [199, 215] on div "User Login" at bounding box center [190, 217] width 38 height 11
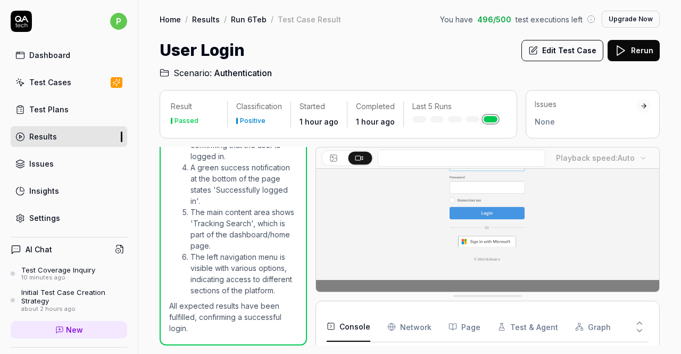
scroll to position [80, 0]
click at [612, 119] on div "None" at bounding box center [586, 121] width 102 height 11
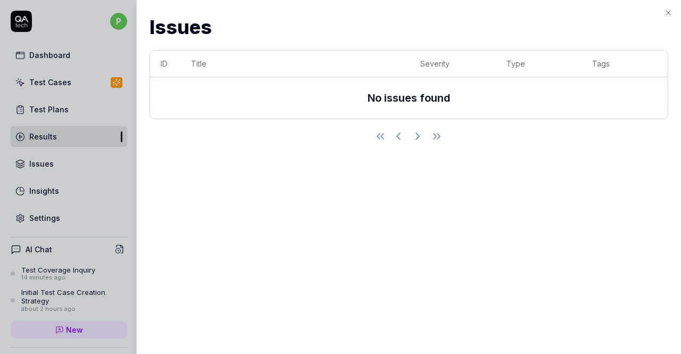
click at [667, 11] on icon "button" at bounding box center [668, 13] width 4 height 4
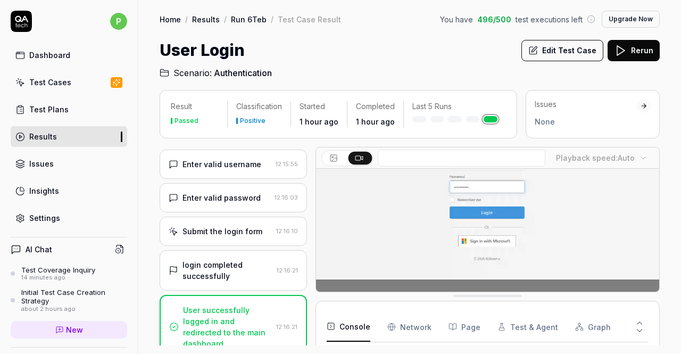
scroll to position [0, 0]
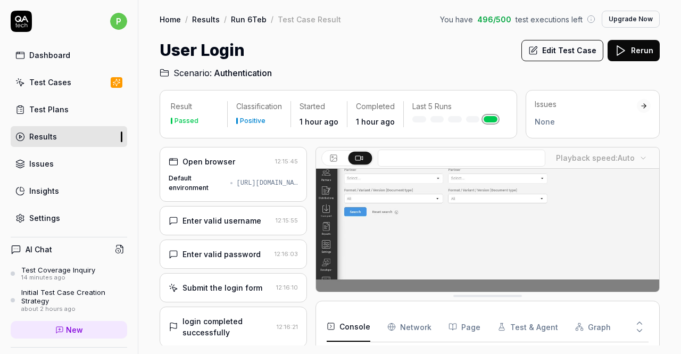
click at [147, 194] on div "Result Passed Classification Positive Started 1 hour ago Completed 1 hour ago L…" at bounding box center [409, 216] width 543 height 275
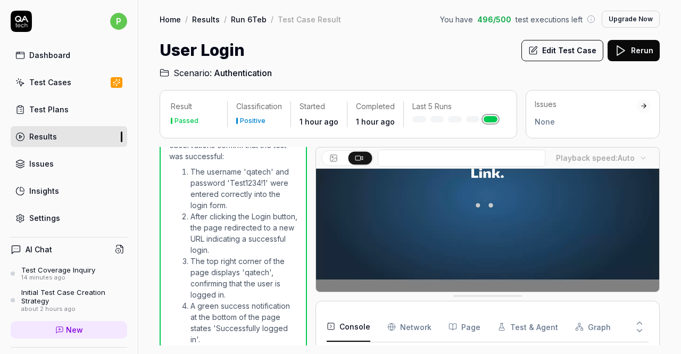
scroll to position [498, 0]
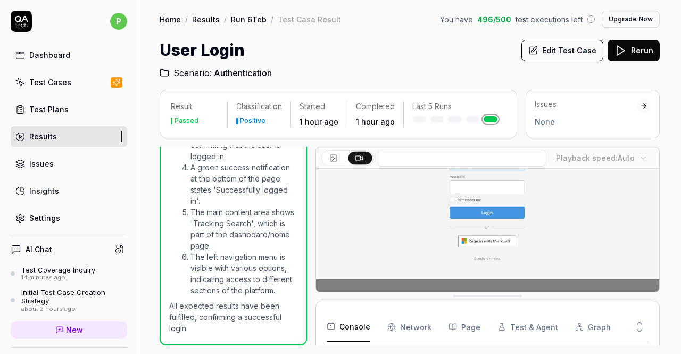
click at [31, 82] on div "Test Cases" at bounding box center [50, 82] width 42 height 11
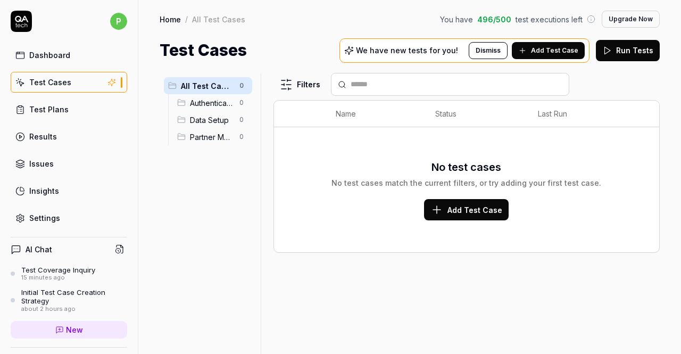
click at [24, 106] on link "Test Plans" at bounding box center [69, 109] width 117 height 21
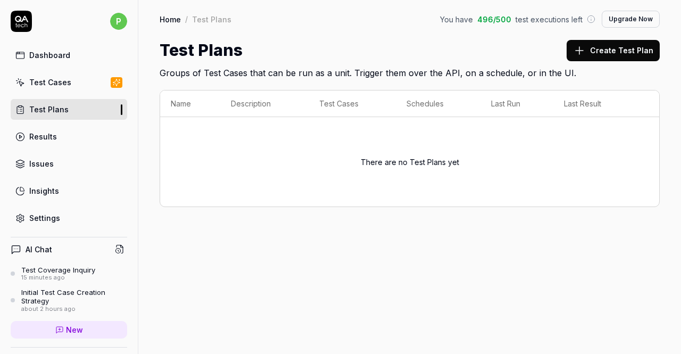
click at [37, 140] on div "Results" at bounding box center [43, 136] width 28 height 11
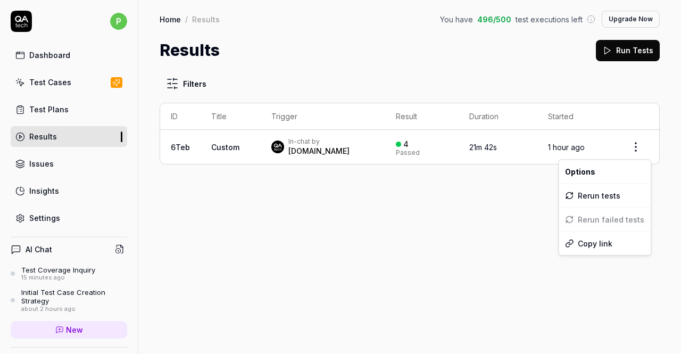
click at [635, 147] on html "p Dashboard Test Cases Test Plans Results Issues Insights Settings AI Chat Test…" at bounding box center [340, 177] width 681 height 354
click at [192, 145] on html "p Dashboard Test Cases Test Plans Results Issues Insights Settings AI Chat Test…" at bounding box center [340, 177] width 681 height 354
click at [308, 152] on div "[DOMAIN_NAME]" at bounding box center [318, 151] width 61 height 11
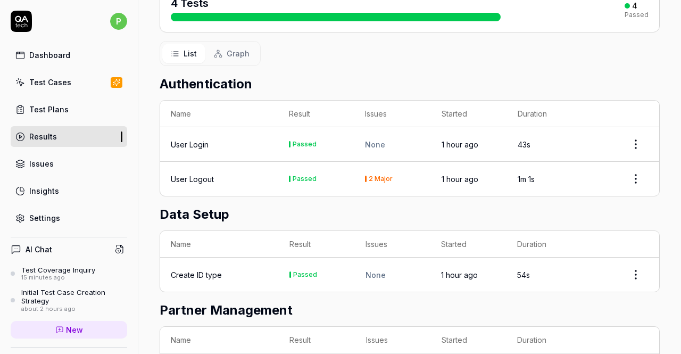
scroll to position [148, 0]
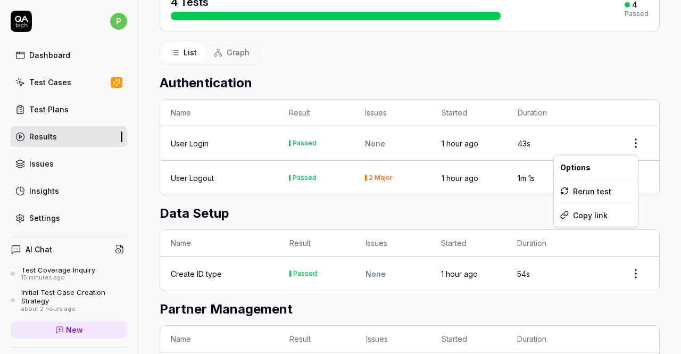
click at [623, 143] on html "p Dashboard Test Cases Test Plans Results Issues Insights Settings AI Chat Test…" at bounding box center [340, 177] width 681 height 354
click at [370, 176] on html "p Dashboard Test Cases Test Plans Results Issues Insights Settings AI Chat Test…" at bounding box center [340, 177] width 681 height 354
click at [370, 176] on div "2 Major" at bounding box center [381, 177] width 24 height 6
click at [375, 176] on div "2 Major" at bounding box center [381, 177] width 24 height 6
click at [628, 177] on html "p Dashboard Test Cases Test Plans Results Issues Insights Settings AI Chat Test…" at bounding box center [340, 177] width 681 height 354
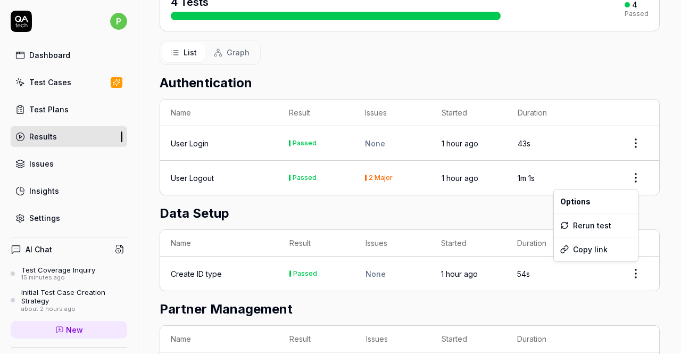
click at [186, 179] on html "p Dashboard Test Cases Test Plans Results Issues Insights Settings AI Chat Test…" at bounding box center [340, 177] width 681 height 354
click at [186, 179] on div "User Logout" at bounding box center [192, 177] width 43 height 11
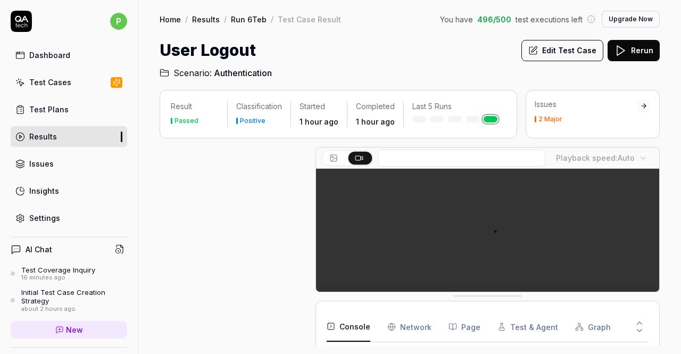
scroll to position [388, 0]
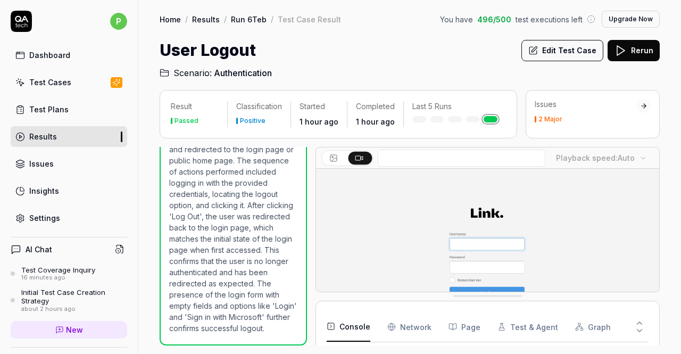
click at [548, 119] on div "2 Major" at bounding box center [550, 119] width 24 height 6
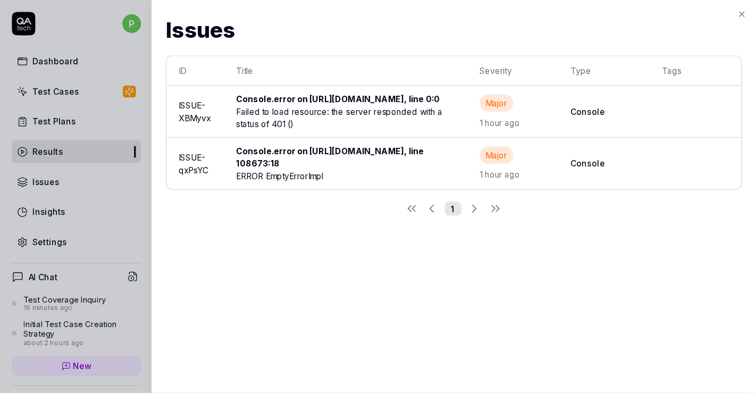
scroll to position [220, 0]
click at [671, 15] on icon "button" at bounding box center [668, 13] width 9 height 9
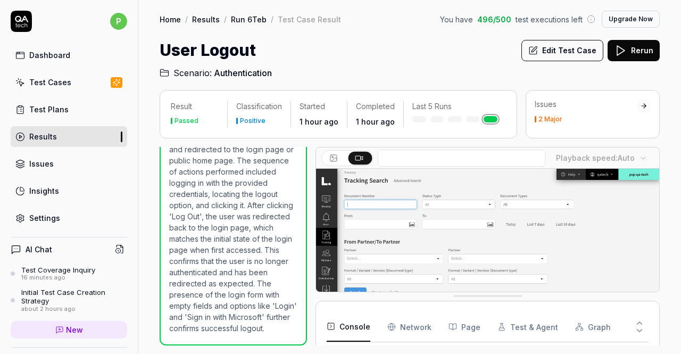
click at [516, 325] on button "Test & Agent" at bounding box center [527, 327] width 61 height 30
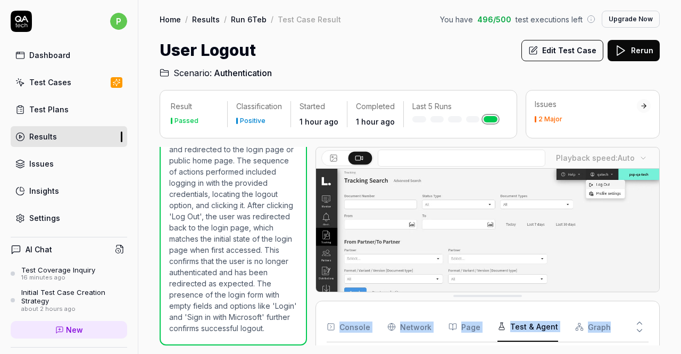
drag, startPoint x: 671, startPoint y: 301, endPoint x: 662, endPoint y: 211, distance: 89.8
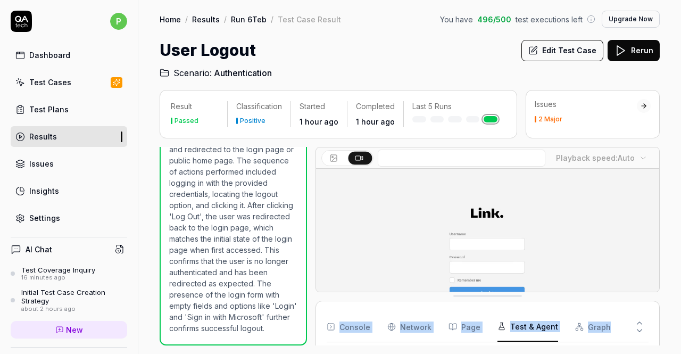
click at [662, 209] on div "Result Passed Classification Positive Started 1 hour ago Completed 1 hour ago L…" at bounding box center [409, 216] width 543 height 275
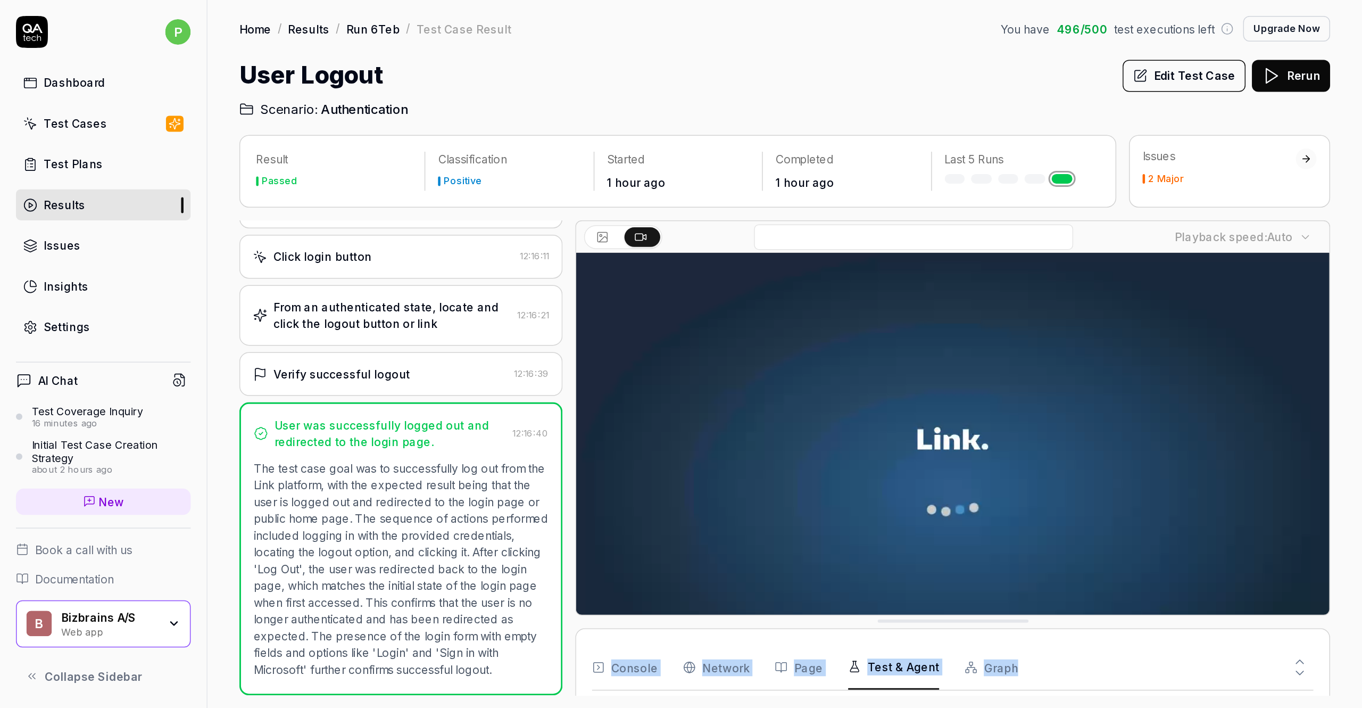
scroll to position [46, 0]
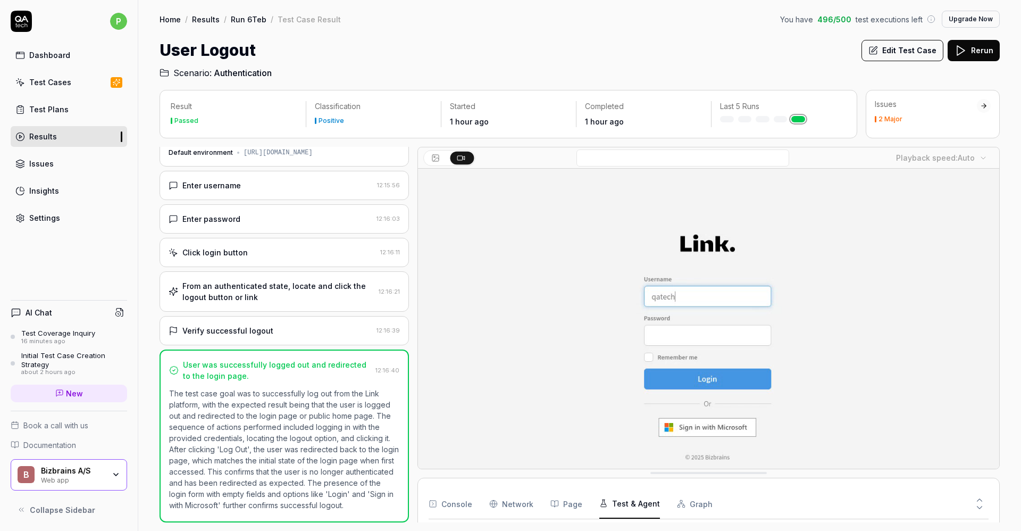
click at [680, 353] on div at bounding box center [859, 504] width 259 height 30
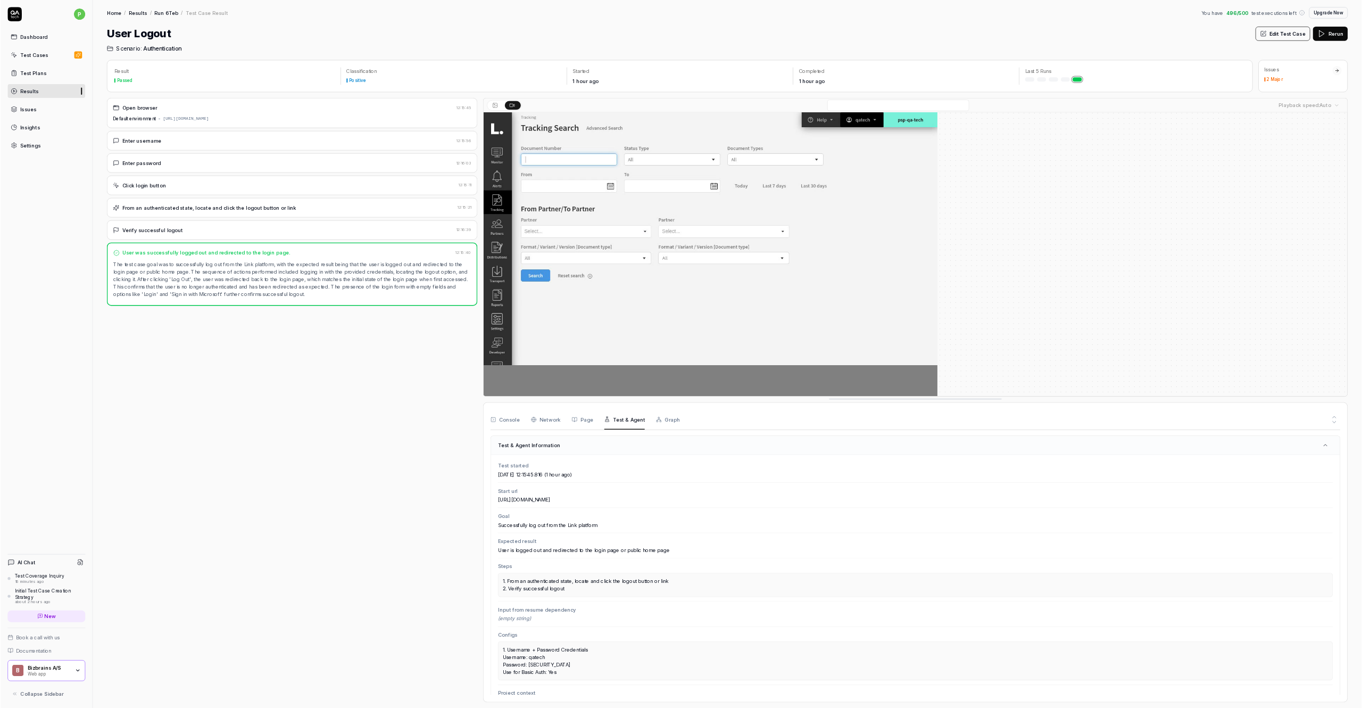
scroll to position [38, 0]
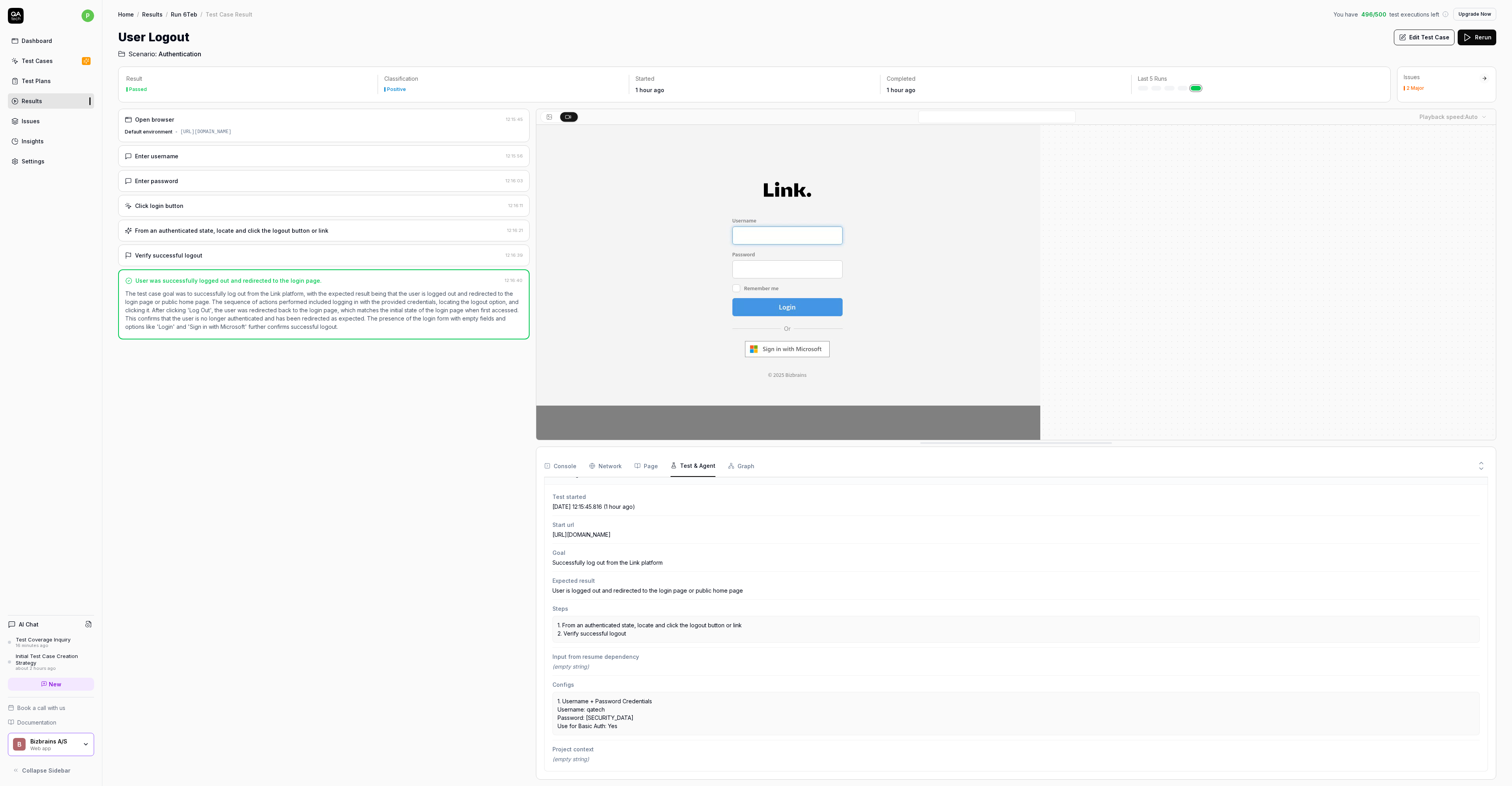
click at [503, 261] on button "Page" at bounding box center [646, 466] width 24 height 22
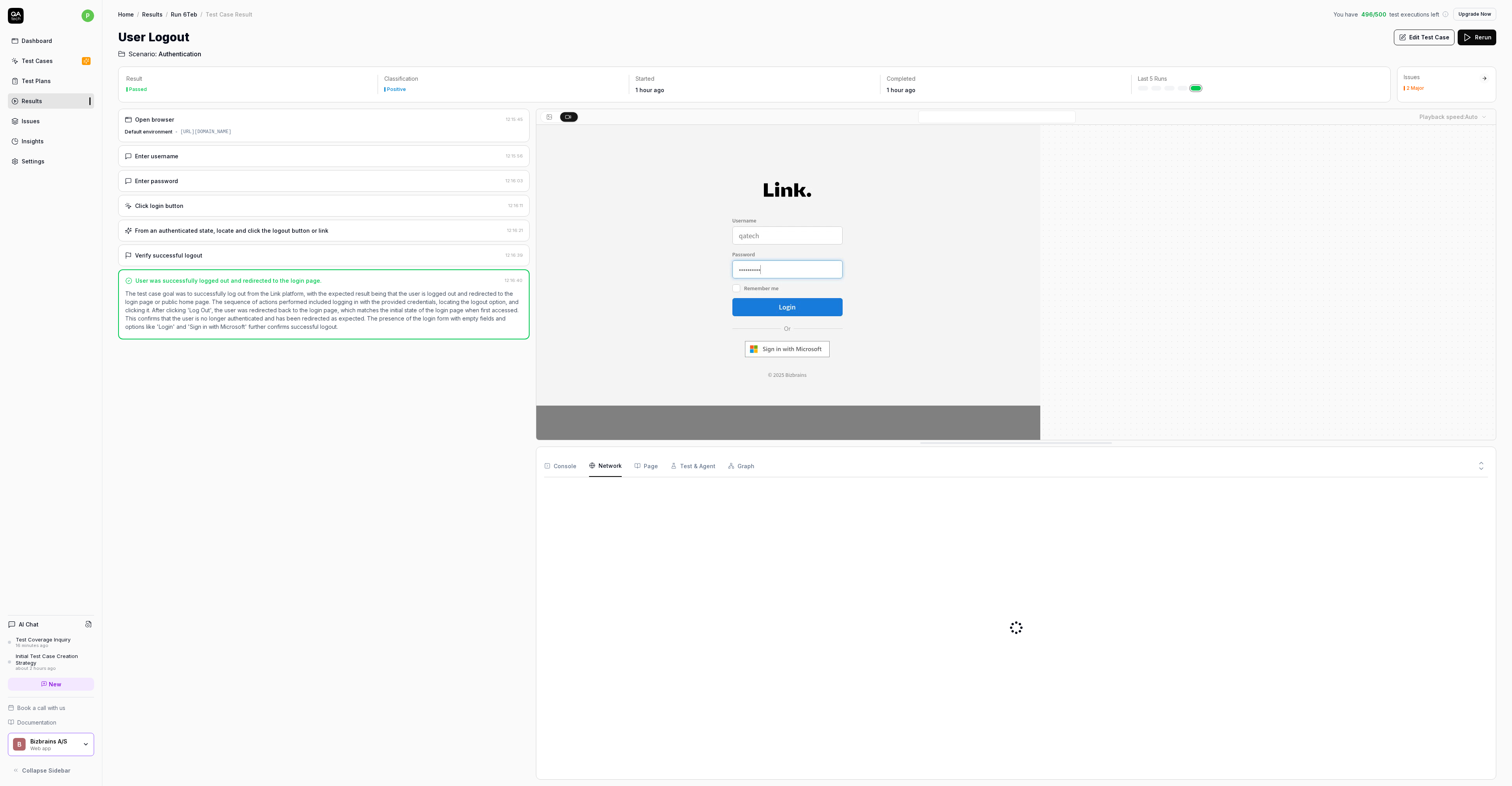
click at [503, 261] on Requests "Network" at bounding box center [605, 466] width 33 height 22
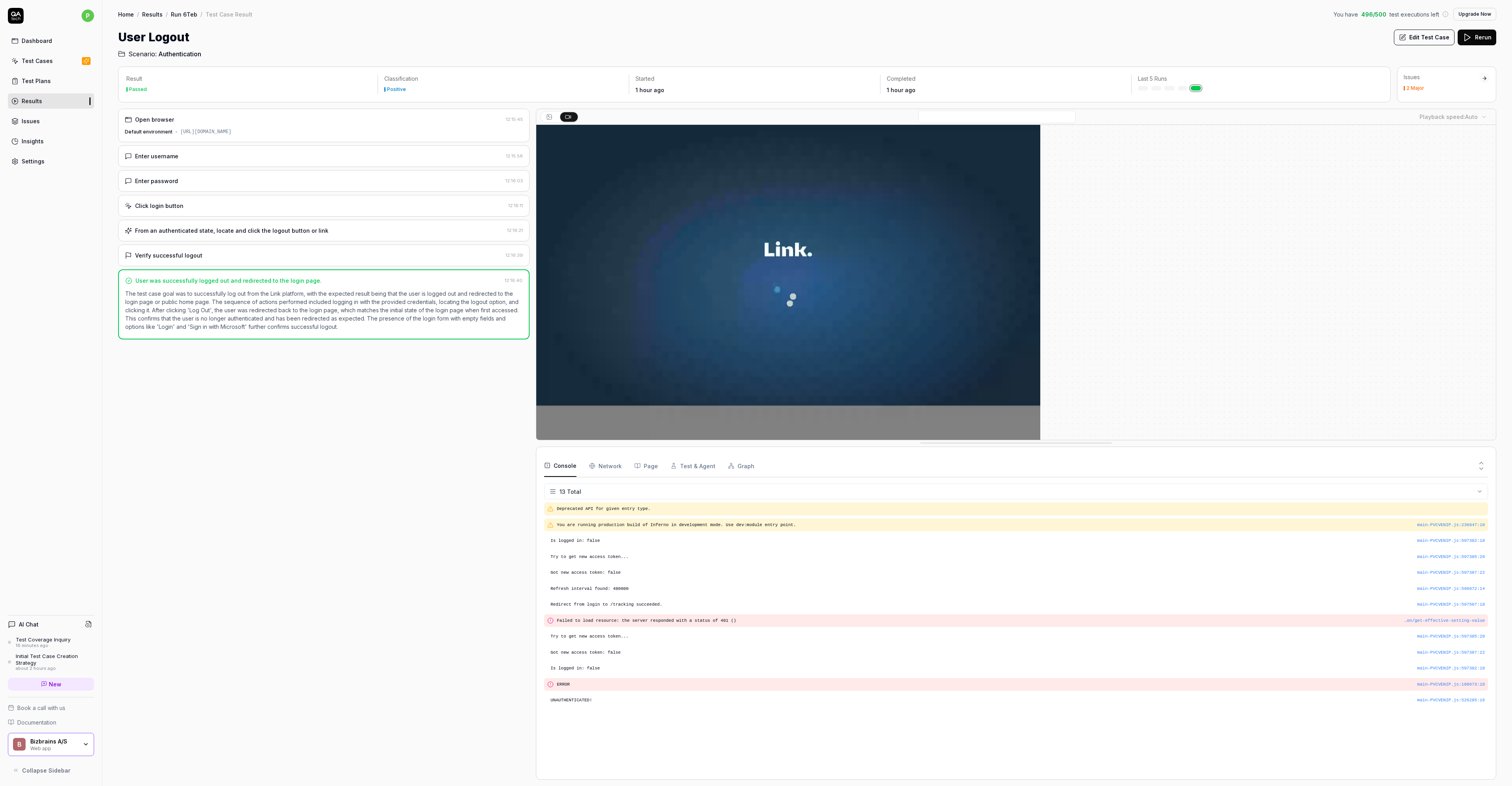
click at [503, 261] on button "Console" at bounding box center [560, 466] width 33 height 22
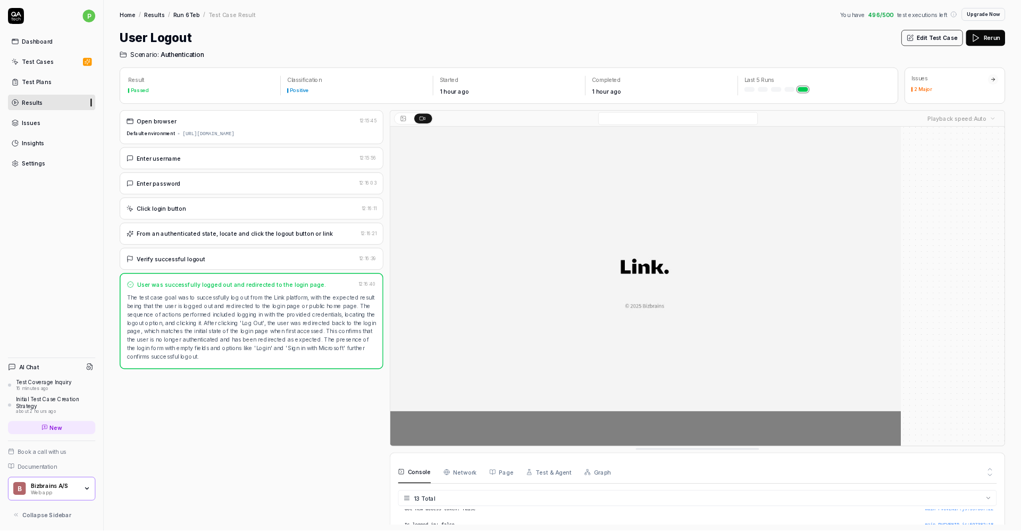
scroll to position [203, 0]
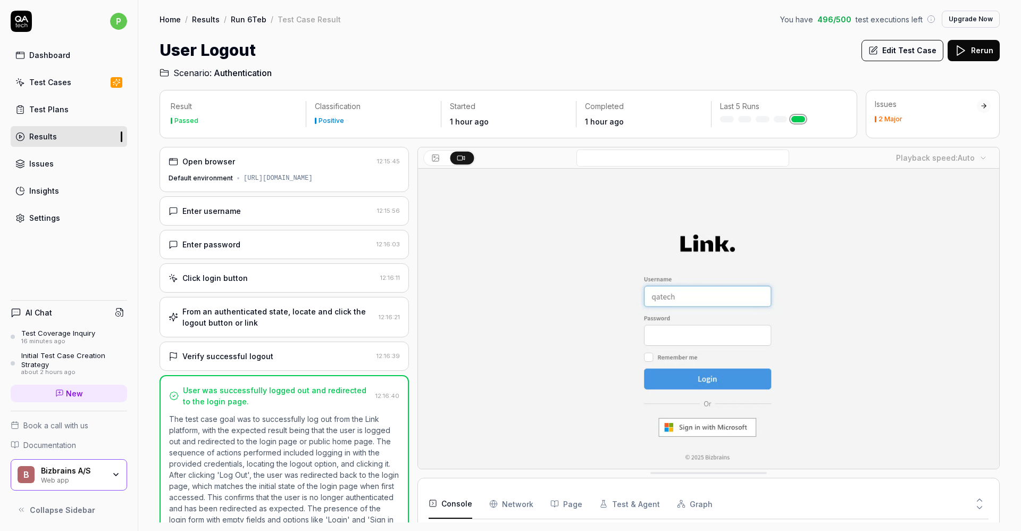
click at [397, 46] on div "User Logout Edit Test Case Rerun" at bounding box center [580, 50] width 841 height 24
click at [243, 19] on link "Run 6Teb" at bounding box center [249, 19] width 36 height 11
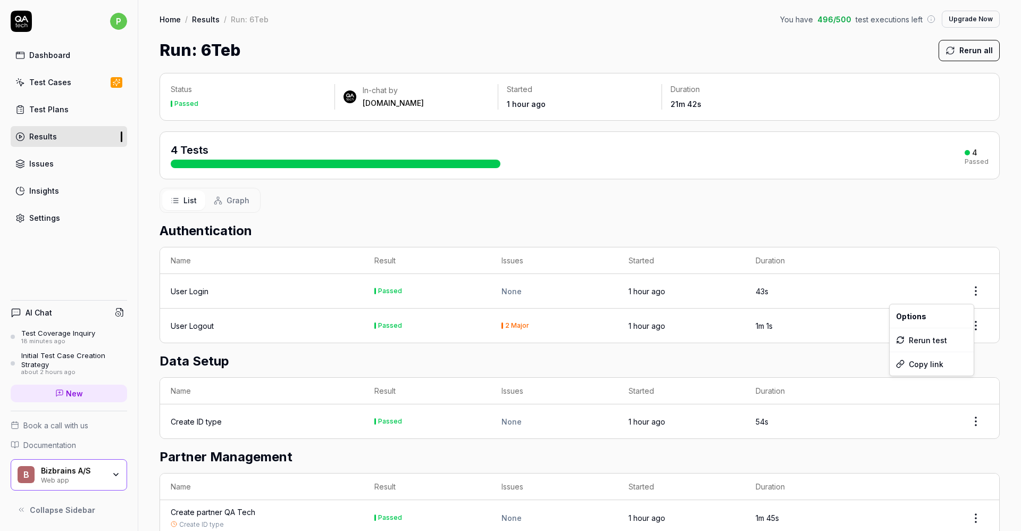
click at [680, 292] on html "p Dashboard Test Cases Test Plans Results Issues Insights Settings AI Chat Test…" at bounding box center [510, 265] width 1021 height 531
click at [680, 212] on html "p Dashboard Test Cases Test Plans Results Issues Insights Settings AI Chat Test…" at bounding box center [510, 265] width 1021 height 531
click at [517, 295] on div "None" at bounding box center [555, 291] width 106 height 11
click at [190, 289] on div "User Login" at bounding box center [190, 291] width 38 height 11
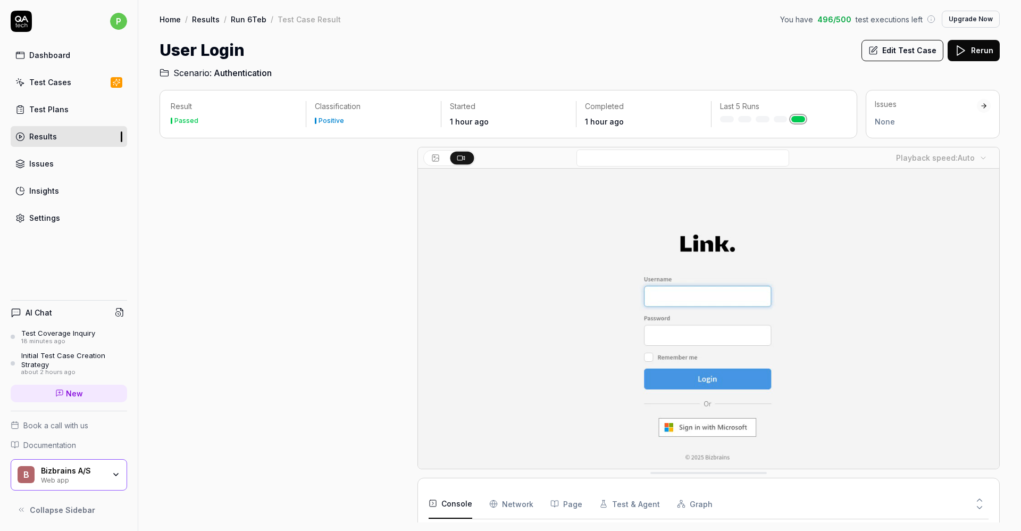
scroll to position [88, 0]
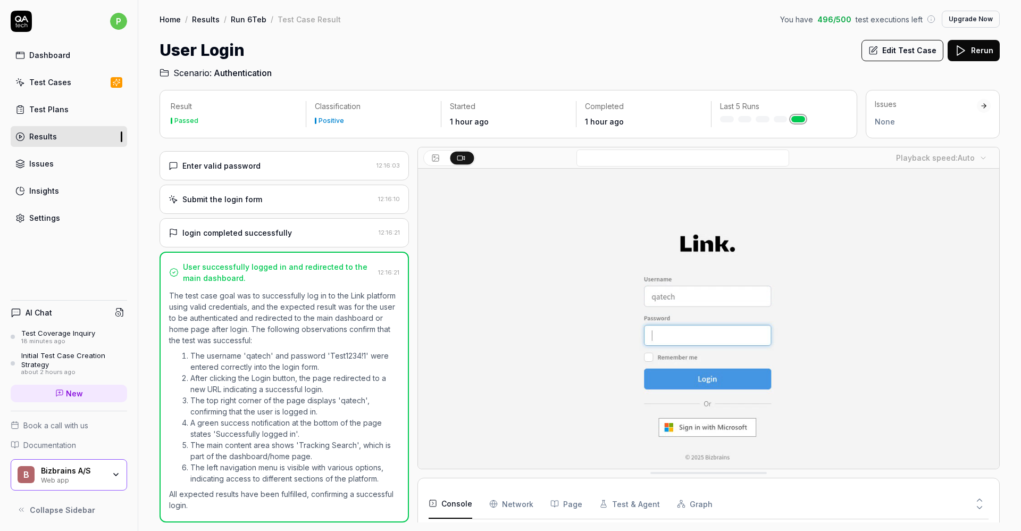
click at [680, 45] on button "Edit Test Case" at bounding box center [903, 50] width 82 height 21
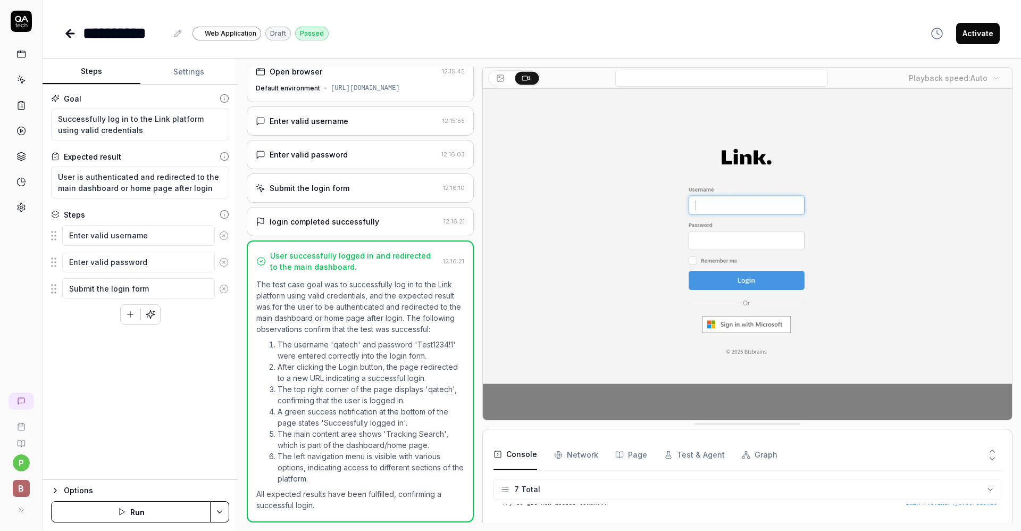
scroll to position [53, 0]
click at [219, 353] on html "**********" at bounding box center [510, 265] width 1021 height 531
click at [184, 352] on html "**********" at bounding box center [510, 265] width 1021 height 531
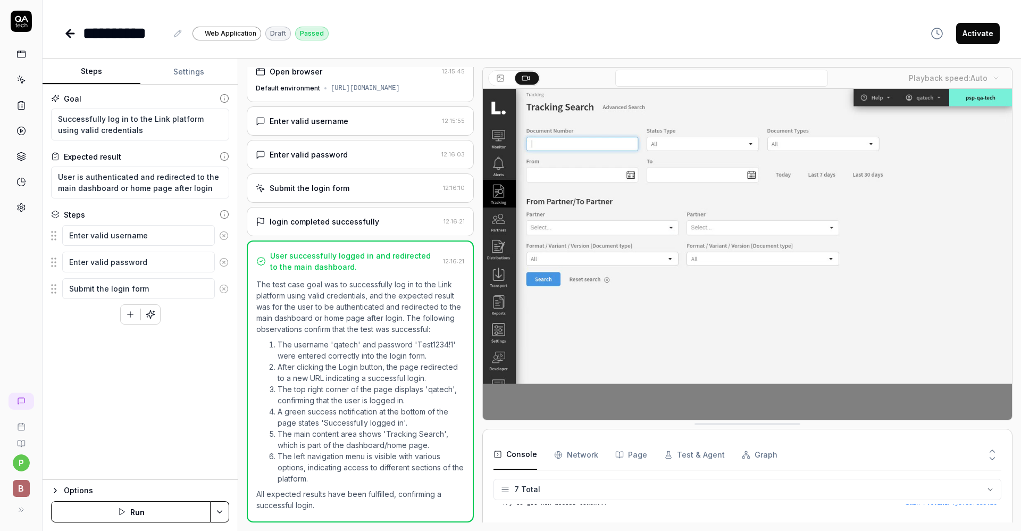
click at [77, 353] on div "Options" at bounding box center [146, 490] width 165 height 13
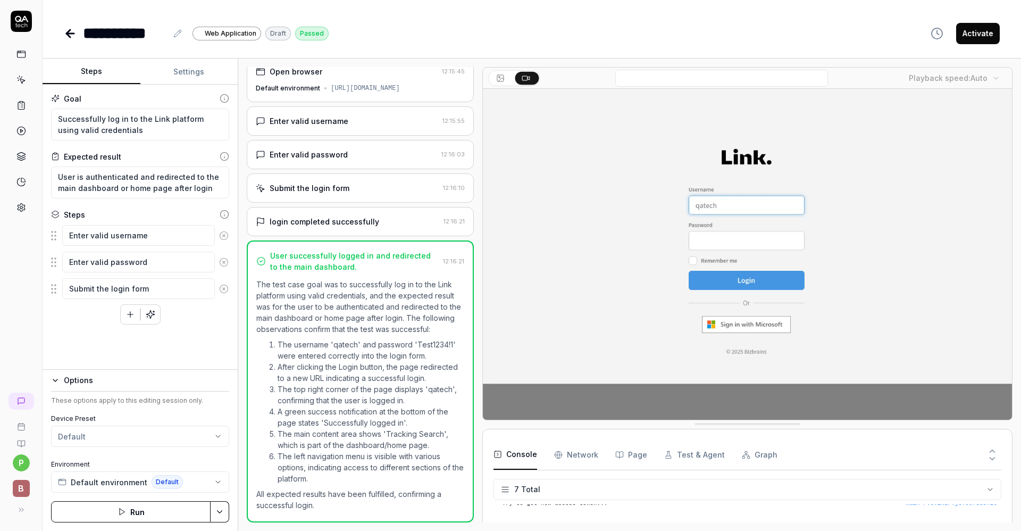
click at [167, 339] on div "Goal Successfully log in to the Link platform using valid credentials Expected …" at bounding box center [140, 227] width 195 height 285
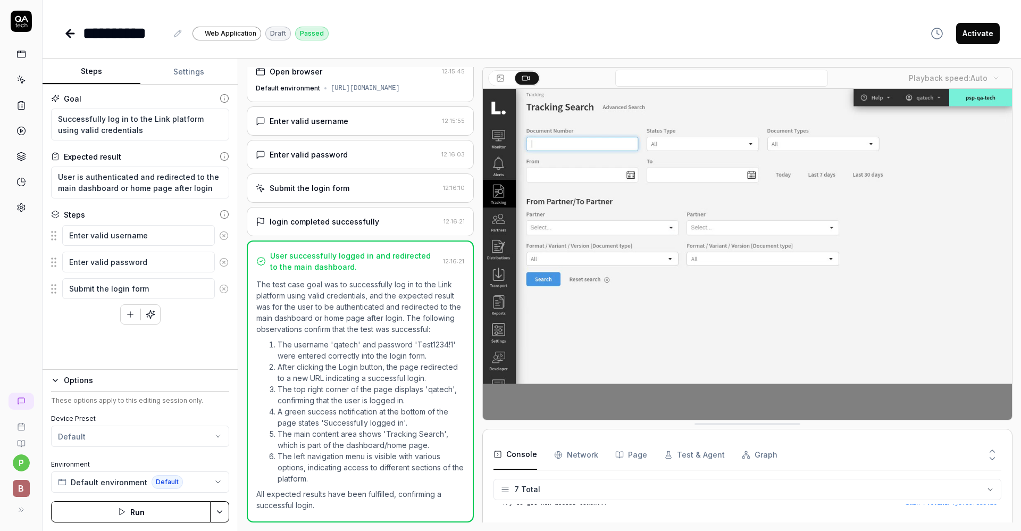
click at [680, 31] on button "Activate" at bounding box center [979, 33] width 44 height 21
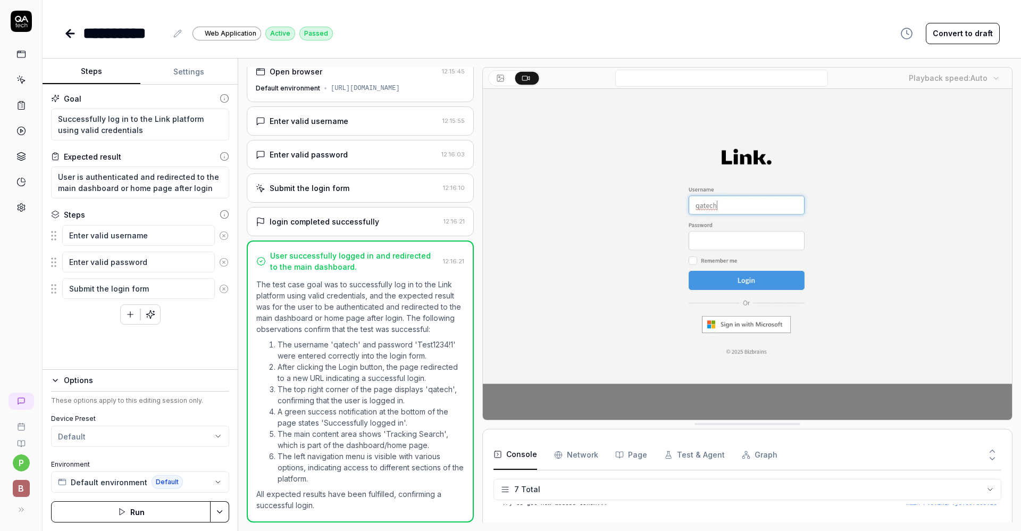
click at [14, 81] on link at bounding box center [21, 79] width 19 height 19
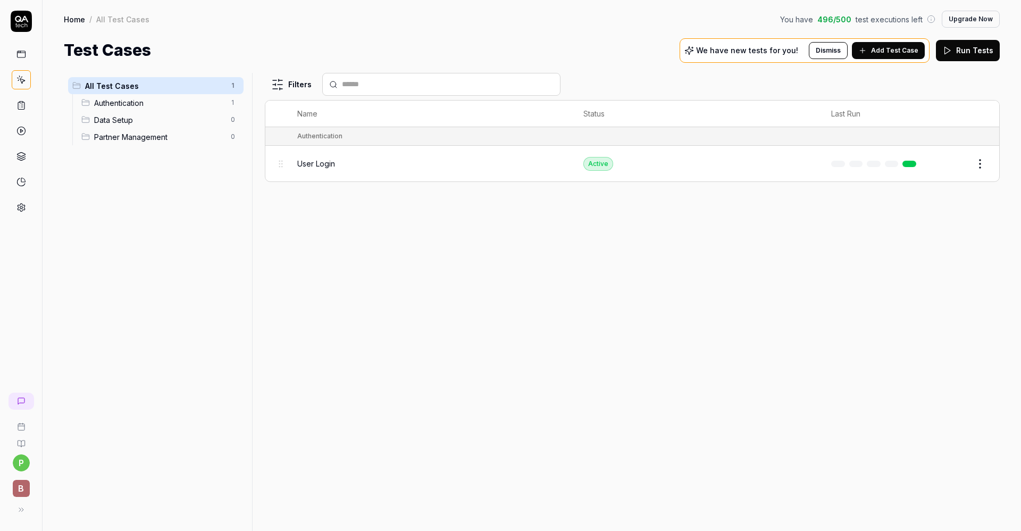
click at [124, 112] on div "Data Setup 0" at bounding box center [160, 119] width 167 height 17
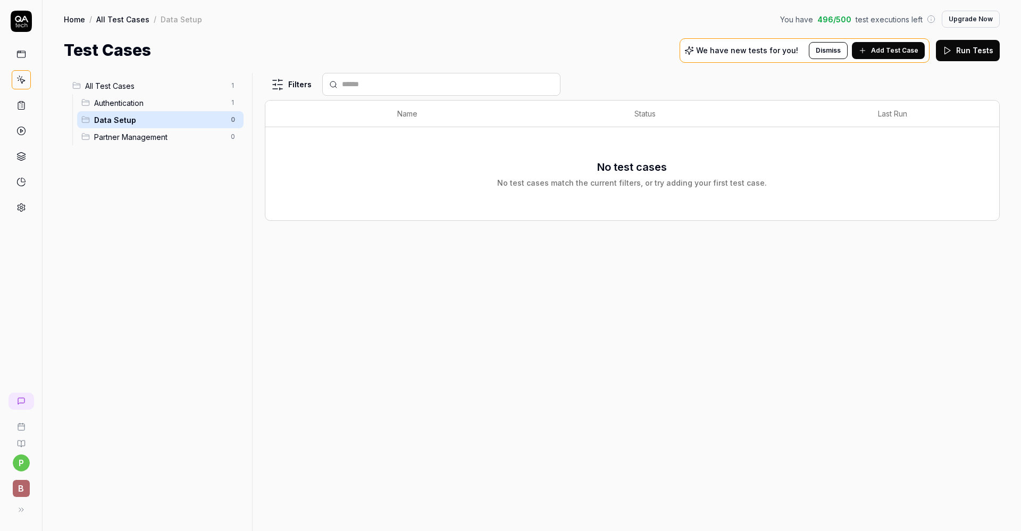
click at [132, 105] on span "Authentication" at bounding box center [159, 102] width 130 height 11
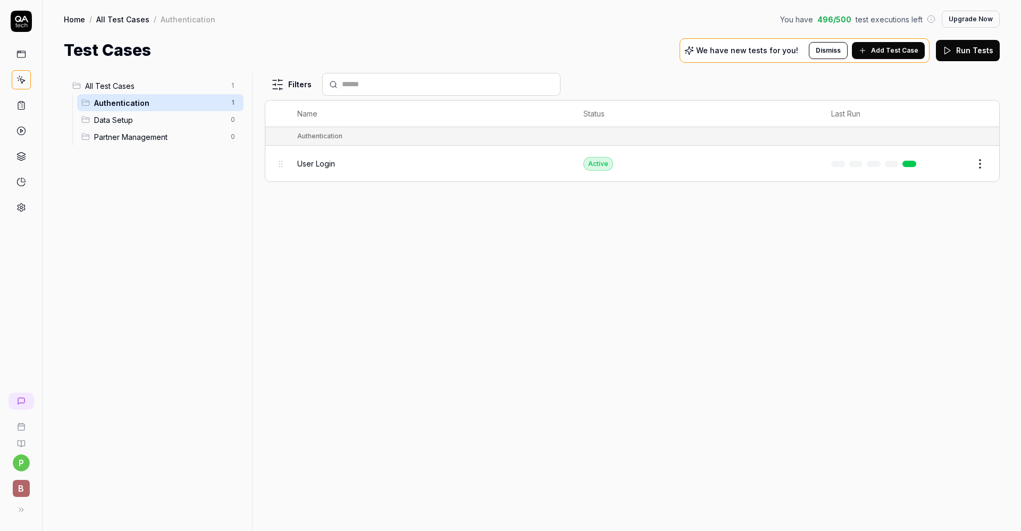
click at [13, 21] on icon at bounding box center [21, 21] width 21 height 21
click at [17, 23] on icon at bounding box center [21, 21] width 21 height 21
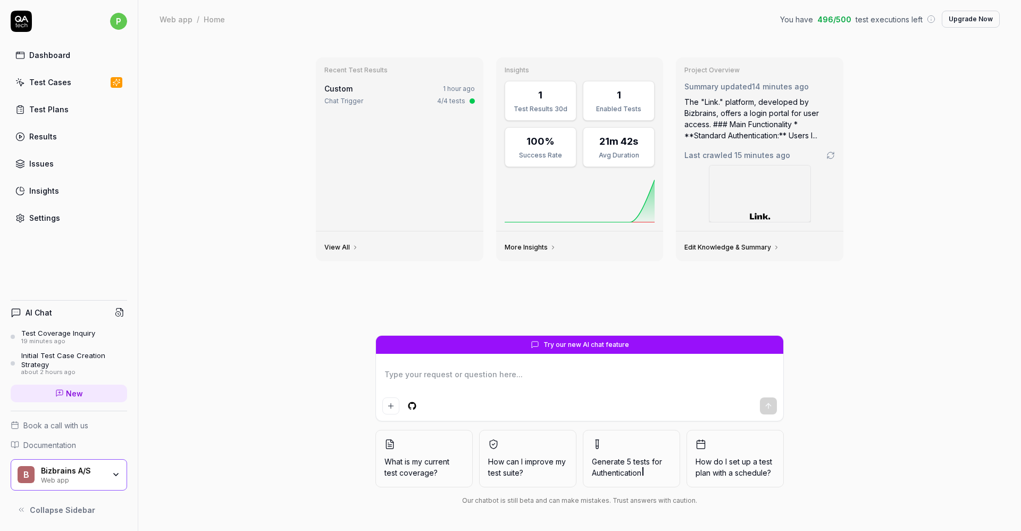
click at [397, 353] on span "What is my current test coverage?" at bounding box center [424, 467] width 79 height 22
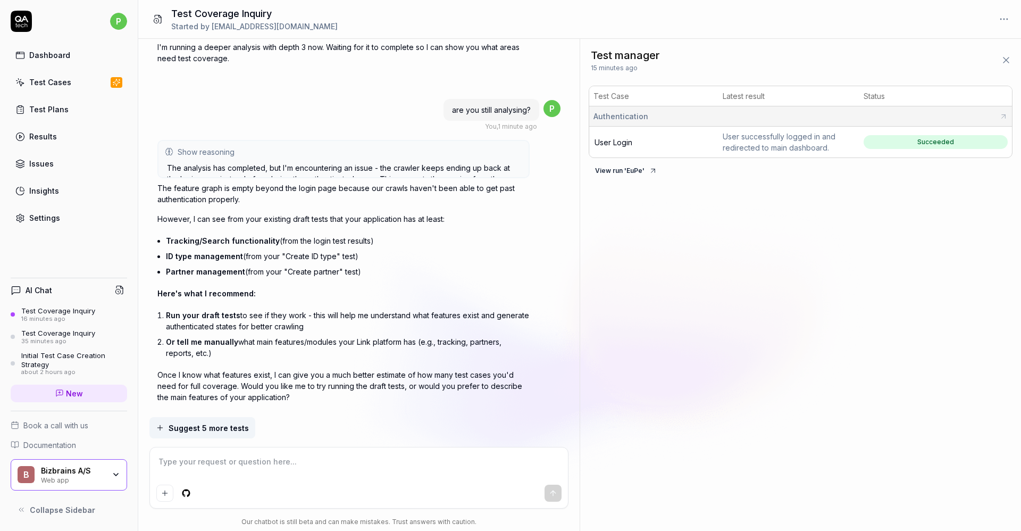
scroll to position [1890, 0]
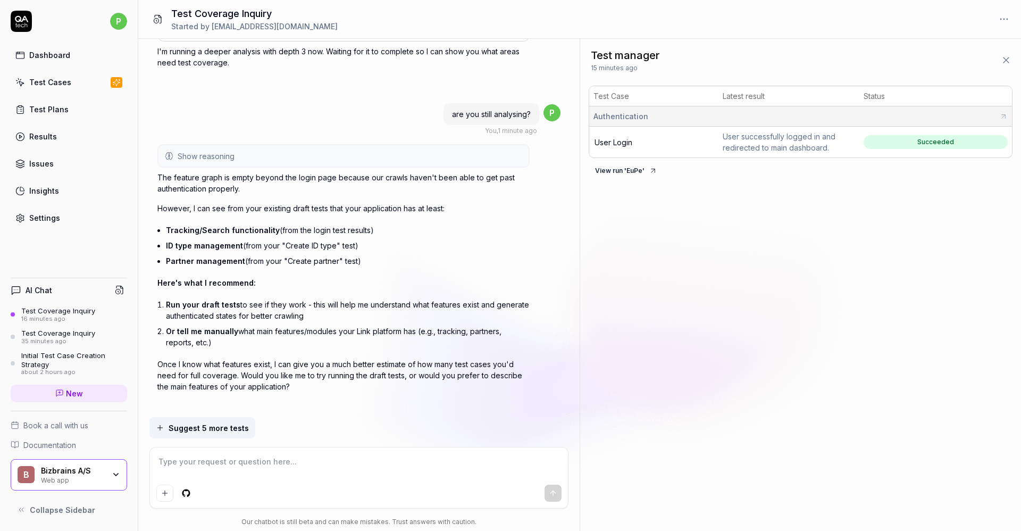
click at [37, 211] on link "Settings" at bounding box center [69, 217] width 117 height 21
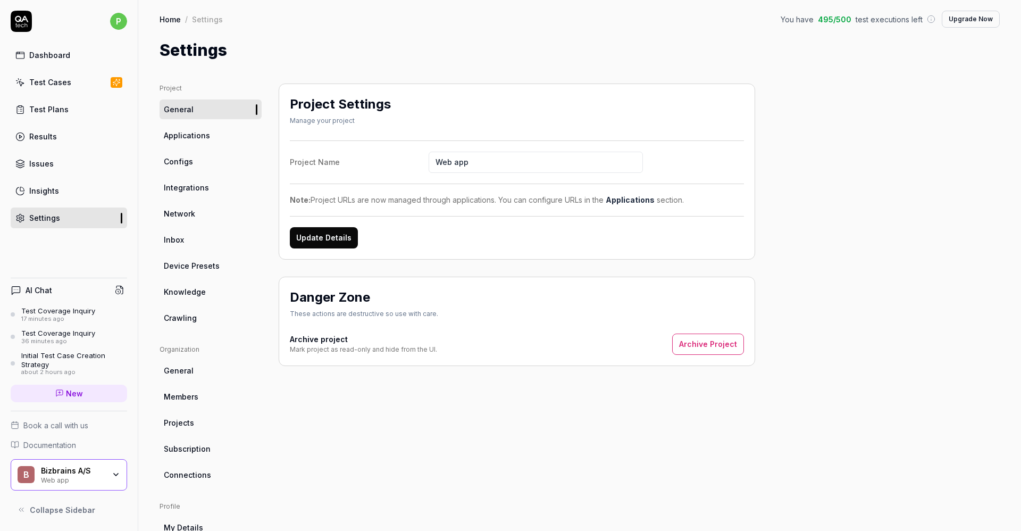
click at [176, 311] on link "Crawling" at bounding box center [211, 318] width 102 height 20
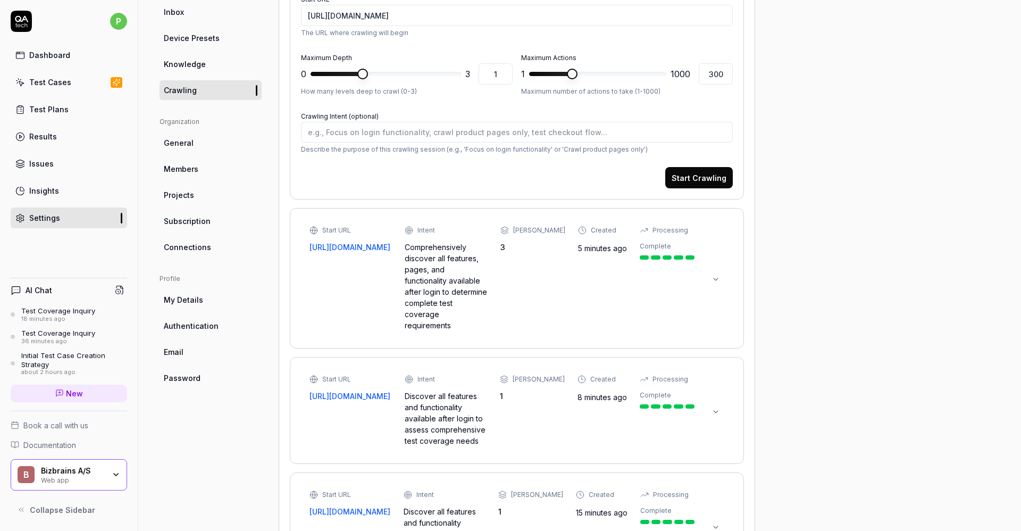
scroll to position [145, 0]
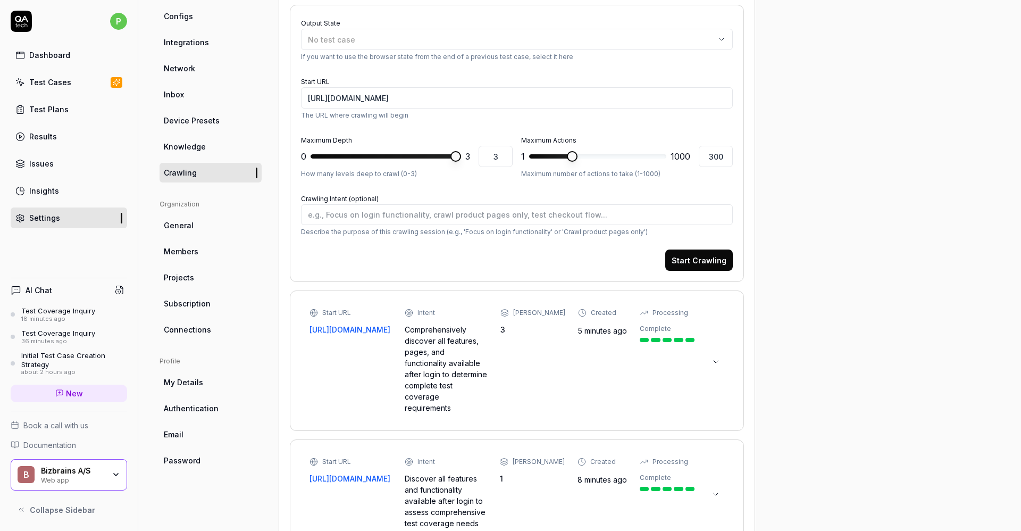
click at [461, 156] on span at bounding box center [456, 156] width 11 height 11
click at [667, 159] on span at bounding box center [661, 156] width 11 height 11
click at [680, 259] on button "Start Crawling" at bounding box center [700, 260] width 68 height 21
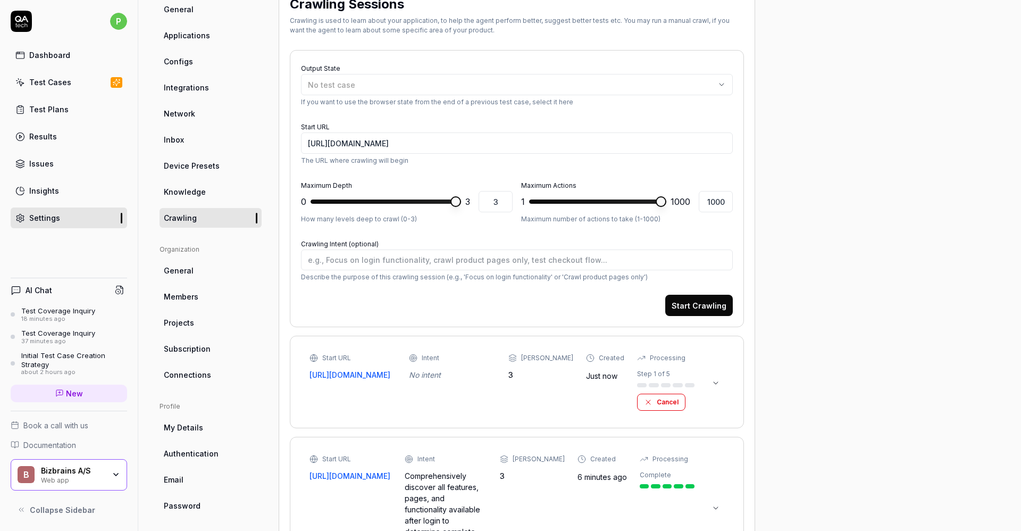
scroll to position [99, 0]
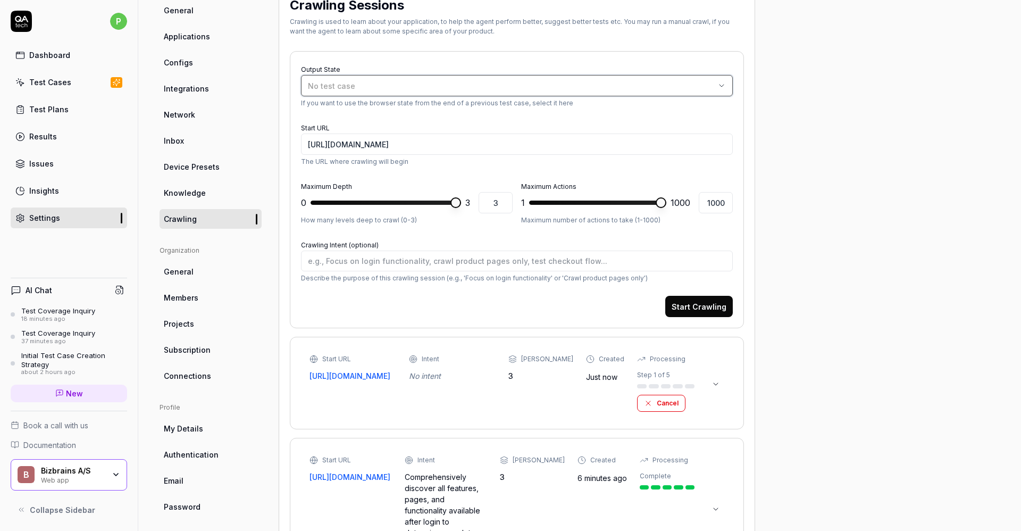
click at [507, 88] on div "No test case" at bounding box center [511, 85] width 407 height 11
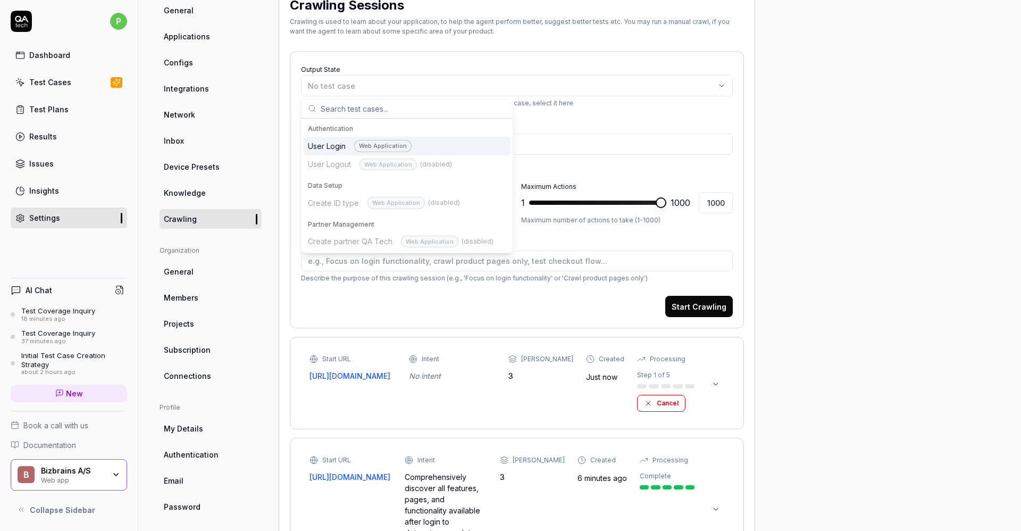
click at [336, 146] on div "User Login Web Application" at bounding box center [360, 146] width 104 height 12
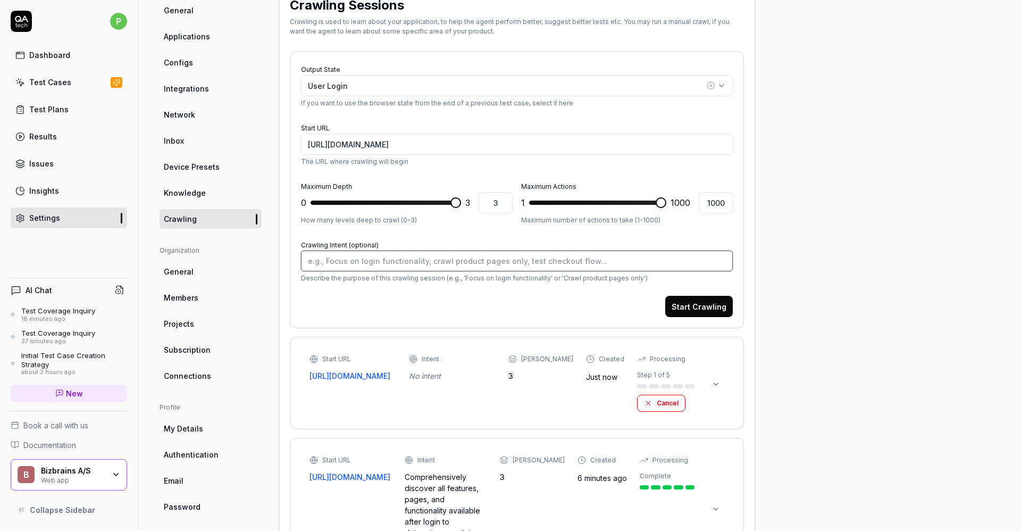
click at [337, 261] on textarea "Crawling Intent (optional)" at bounding box center [517, 261] width 432 height 21
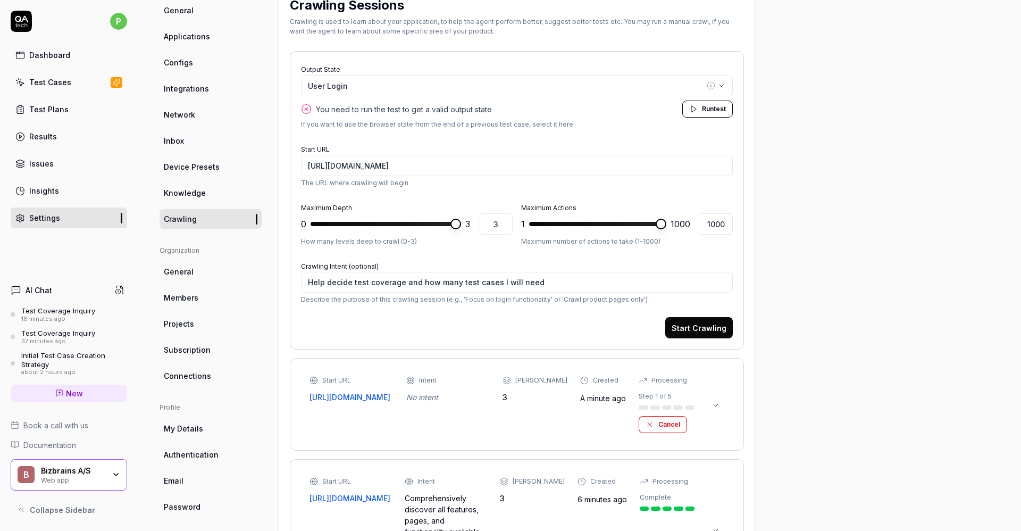
click at [680, 327] on button "Start Crawling" at bounding box center [700, 327] width 68 height 21
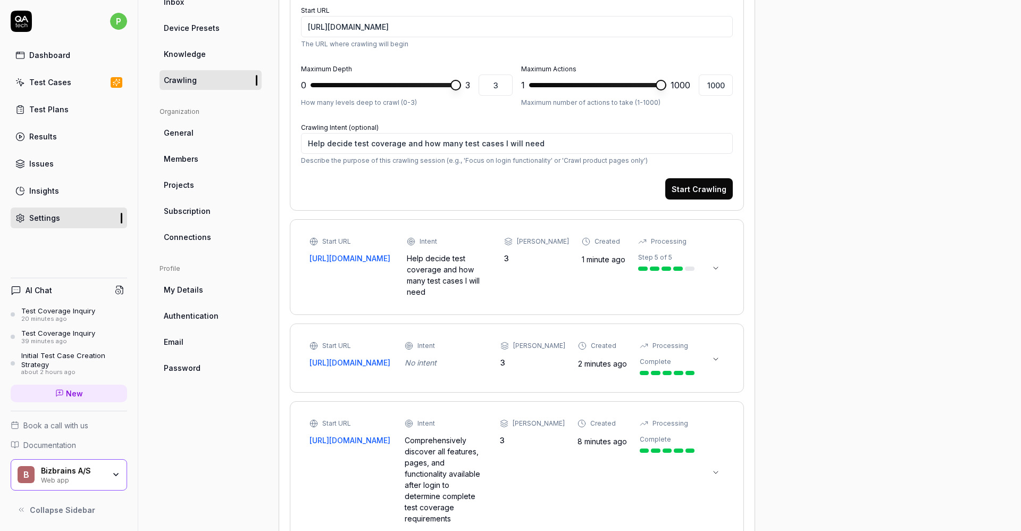
scroll to position [239, 0]
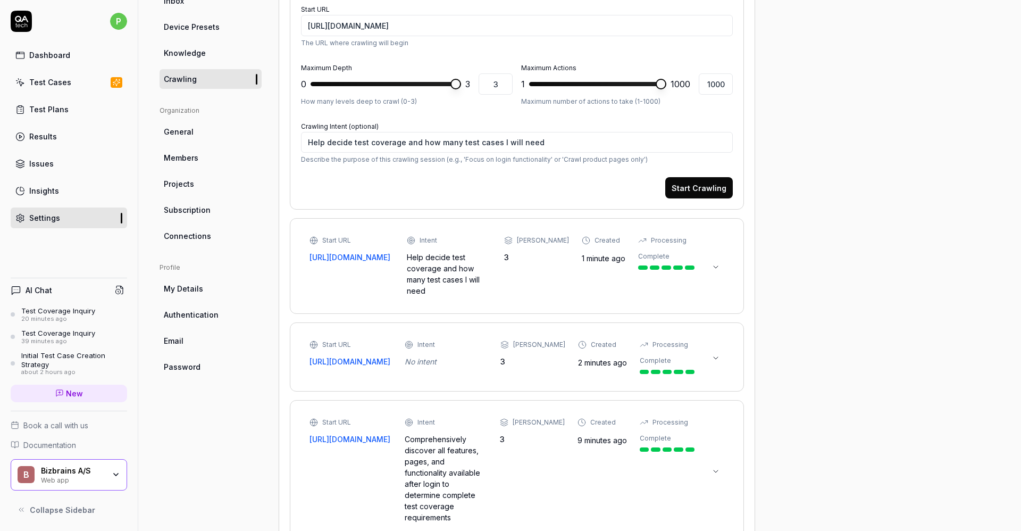
click at [525, 270] on div "Start URL [URL][DOMAIN_NAME] Intent Help decide test coverage and how many test…" at bounding box center [502, 266] width 385 height 61
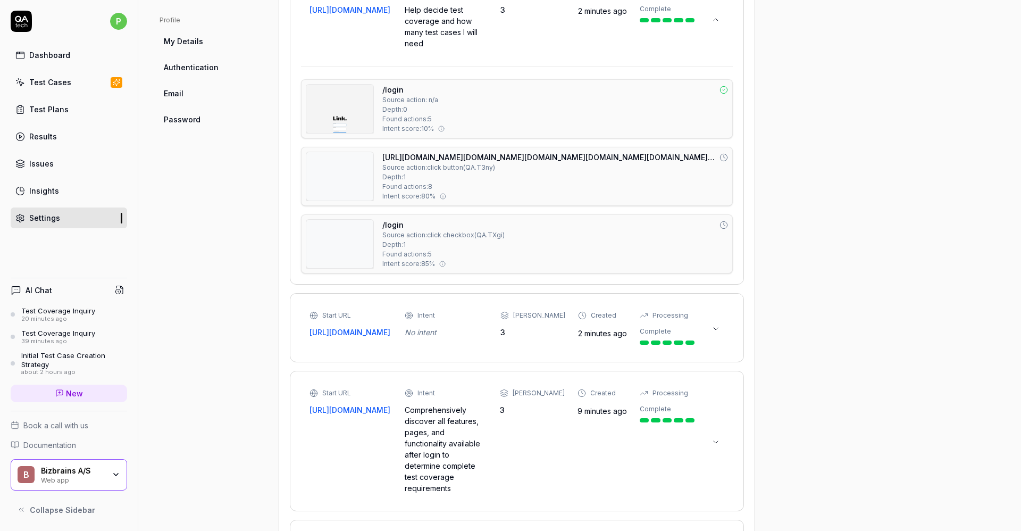
scroll to position [486, 0]
click at [484, 327] on div "No intent" at bounding box center [446, 332] width 82 height 11
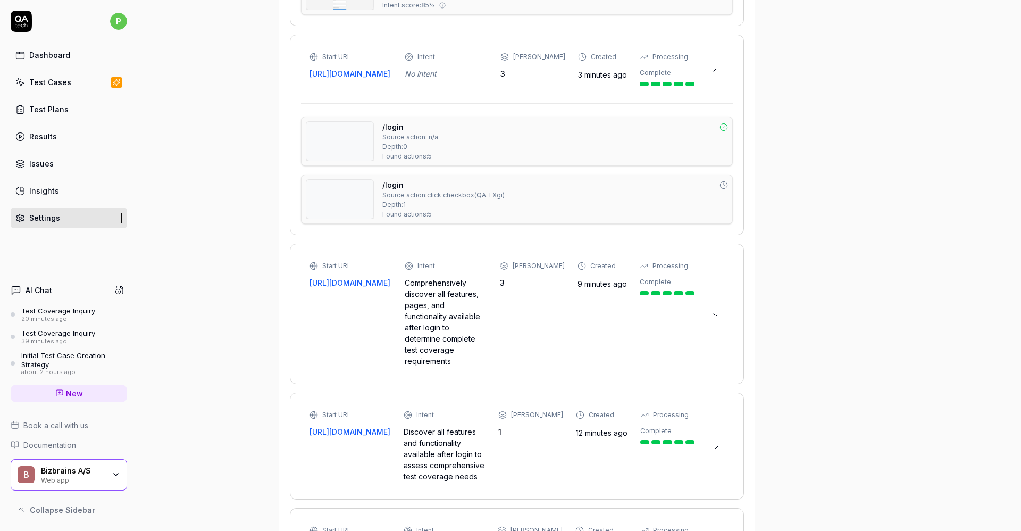
scroll to position [748, 0]
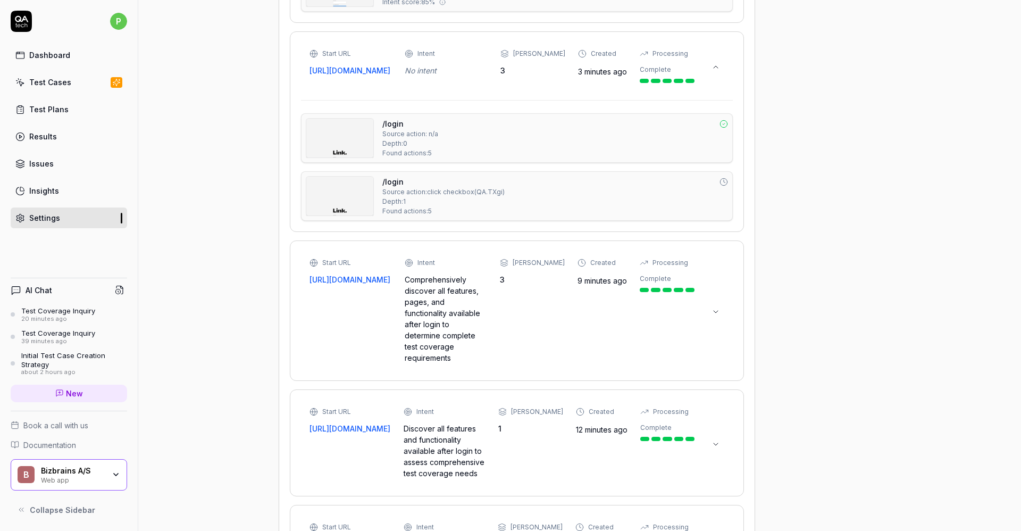
click at [538, 300] on div "Start URL [URL][DOMAIN_NAME] Intent Comprehensively discover all features, page…" at bounding box center [502, 310] width 385 height 105
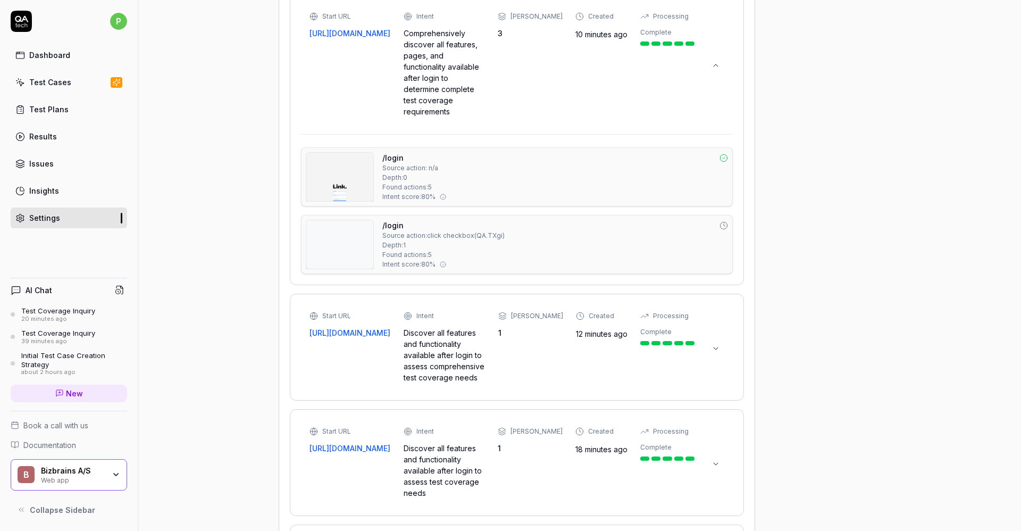
scroll to position [995, 0]
click at [517, 353] on div "Start URL [URL][DOMAIN_NAME] Intent Discover all features and functionality ava…" at bounding box center [502, 346] width 385 height 72
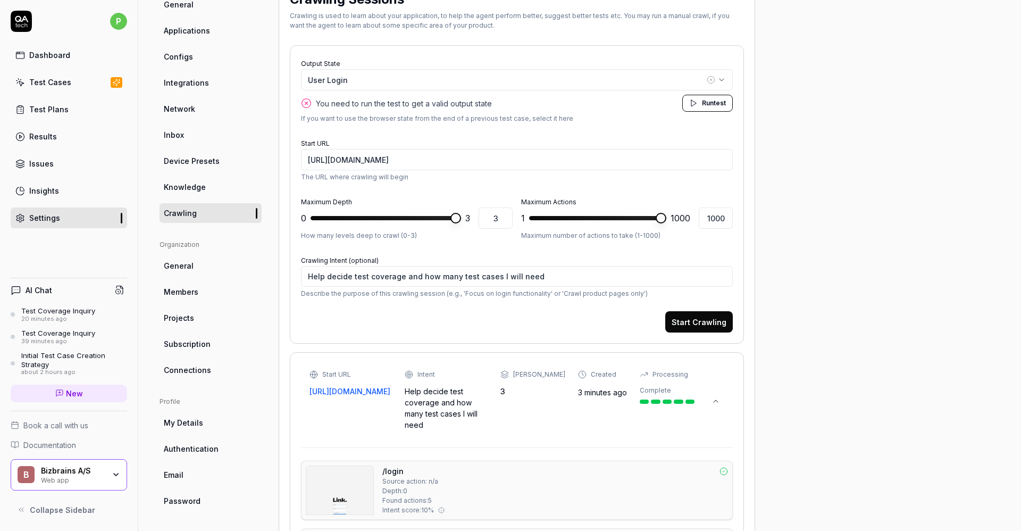
scroll to position [100, 0]
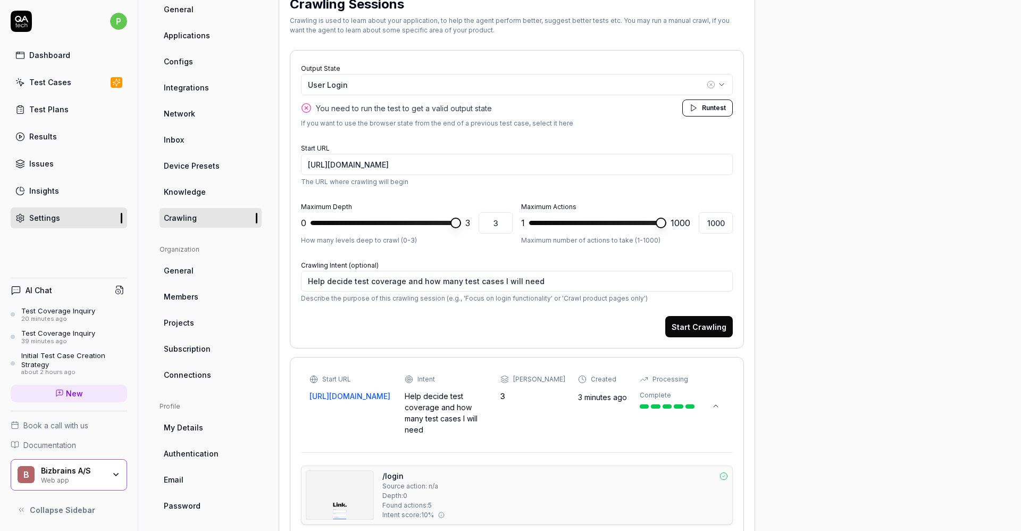
click at [680, 109] on span "Run" at bounding box center [708, 108] width 12 height 8
click at [680, 328] on button "Start Crawling" at bounding box center [700, 326] width 68 height 21
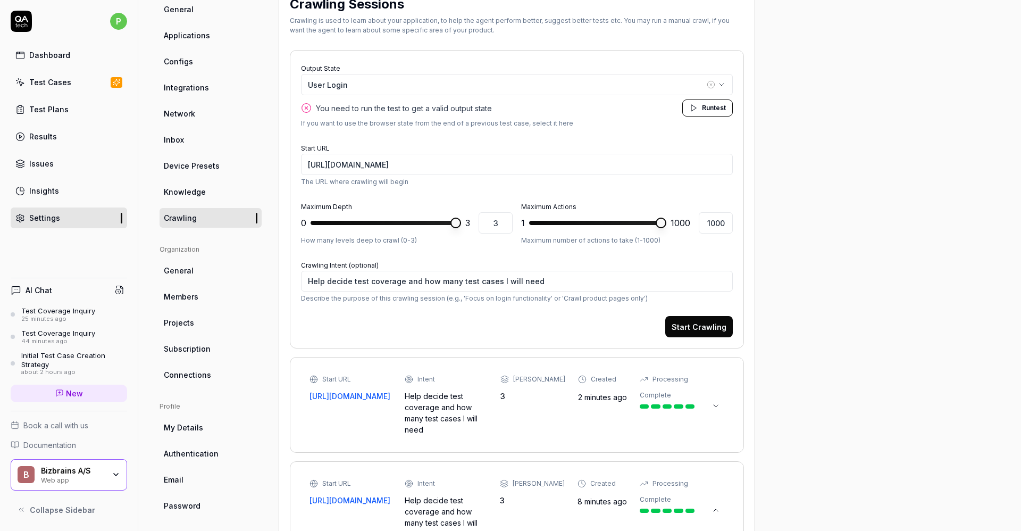
click at [680, 353] on icon at bounding box center [716, 406] width 9 height 9
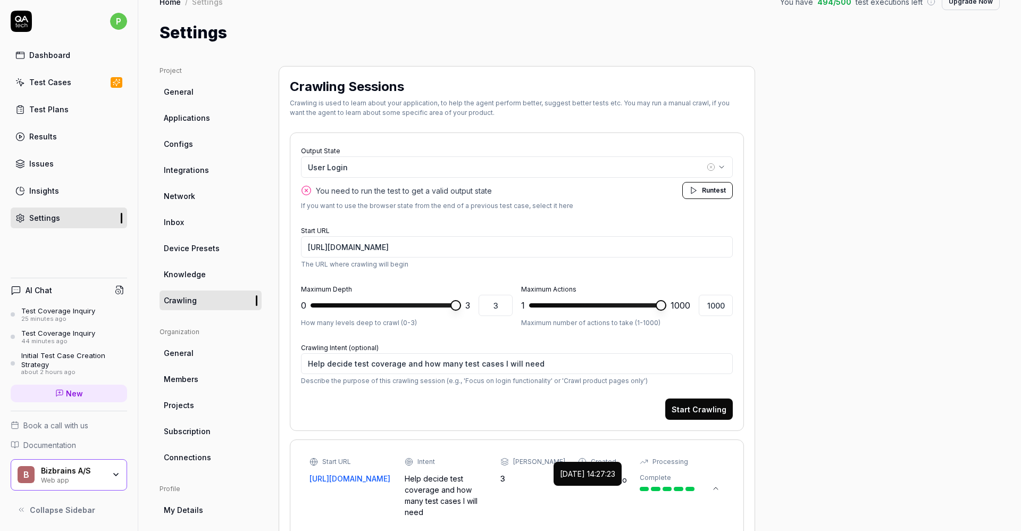
scroll to position [0, 0]
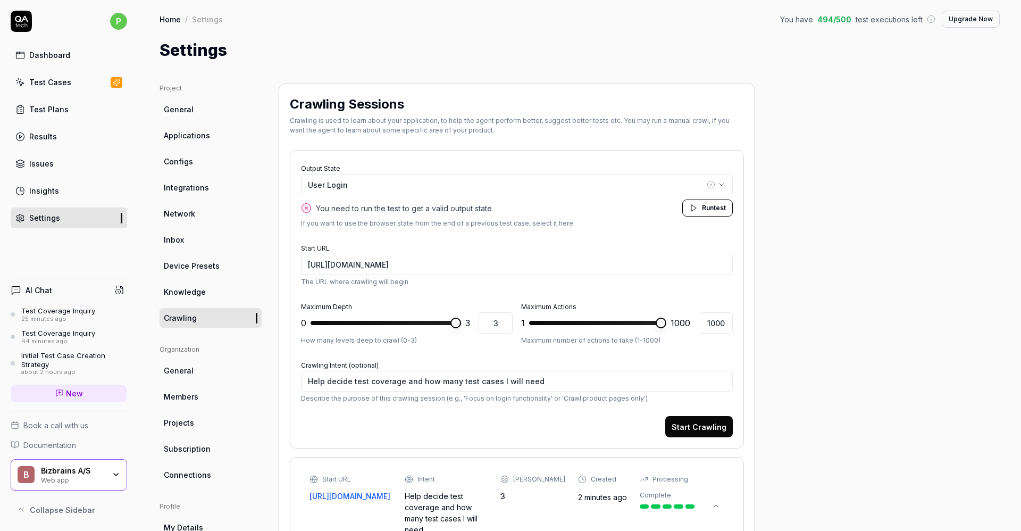
click at [41, 80] on div "Test Cases" at bounding box center [50, 82] width 42 height 11
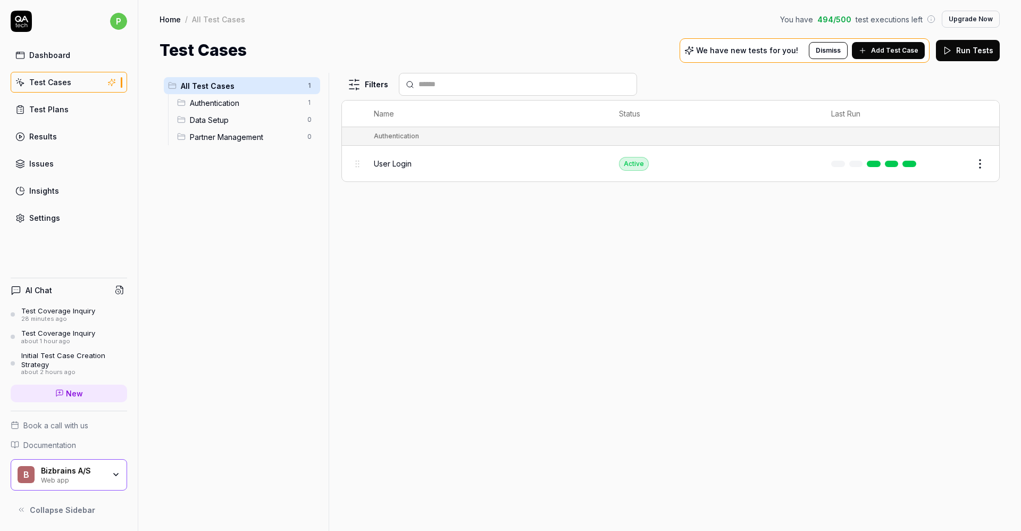
click at [458, 163] on div "User Login" at bounding box center [486, 163] width 224 height 11
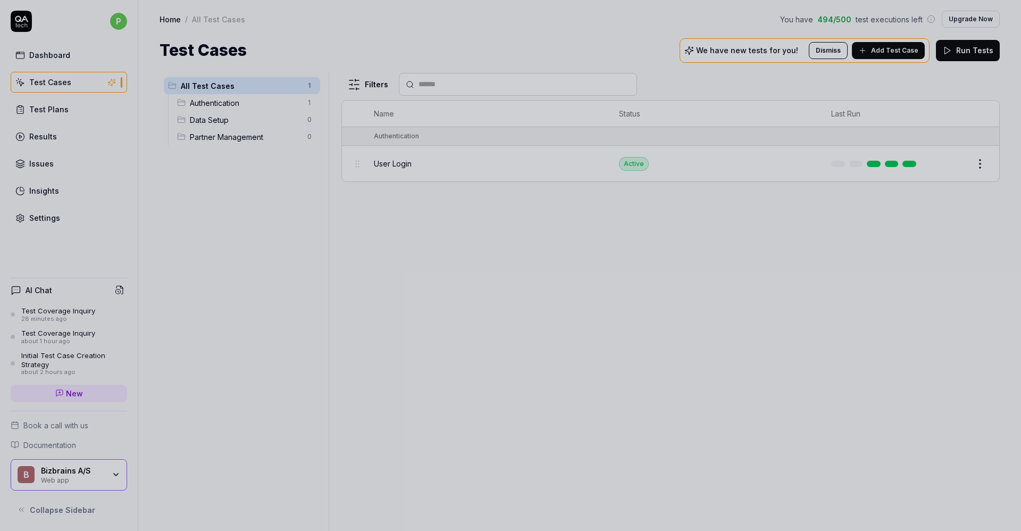
click at [418, 251] on div at bounding box center [510, 265] width 1021 height 531
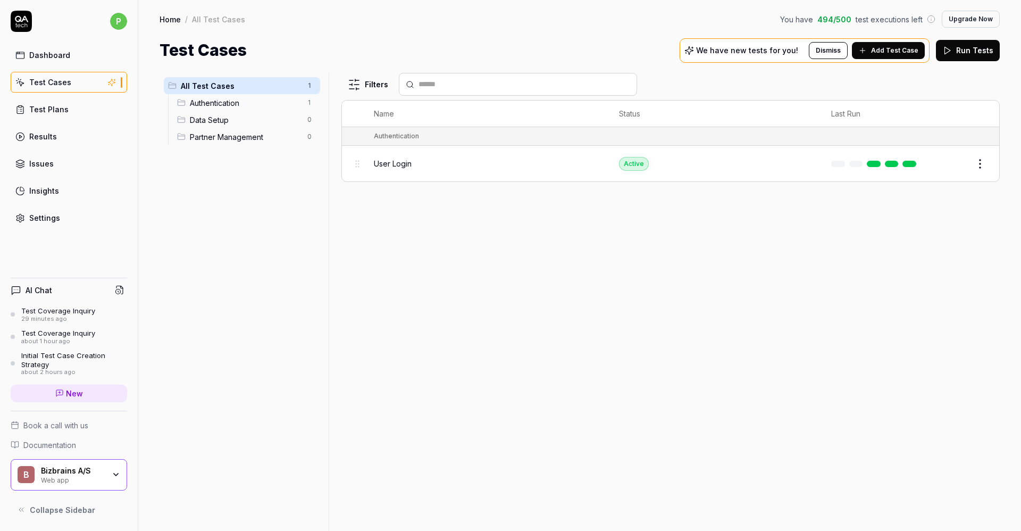
click at [228, 102] on span "Authentication" at bounding box center [245, 102] width 111 height 11
click at [461, 165] on div "User Login" at bounding box center [486, 163] width 224 height 11
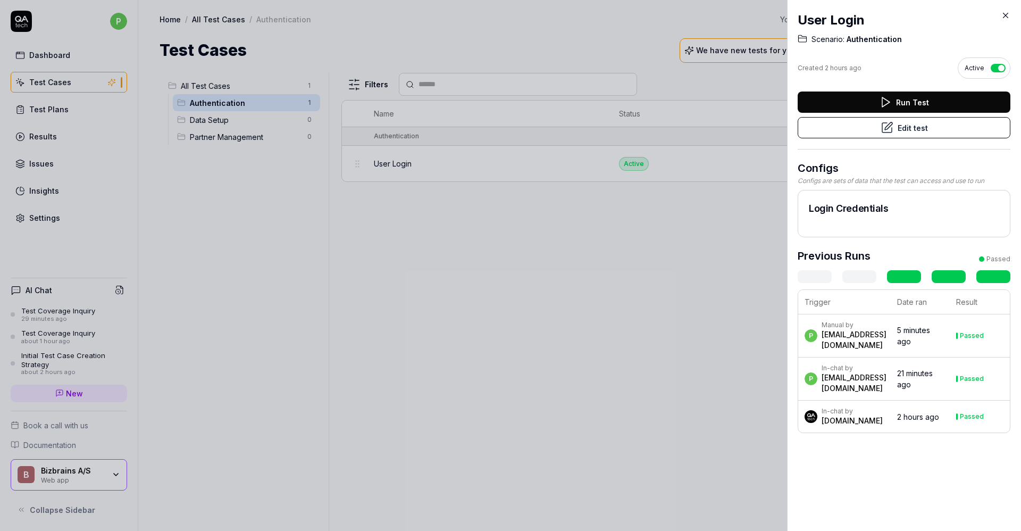
click at [680, 128] on icon at bounding box center [887, 127] width 13 height 13
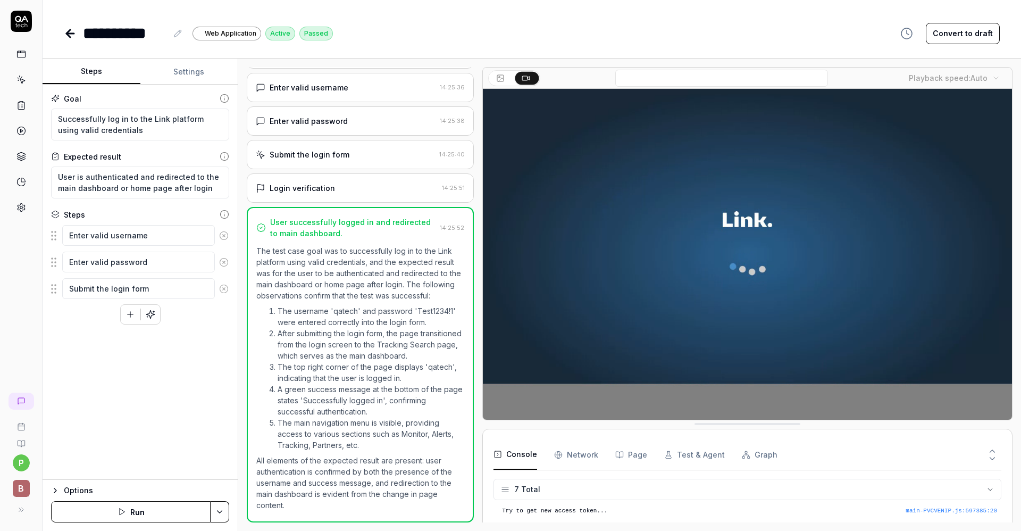
scroll to position [73, 0]
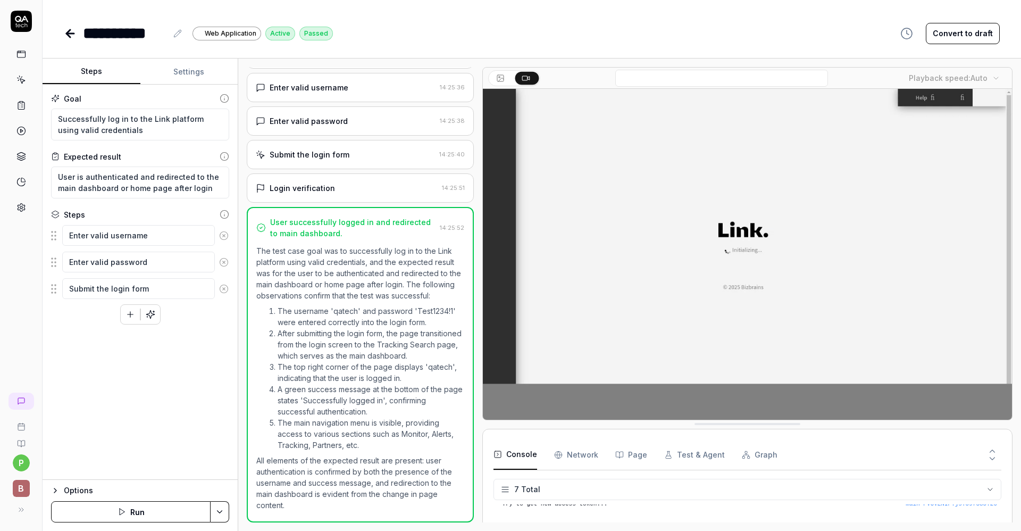
click at [73, 37] on icon at bounding box center [70, 33] width 13 height 13
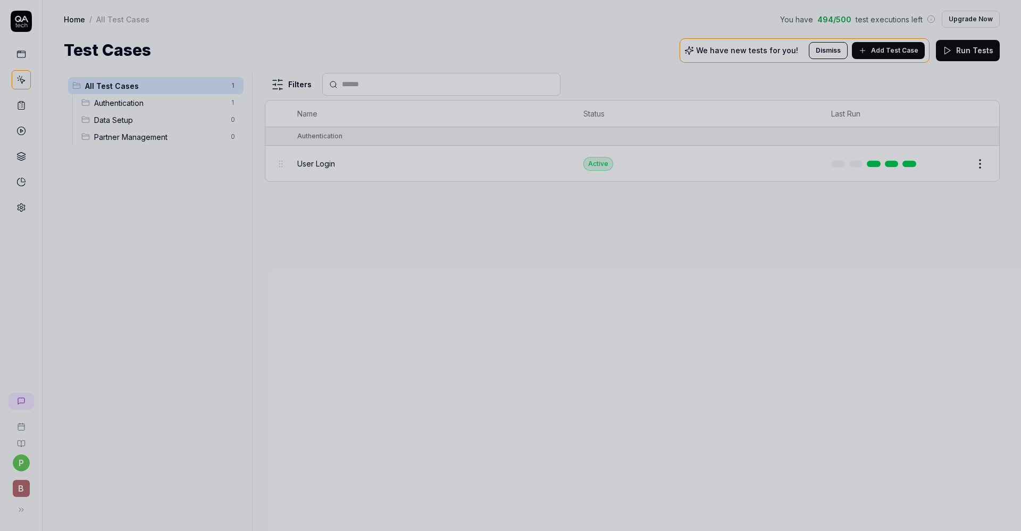
click at [16, 24] on div at bounding box center [510, 265] width 1021 height 531
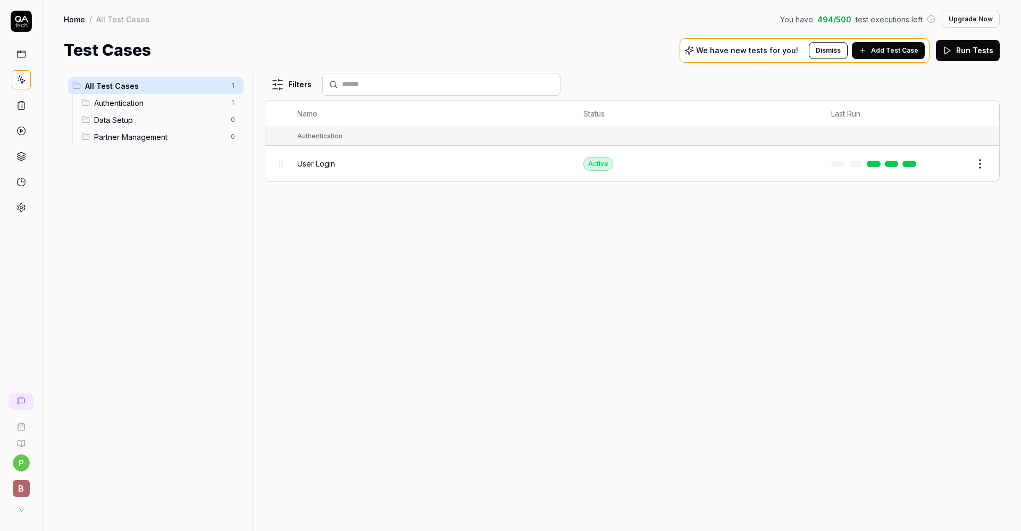
click at [16, 24] on icon at bounding box center [21, 21] width 21 height 21
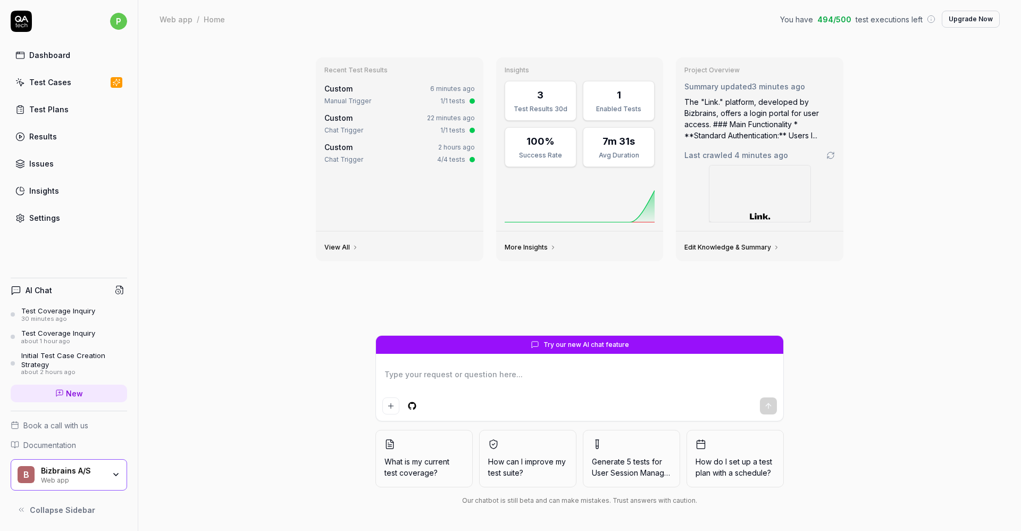
click at [44, 226] on link "Settings" at bounding box center [69, 217] width 117 height 21
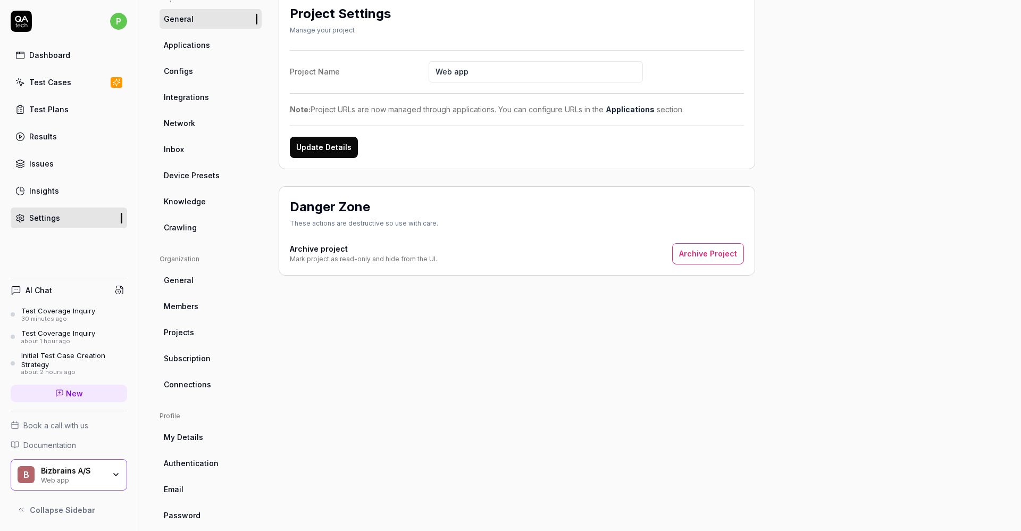
scroll to position [106, 0]
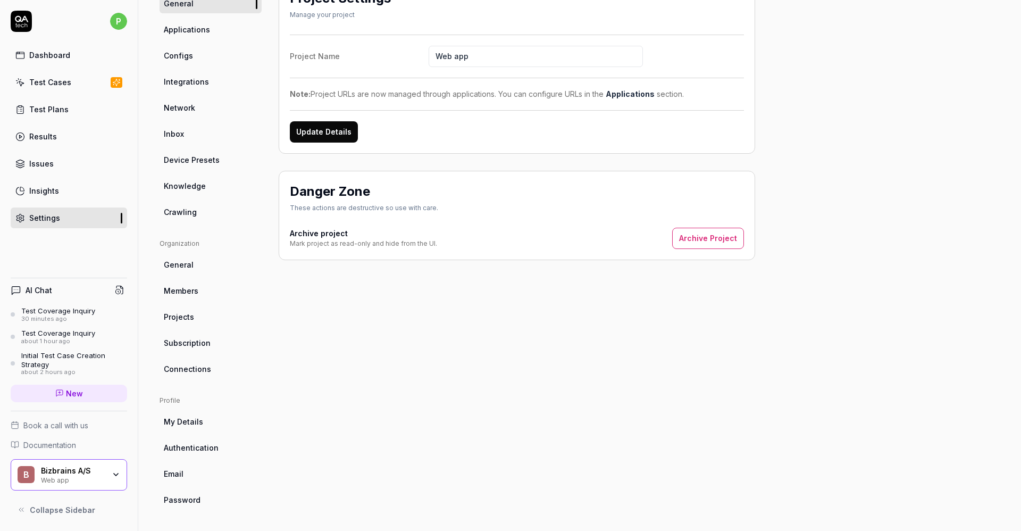
click at [180, 216] on span "Crawling" at bounding box center [180, 211] width 33 height 11
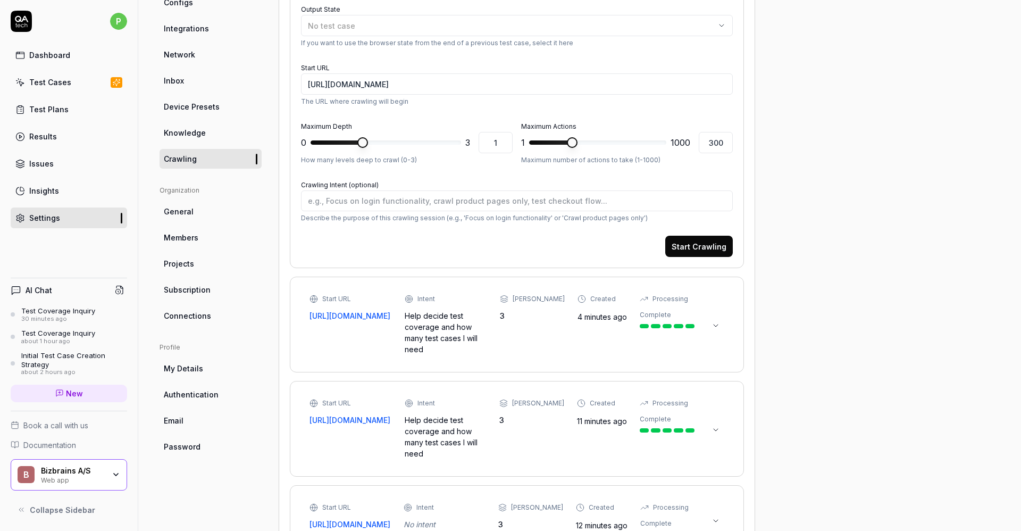
scroll to position [160, 0]
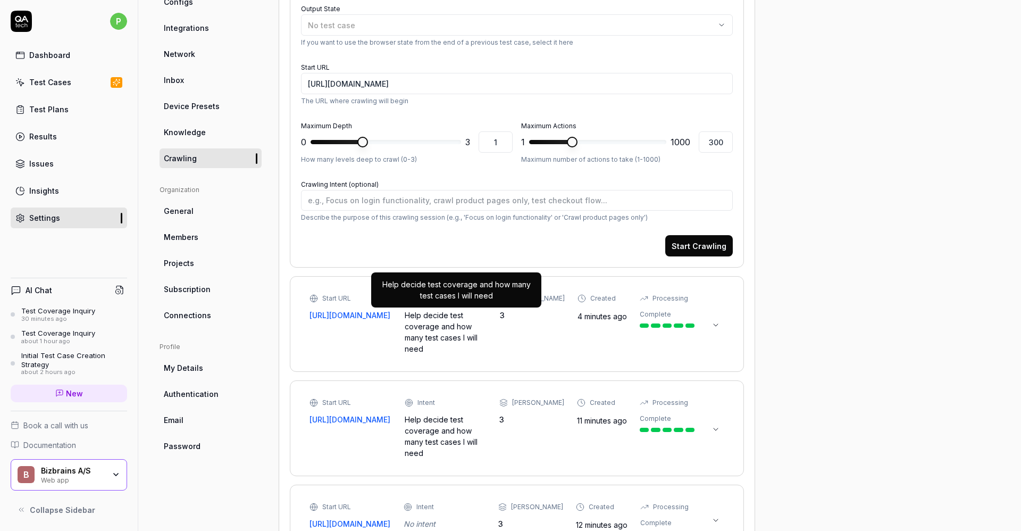
click at [461, 321] on div "Help decide test coverage and how many test cases I will need" at bounding box center [446, 332] width 82 height 45
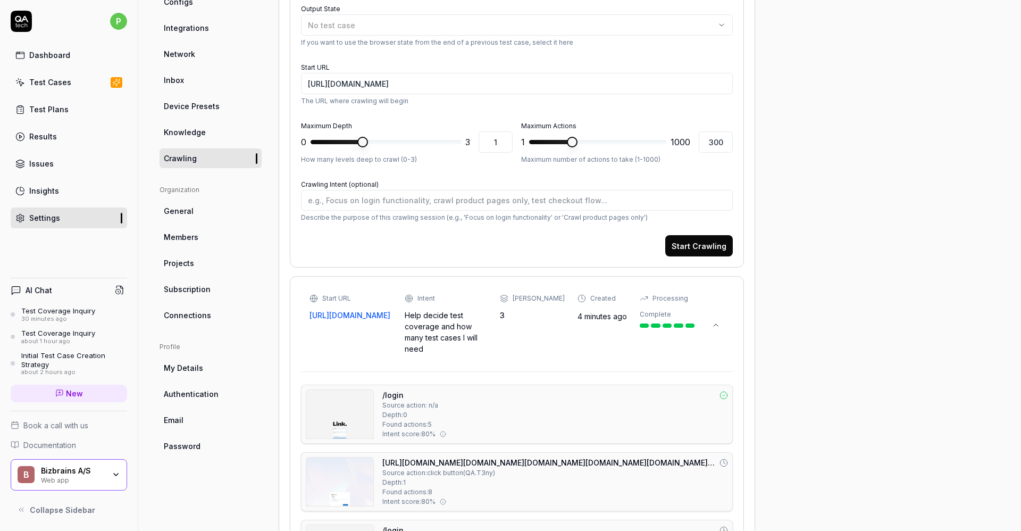
click at [680, 321] on icon at bounding box center [716, 325] width 9 height 9
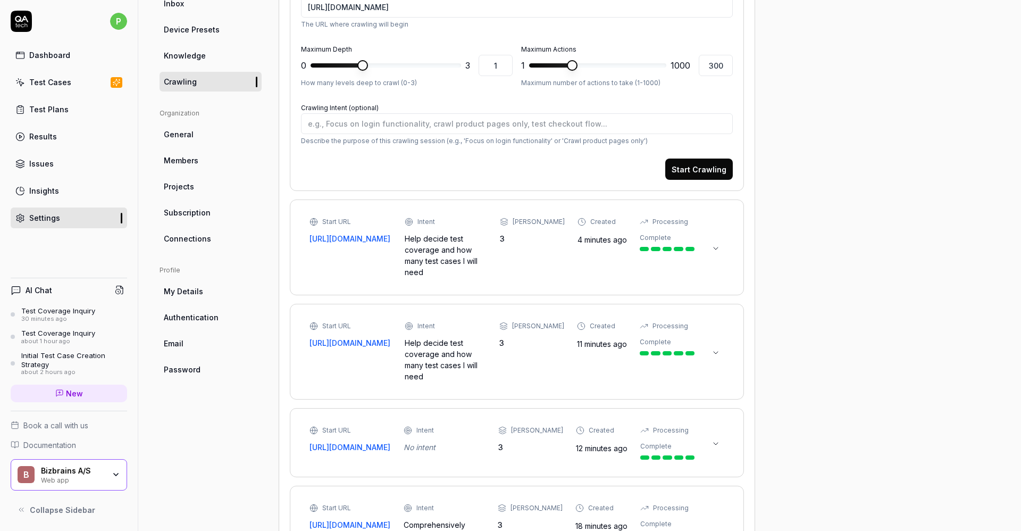
scroll to position [237, 0]
click at [680, 243] on icon at bounding box center [716, 247] width 9 height 9
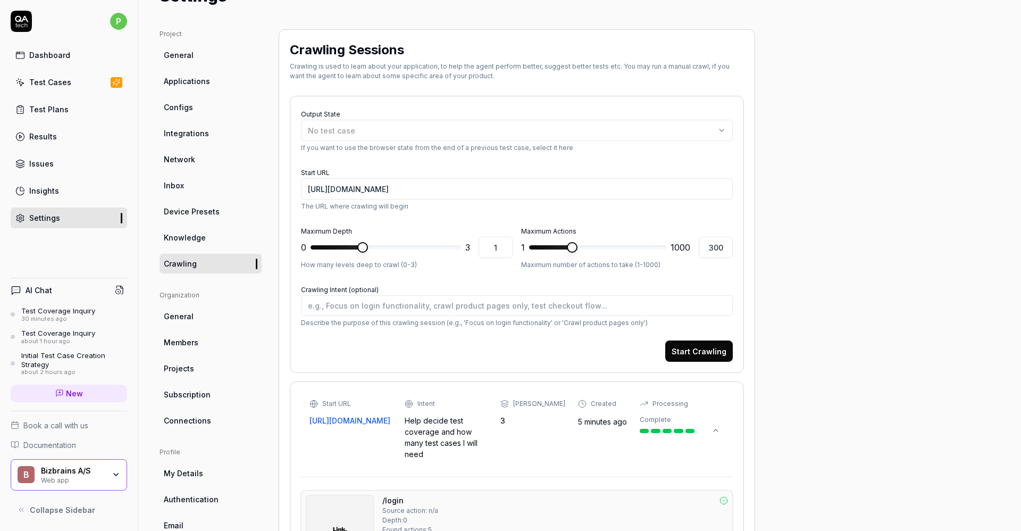
scroll to position [0, 0]
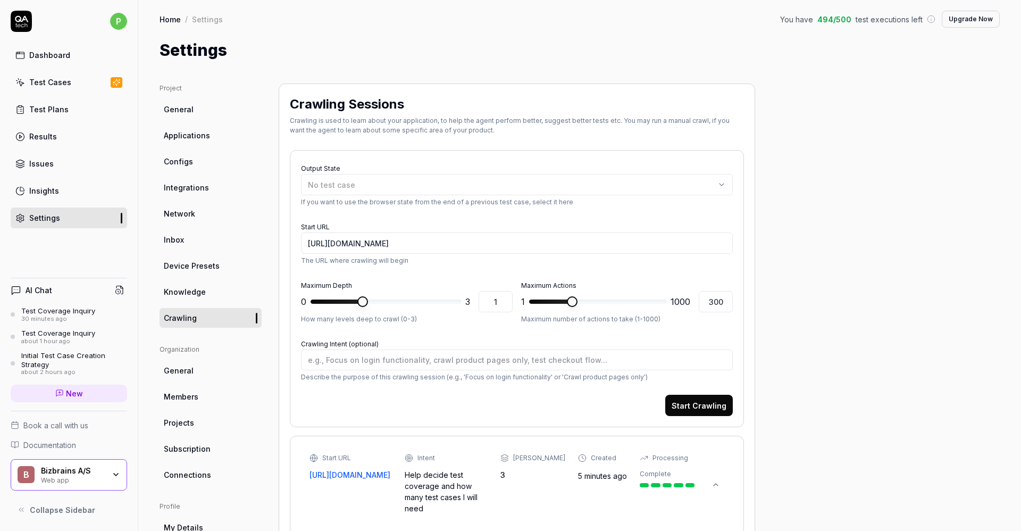
click at [27, 24] on icon at bounding box center [25, 25] width 3 height 4
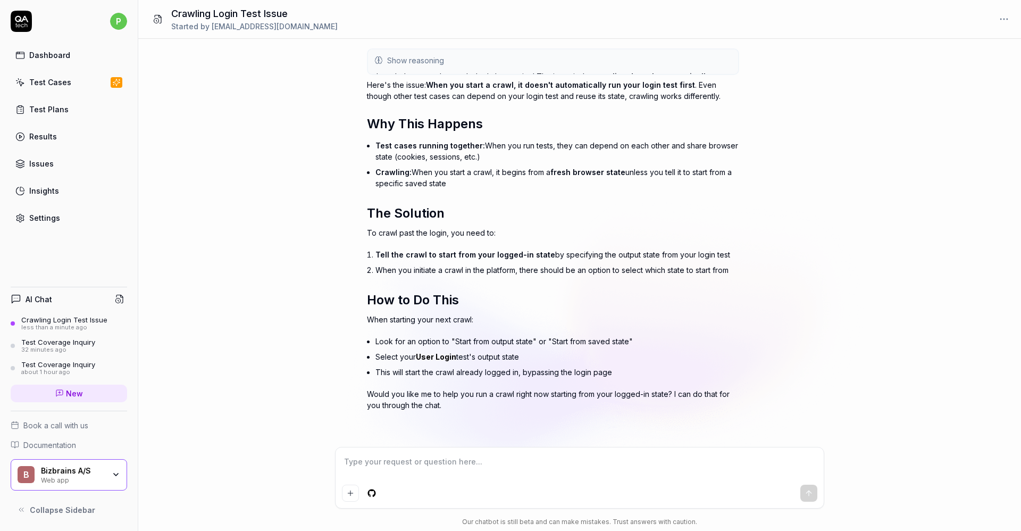
scroll to position [60, 0]
click at [521, 353] on textarea "yes because i did setup login as" at bounding box center [580, 467] width 476 height 27
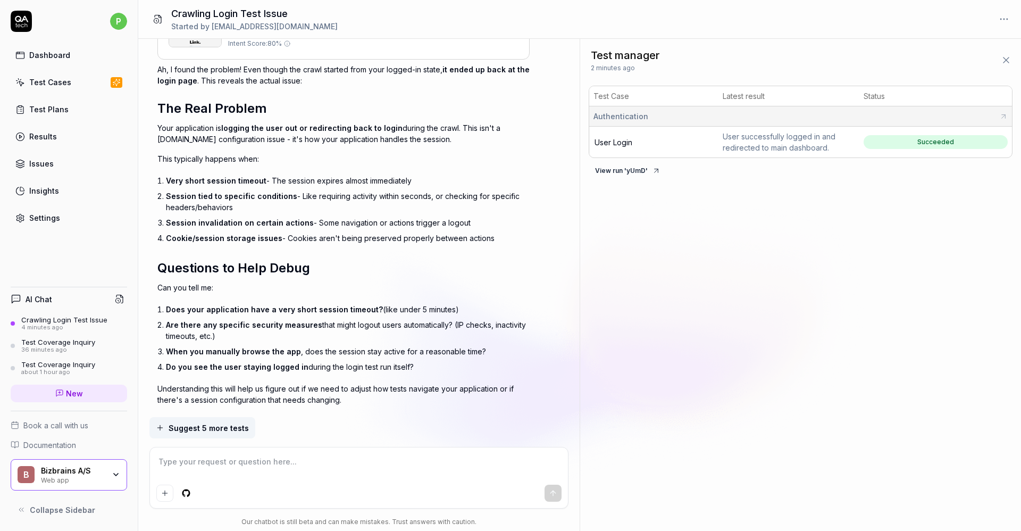
scroll to position [1067, 0]
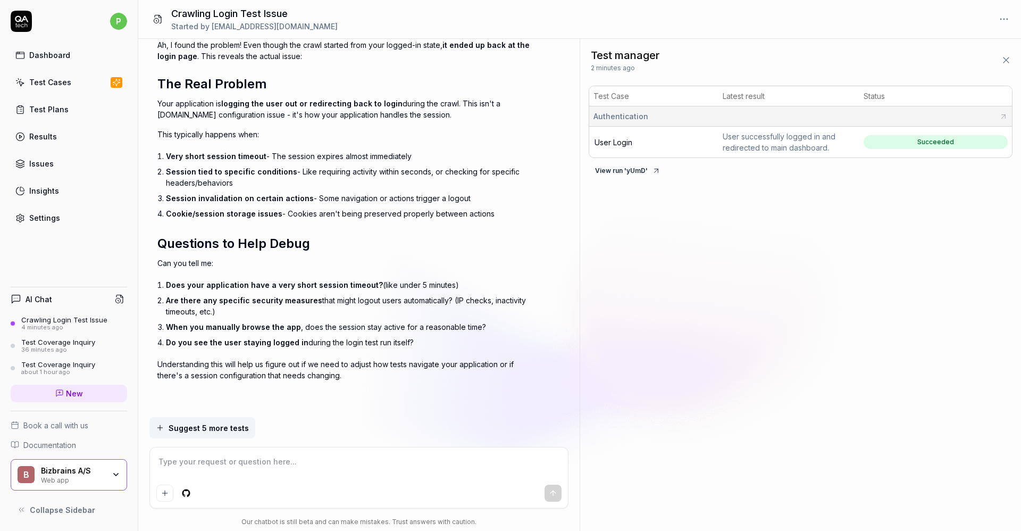
click at [46, 78] on div "Test Cases" at bounding box center [50, 82] width 42 height 11
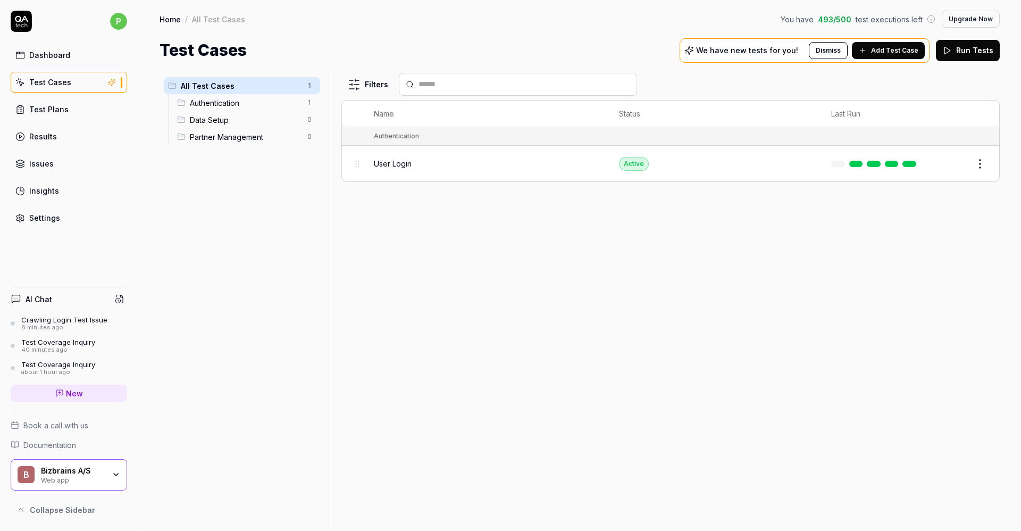
click at [436, 160] on div "User Login" at bounding box center [486, 163] width 224 height 11
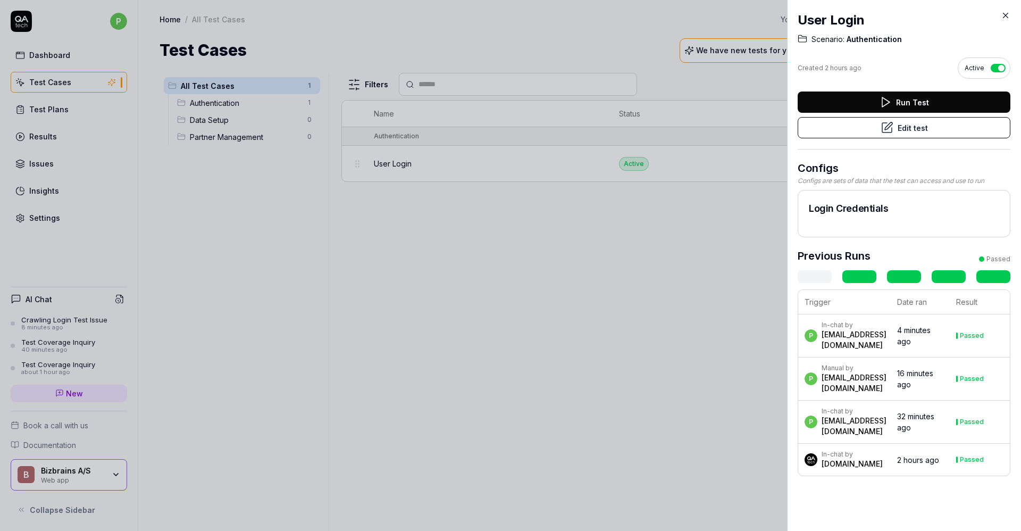
click at [680, 134] on button "Edit test" at bounding box center [904, 127] width 213 height 21
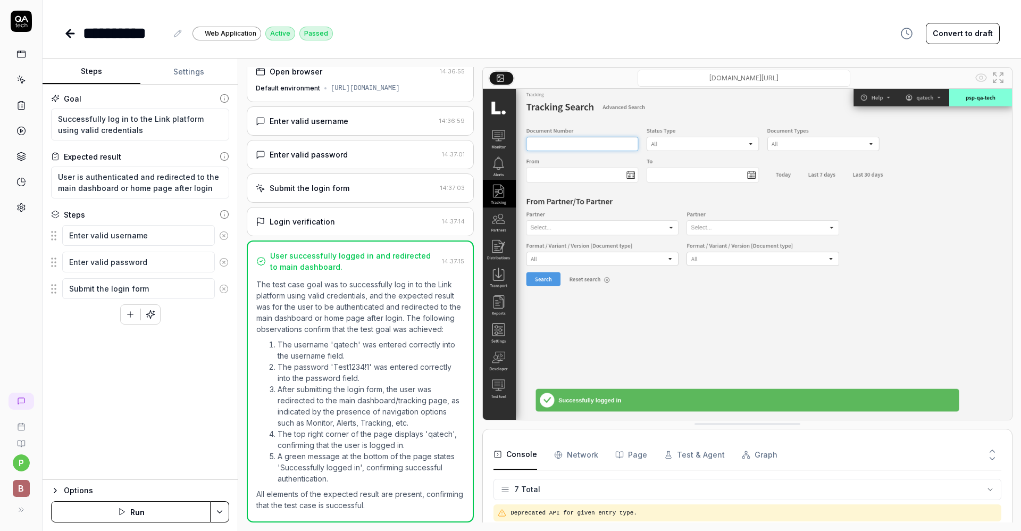
scroll to position [73, 0]
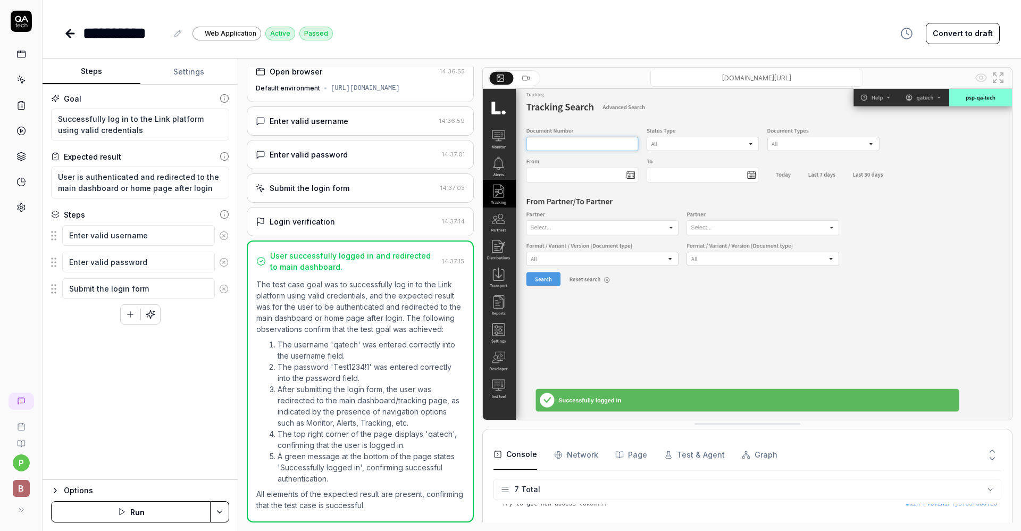
click at [129, 318] on icon "button" at bounding box center [131, 315] width 10 height 10
click at [97, 353] on div "Goal Successfully log in to the Link platform using valid credentials Expected …" at bounding box center [140, 282] width 195 height 395
drag, startPoint x: 51, startPoint y: 315, endPoint x: 49, endPoint y: 290, distance: 25.6
click at [51, 290] on fieldset "Enter valid username Enter valid password Submit the login form click remember …" at bounding box center [140, 275] width 178 height 102
click at [128, 353] on button "Save & Run" at bounding box center [131, 511] width 160 height 21
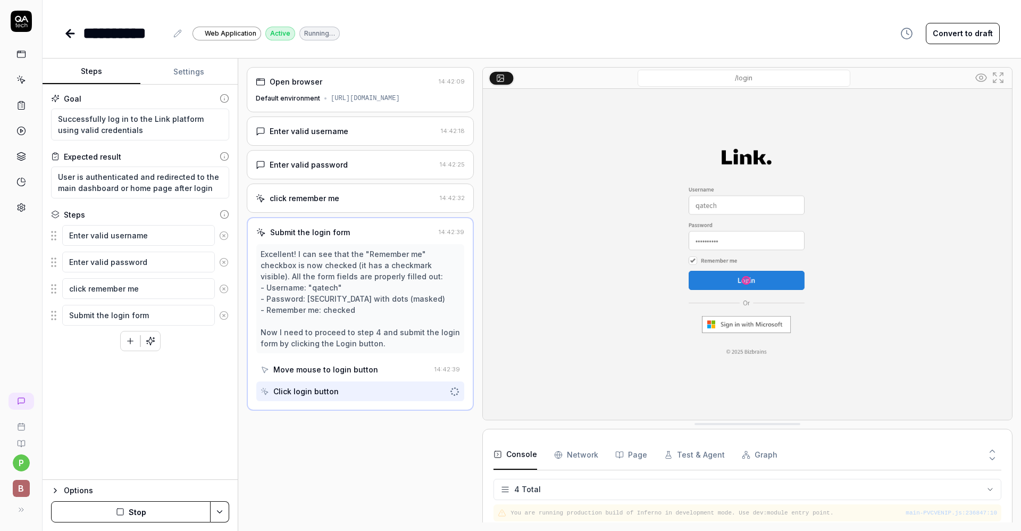
scroll to position [9, 0]
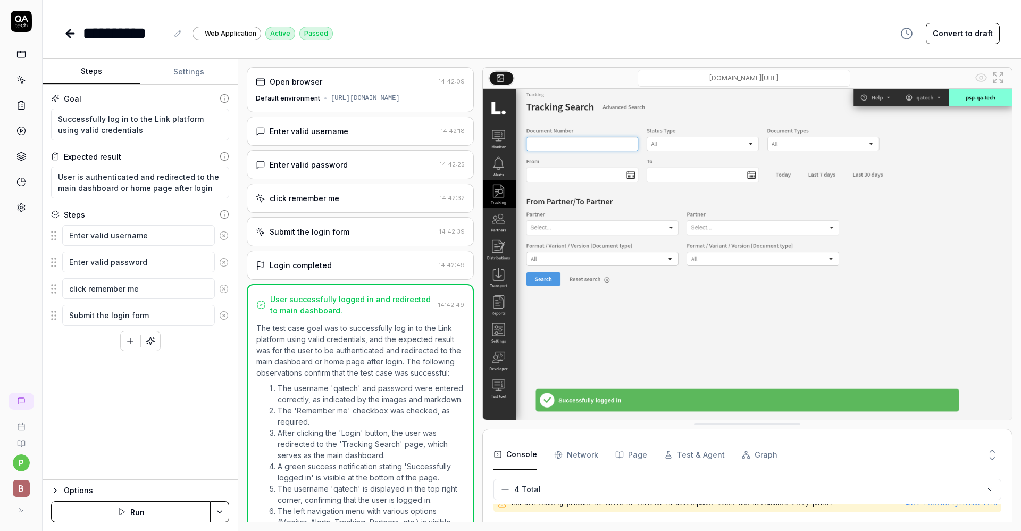
click at [72, 30] on icon at bounding box center [70, 33] width 13 height 13
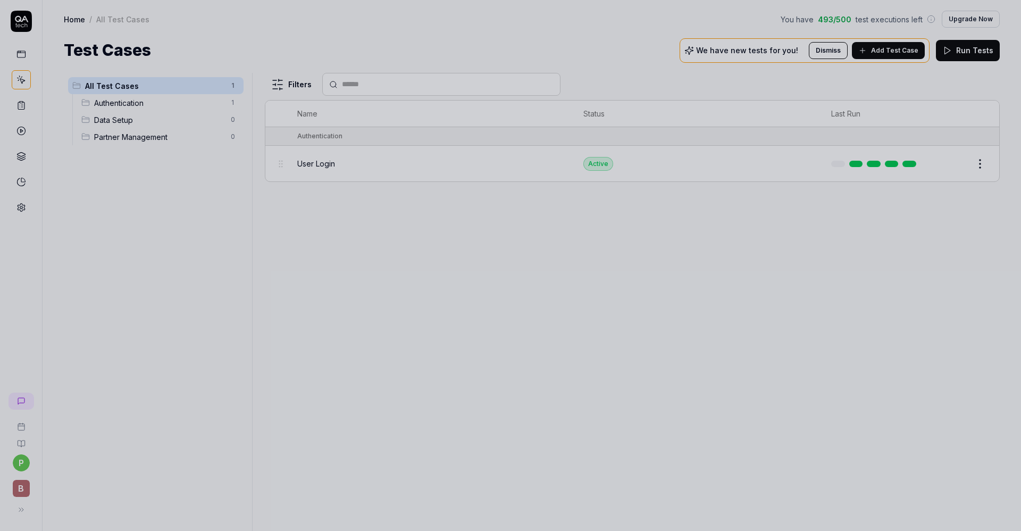
click at [23, 210] on div at bounding box center [510, 265] width 1021 height 531
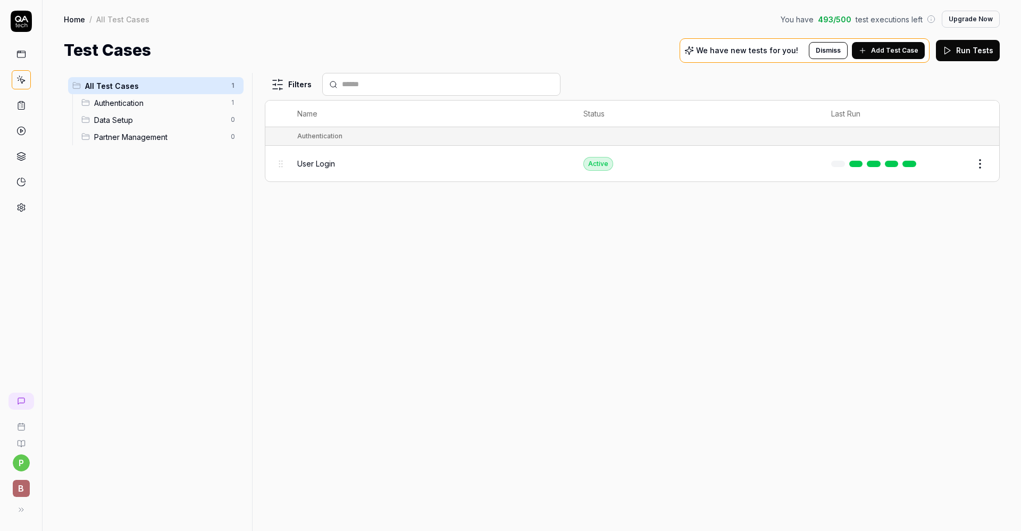
click at [20, 210] on icon at bounding box center [21, 208] width 10 height 10
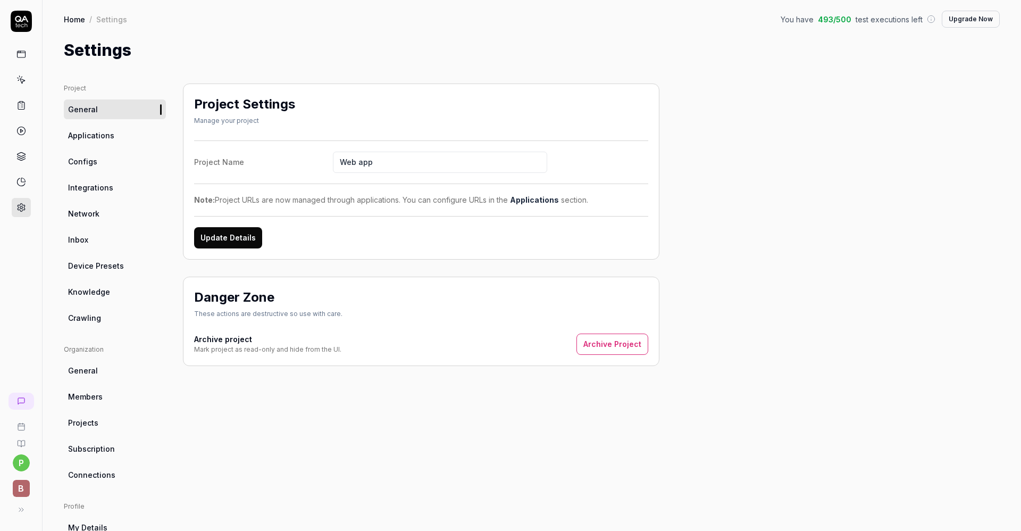
click at [86, 322] on span "Crawling" at bounding box center [84, 317] width 33 height 11
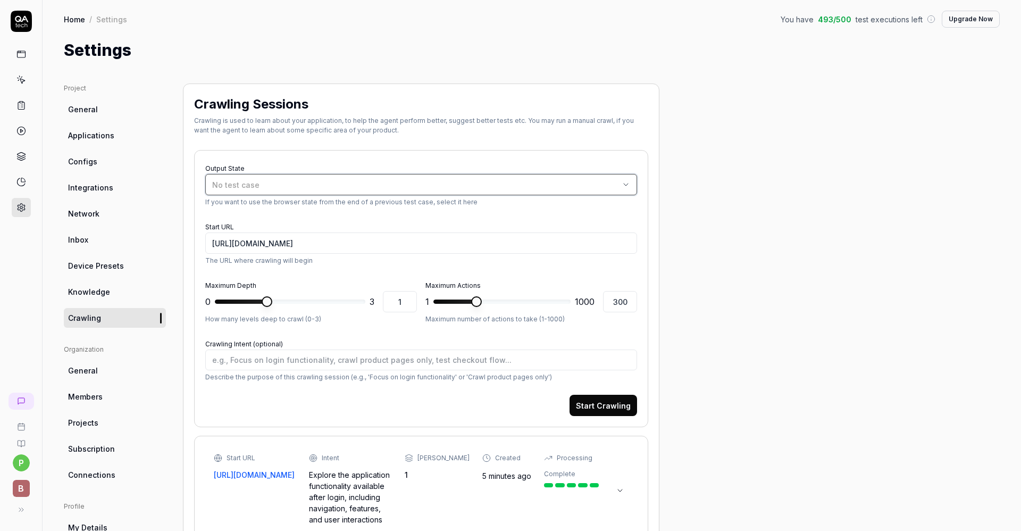
click at [489, 190] on button "No test case" at bounding box center [421, 184] width 432 height 21
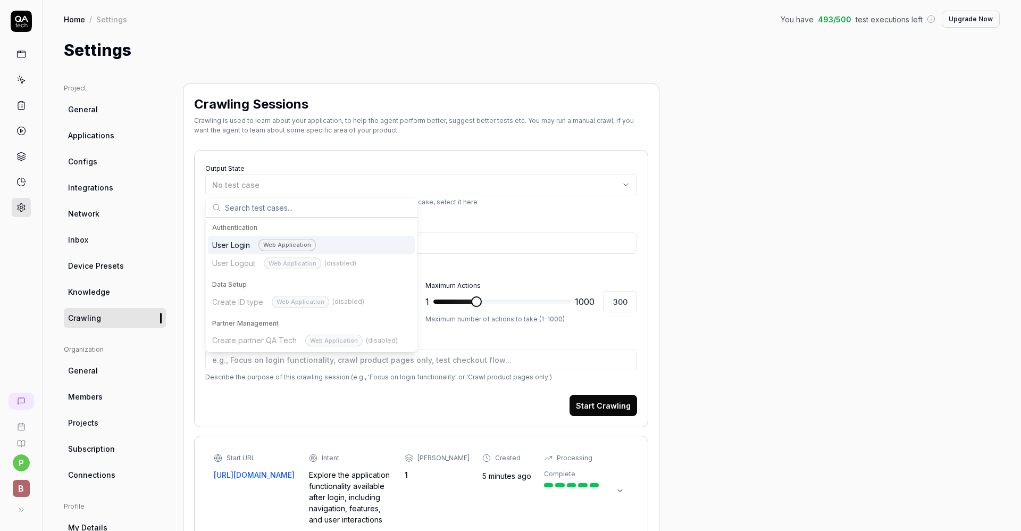
click at [228, 250] on div "User Login Web Application" at bounding box center [264, 245] width 104 height 12
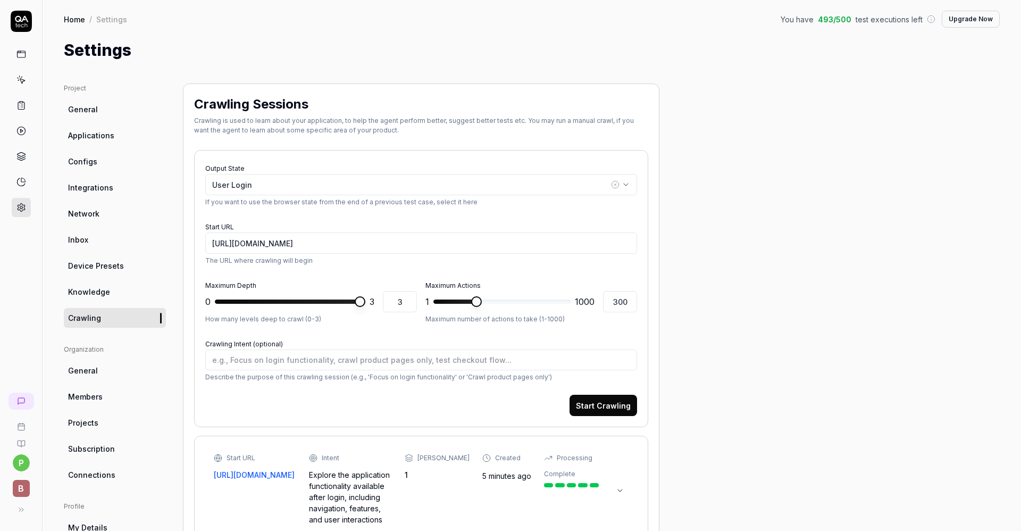
click at [365, 307] on span at bounding box center [360, 301] width 11 height 11
click at [571, 297] on span at bounding box center [565, 301] width 11 height 11
click at [458, 353] on textarea "Crawling Intent (optional)" at bounding box center [421, 360] width 432 height 21
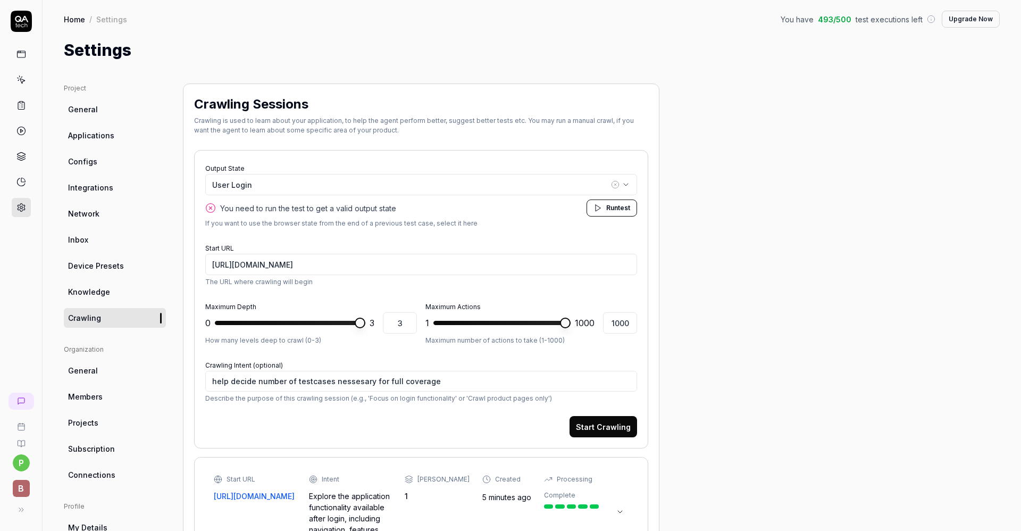
click at [611, 207] on span "Run" at bounding box center [612, 208] width 12 height 8
click at [601, 353] on button "Start Crawling" at bounding box center [604, 426] width 68 height 21
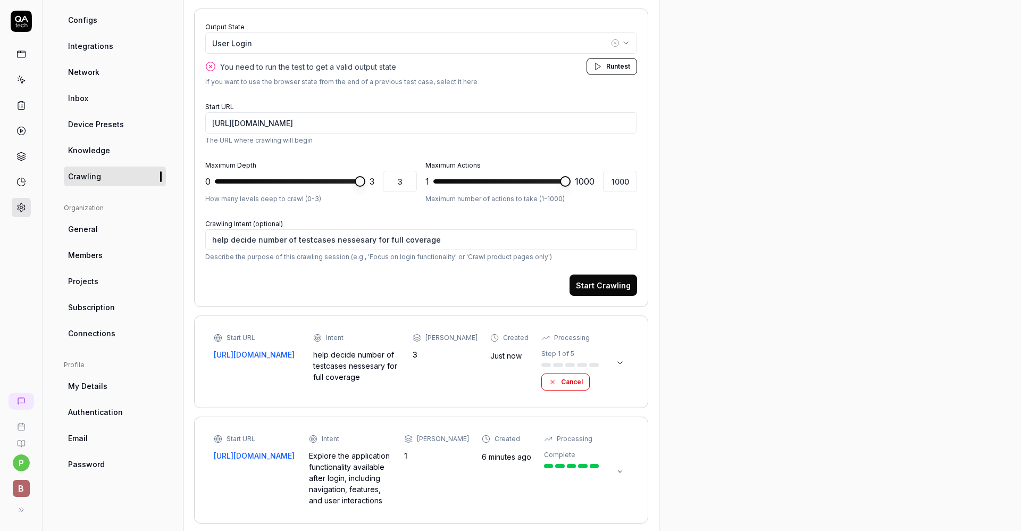
scroll to position [142, 0]
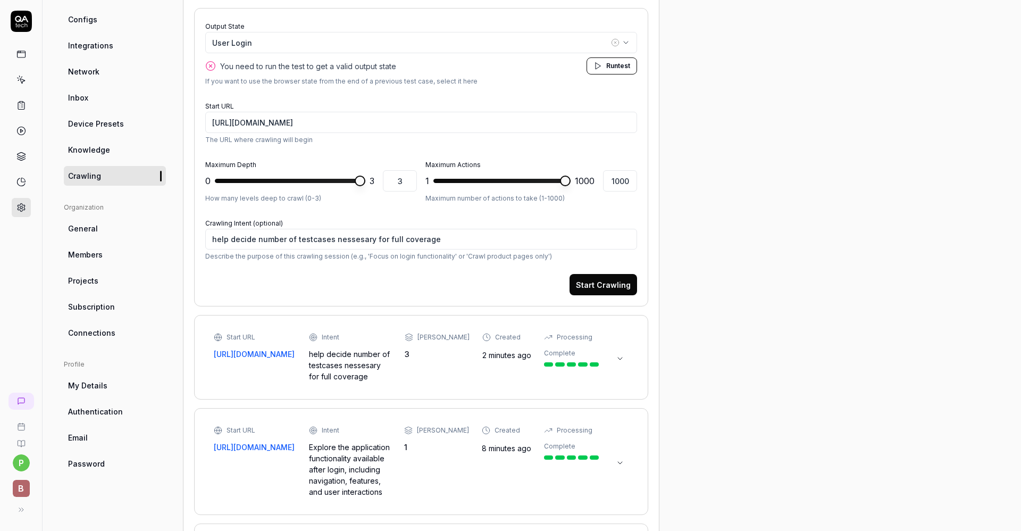
click at [626, 353] on button at bounding box center [620, 358] width 17 height 17
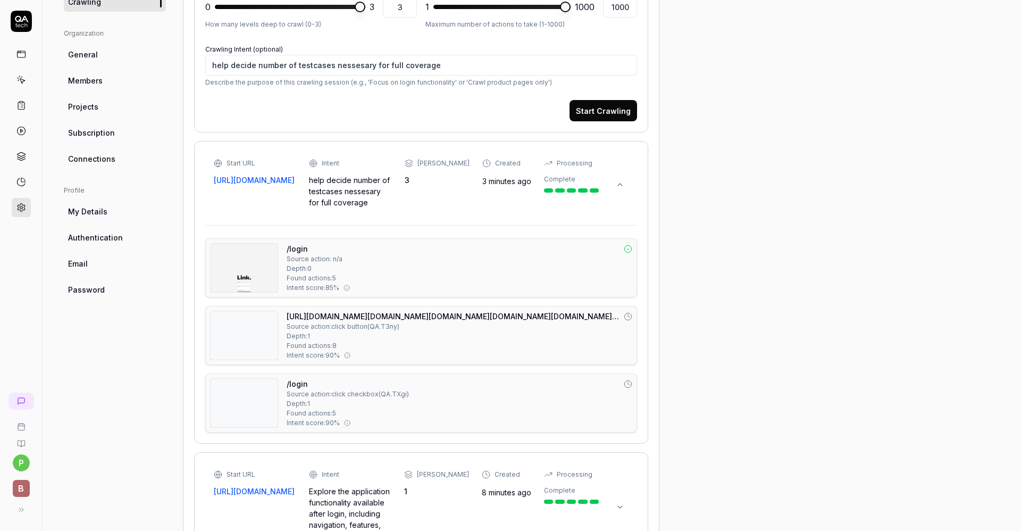
scroll to position [322, 0]
